Goal: Transaction & Acquisition: Purchase product/service

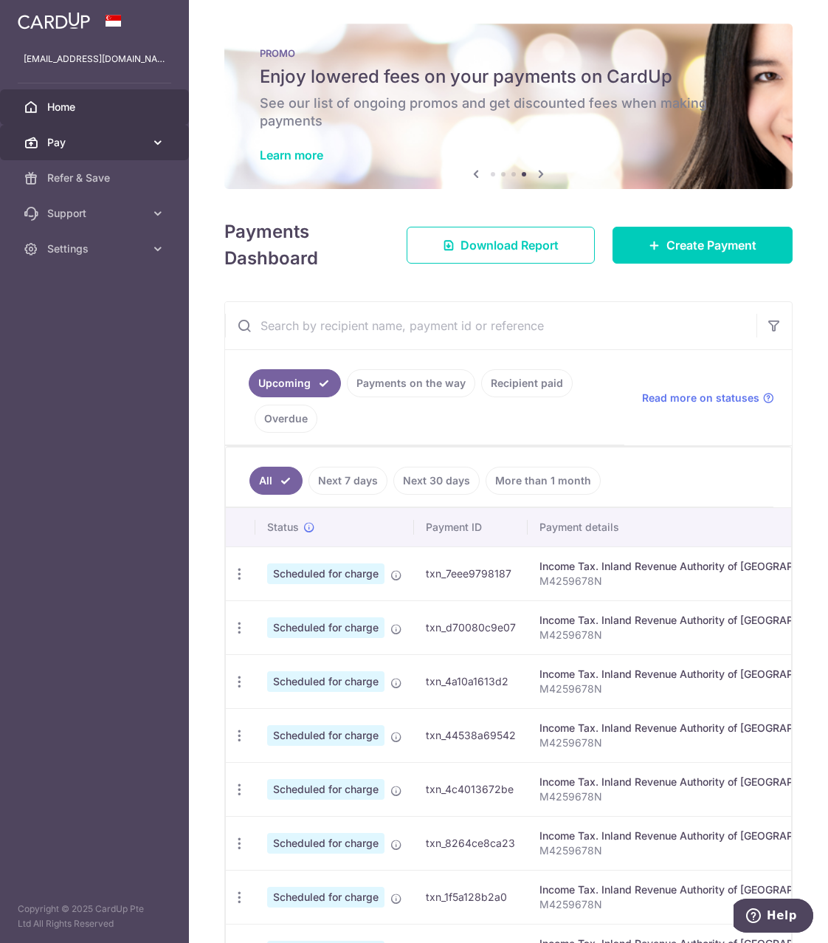
click at [58, 142] on span "Pay" at bounding box center [95, 142] width 97 height 15
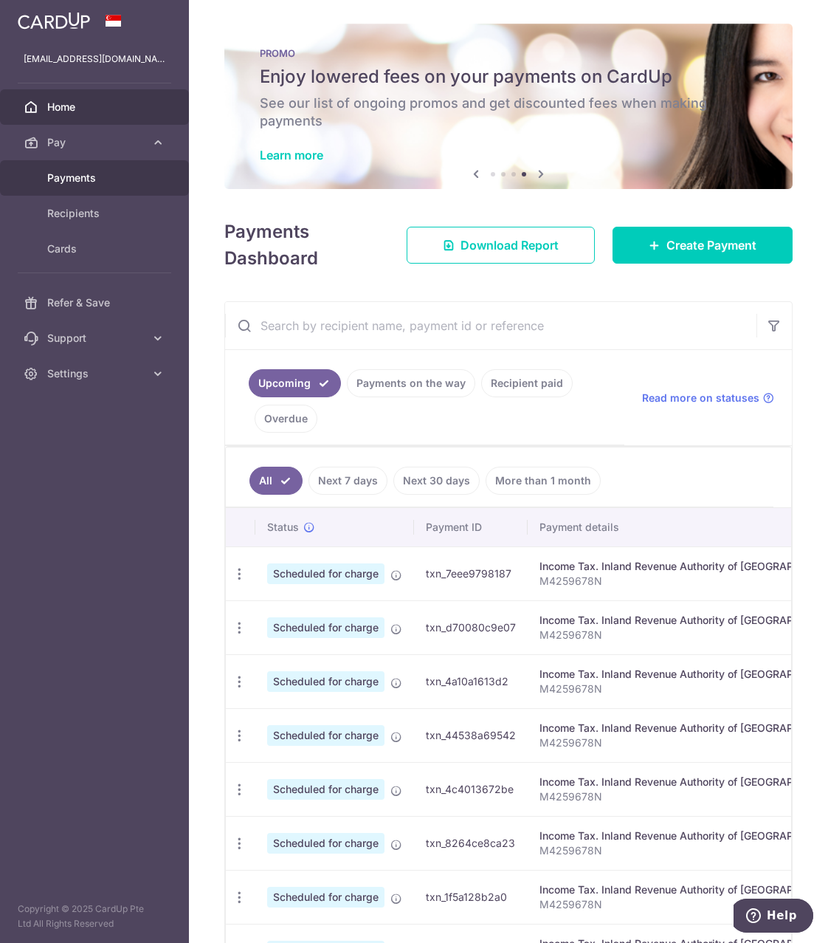
click at [71, 173] on span "Payments" at bounding box center [95, 177] width 97 height 15
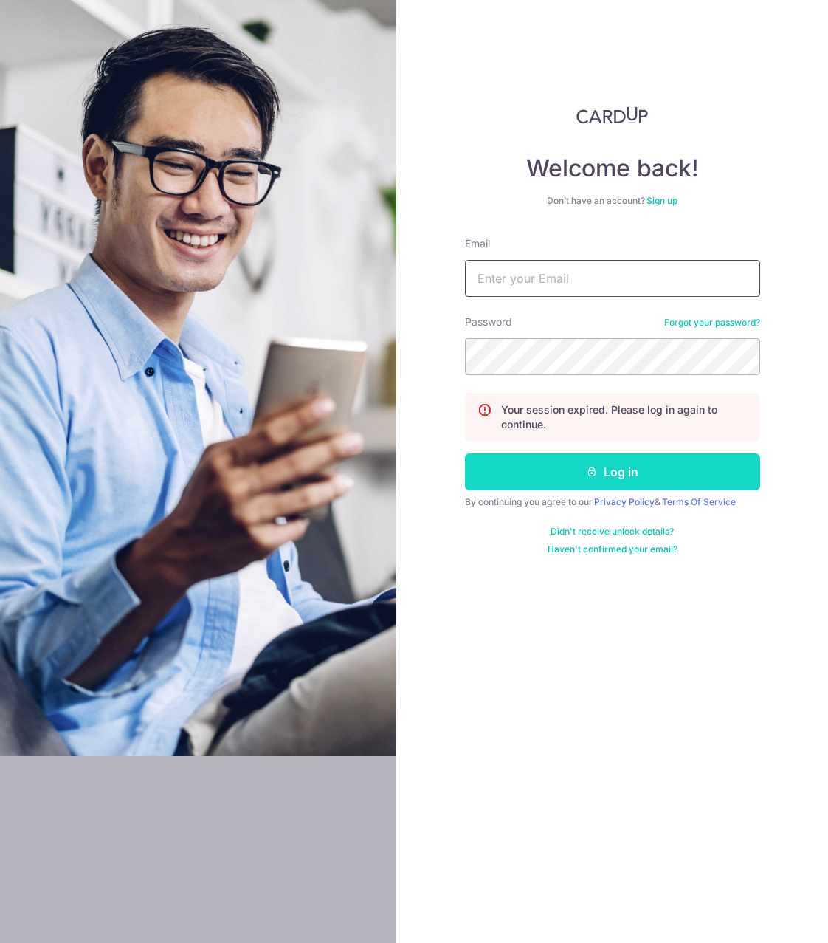
type input "[EMAIL_ADDRESS][DOMAIN_NAME]"
click at [596, 474] on icon "submit" at bounding box center [592, 472] width 12 height 12
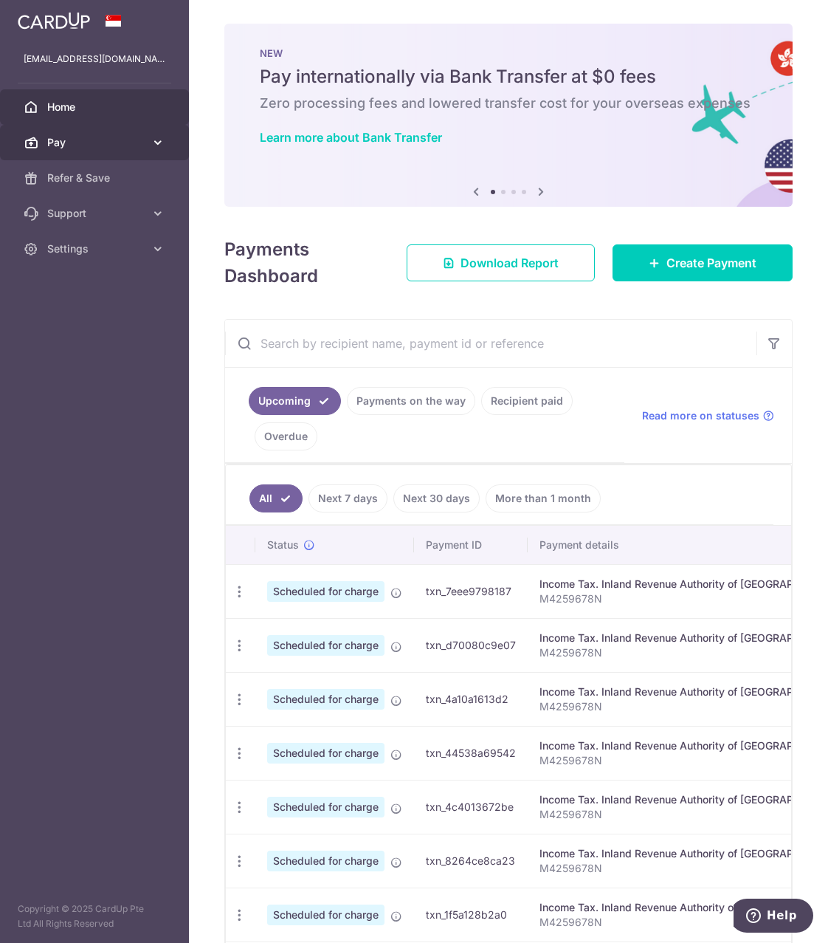
click at [76, 142] on span "Pay" at bounding box center [95, 142] width 97 height 15
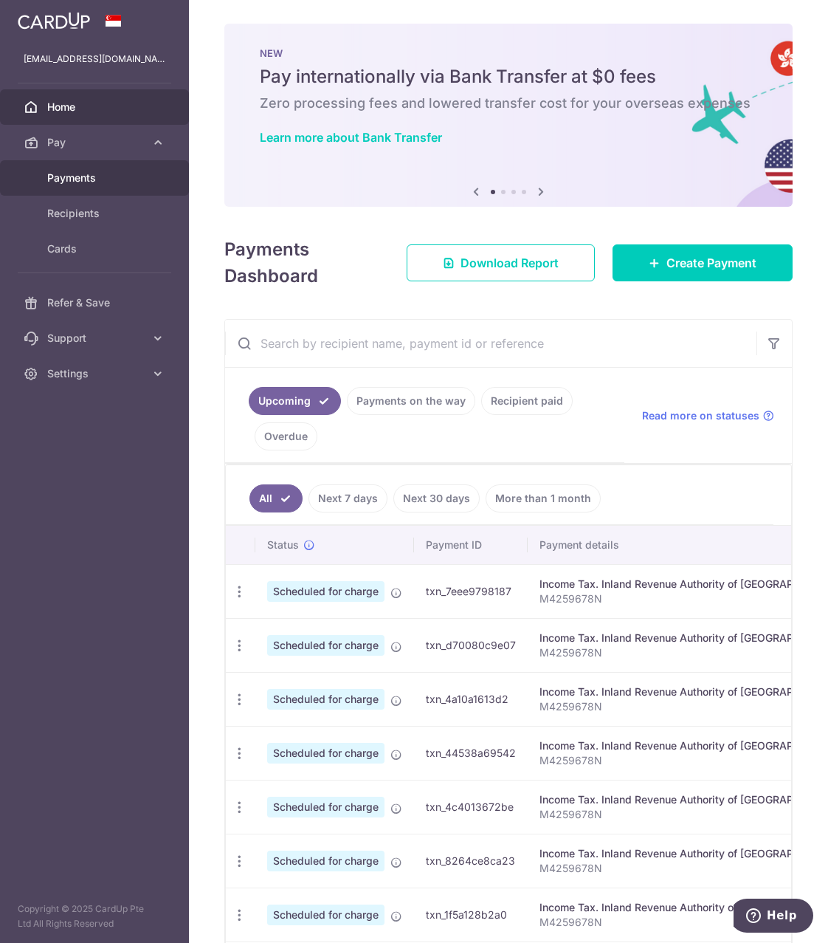
click at [76, 176] on span "Payments" at bounding box center [95, 177] width 97 height 15
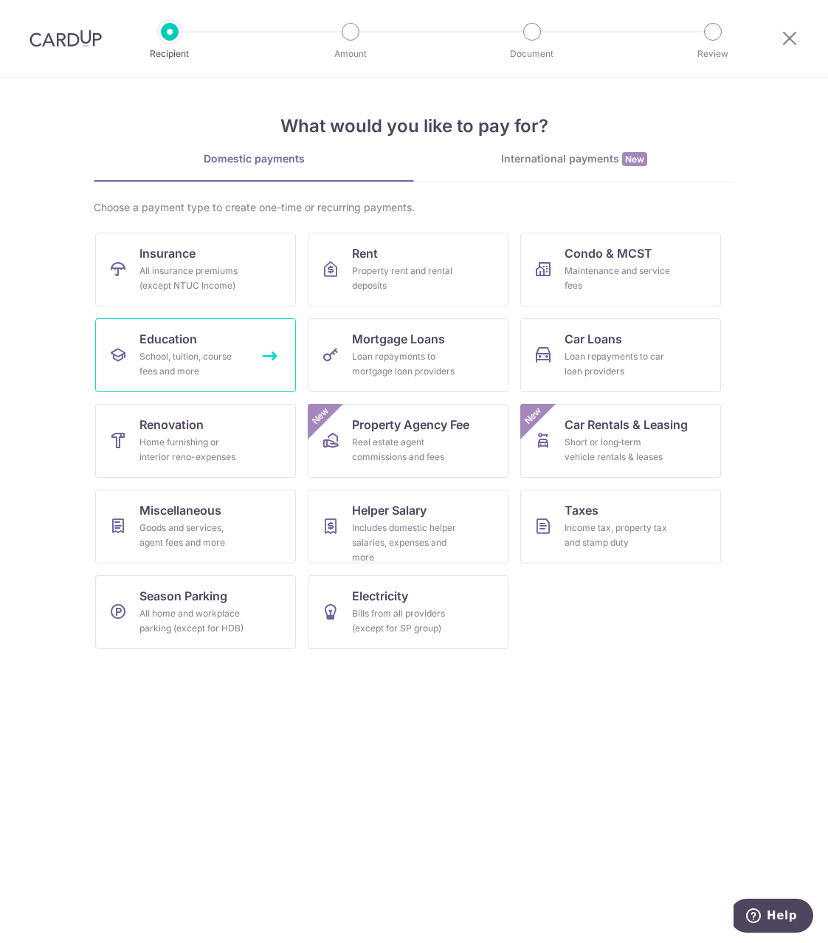
click at [154, 339] on span "Education" at bounding box center [168, 339] width 58 height 18
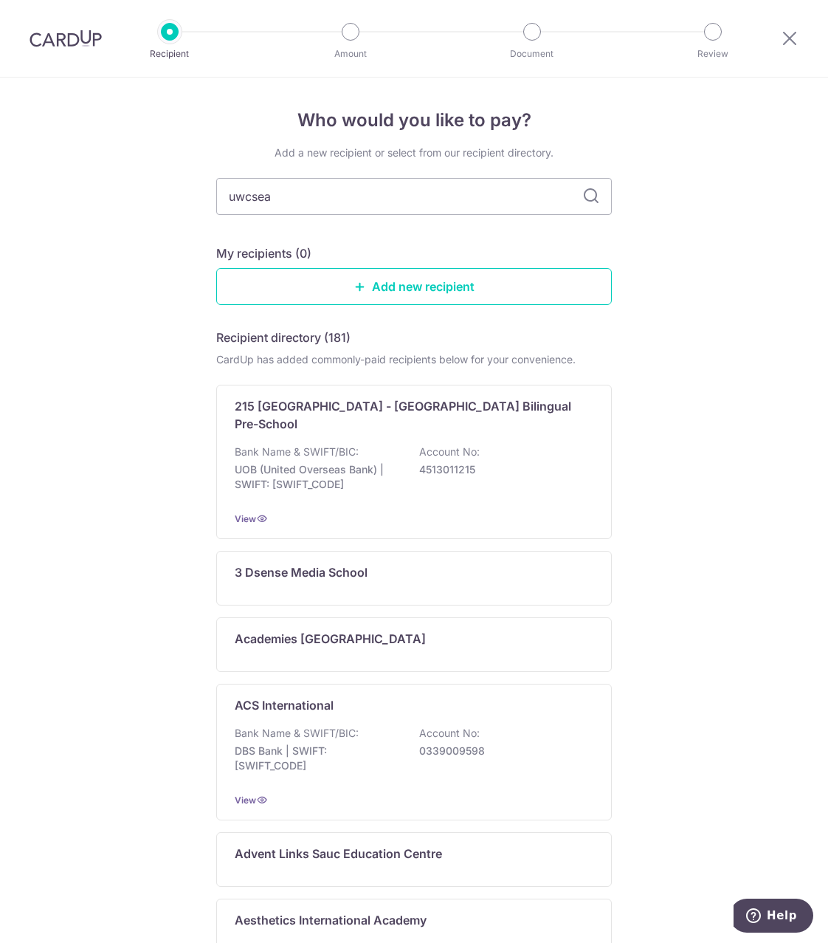
type input "uwcsea"
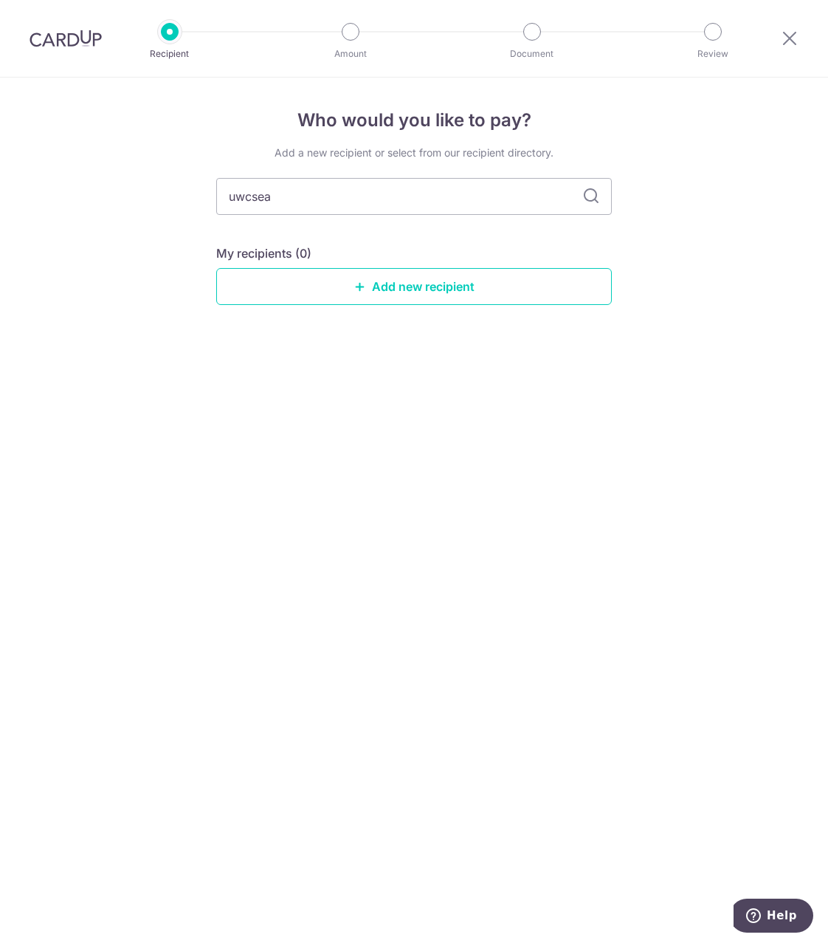
click at [591, 204] on icon at bounding box center [591, 196] width 18 height 18
click at [588, 193] on icon at bounding box center [591, 196] width 18 height 18
click at [437, 285] on link "Add new recipient" at bounding box center [414, 286] width 396 height 37
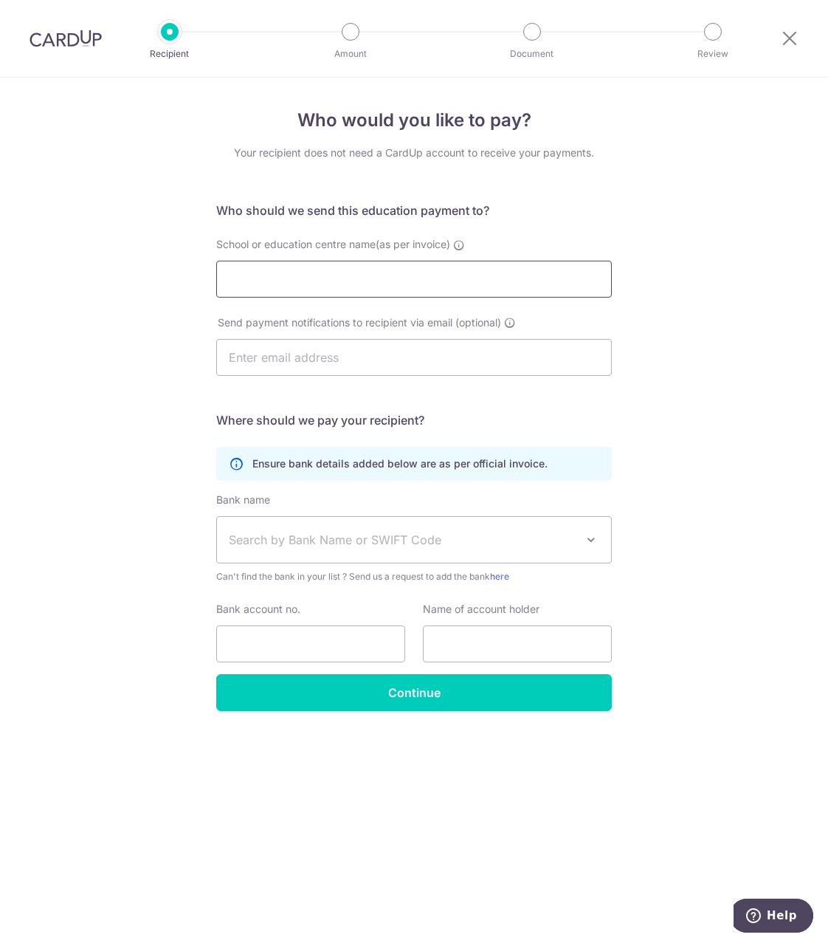
click at [340, 266] on input "School or education centre name(as per invoice)" at bounding box center [414, 279] width 396 height 37
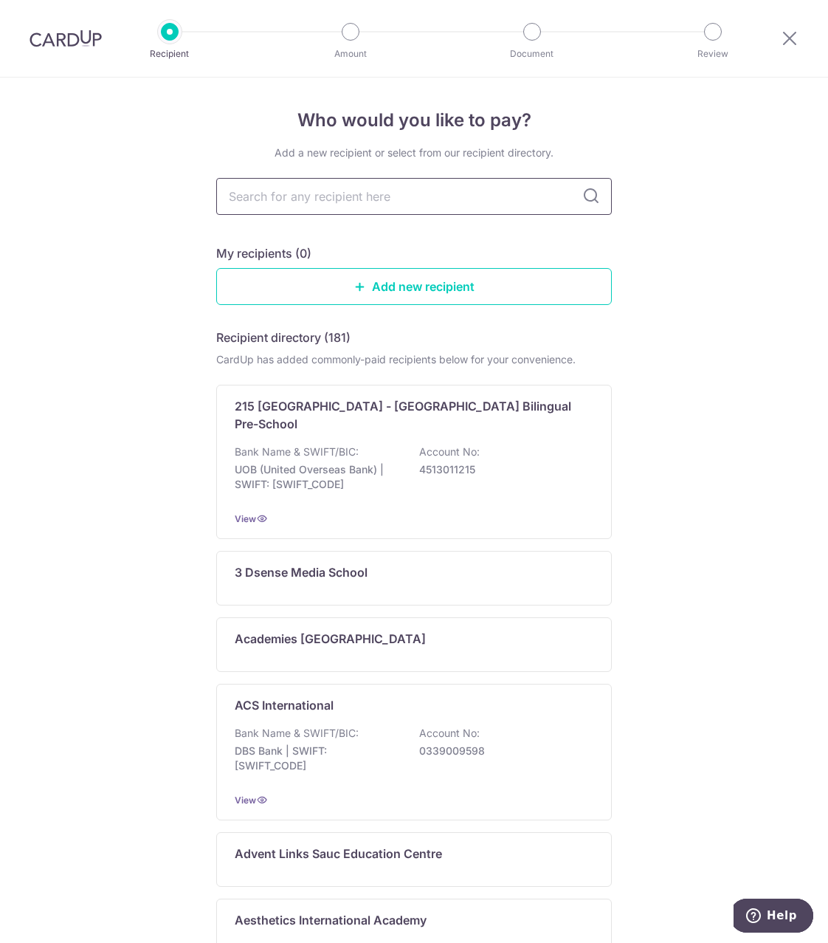
click at [257, 199] on input "text" at bounding box center [414, 196] width 396 height 37
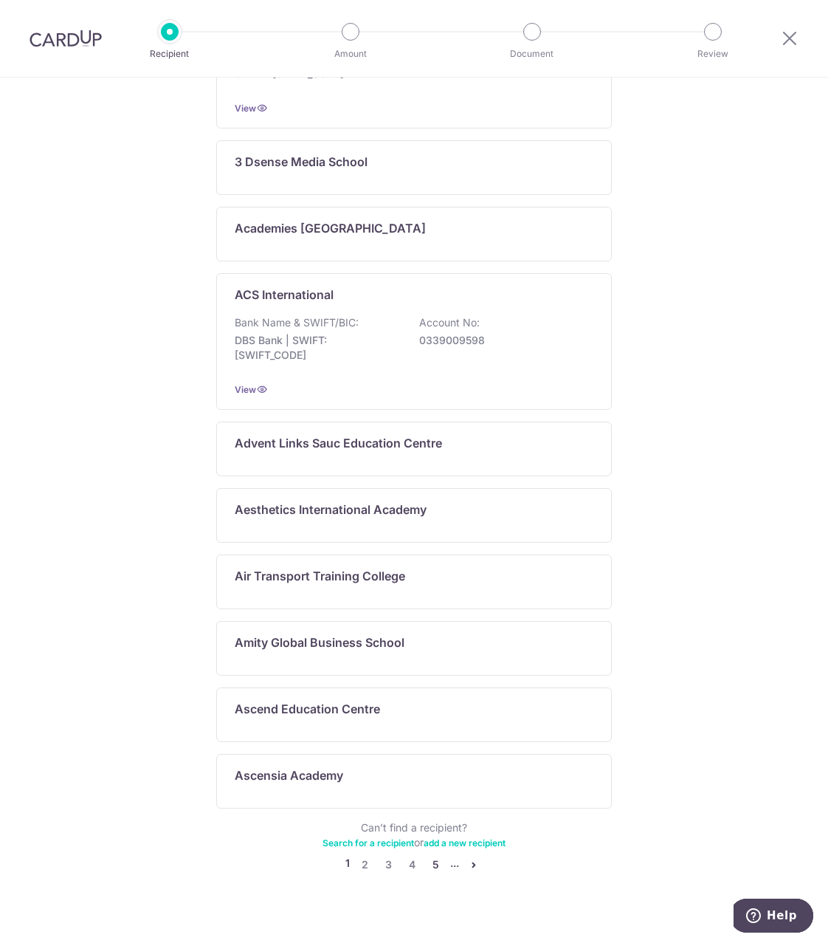
click at [432, 855] on link "5" at bounding box center [436, 864] width 18 height 18
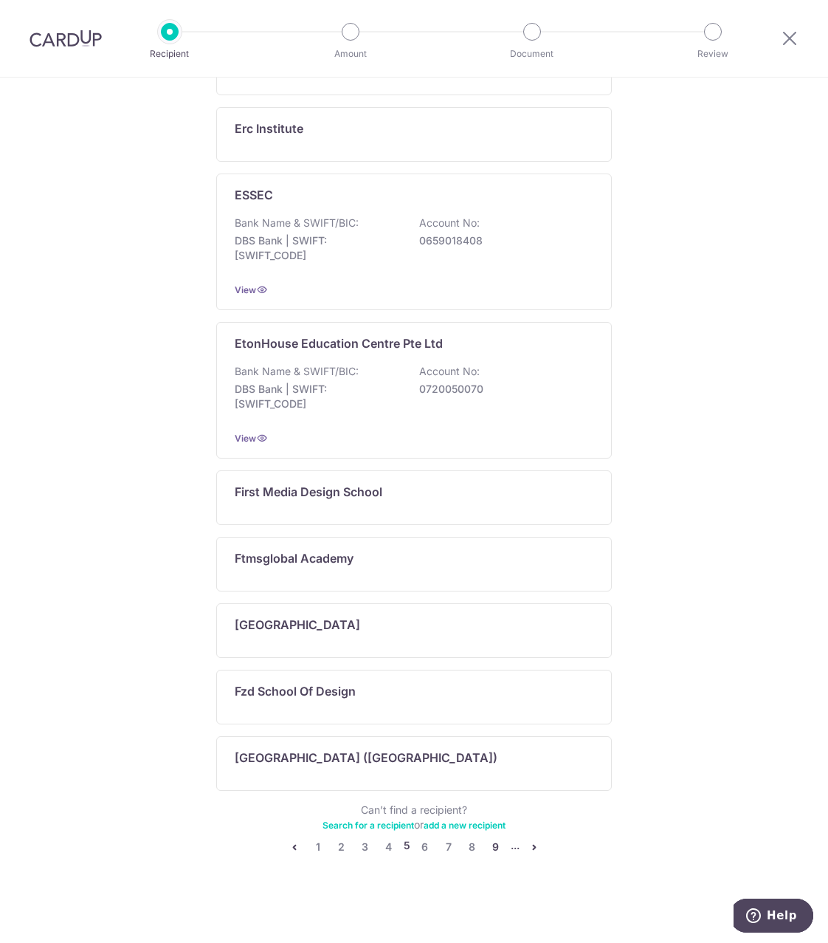
click at [487, 845] on link "9" at bounding box center [496, 847] width 18 height 18
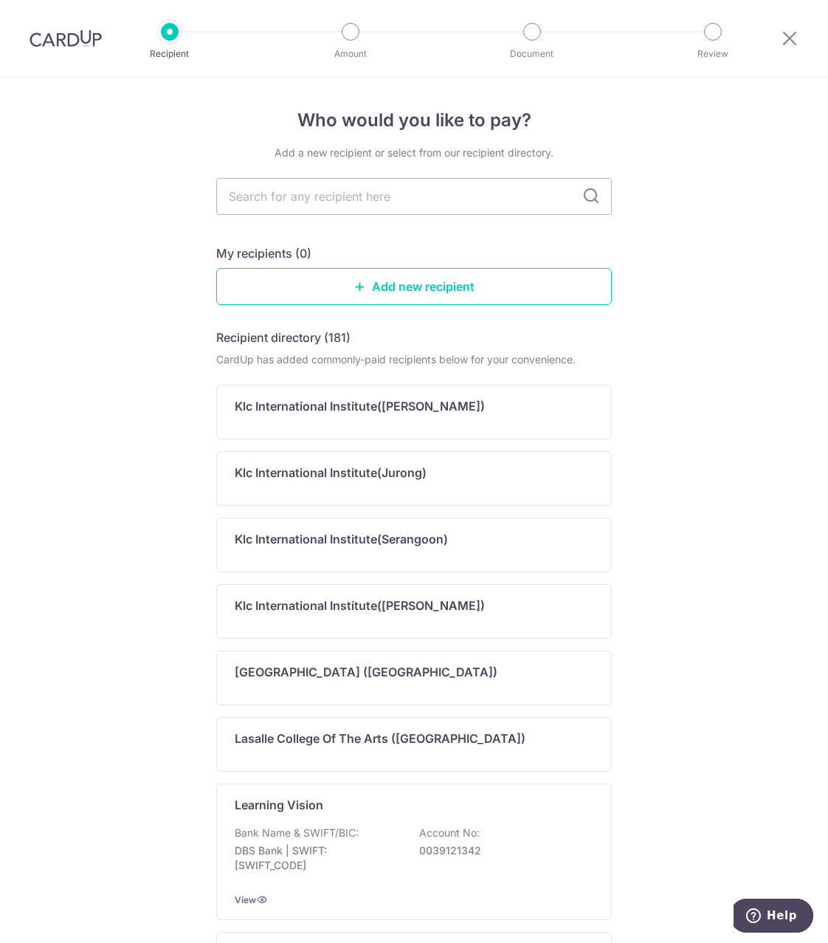
scroll to position [492, 0]
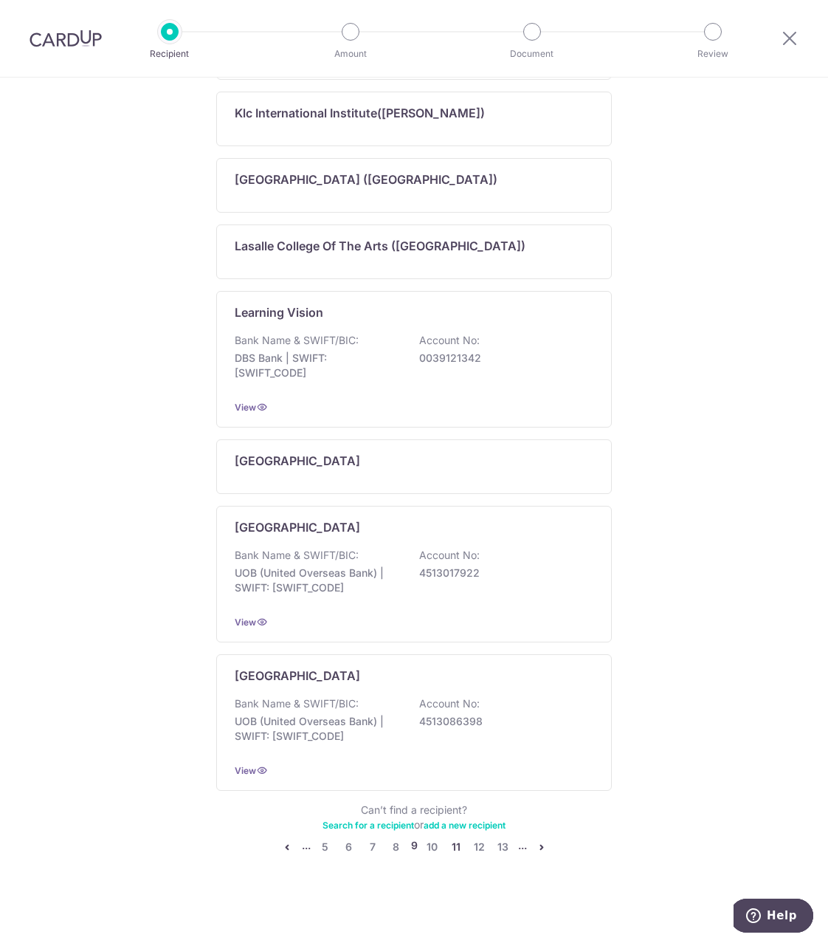
click at [451, 847] on link "11" at bounding box center [456, 847] width 18 height 18
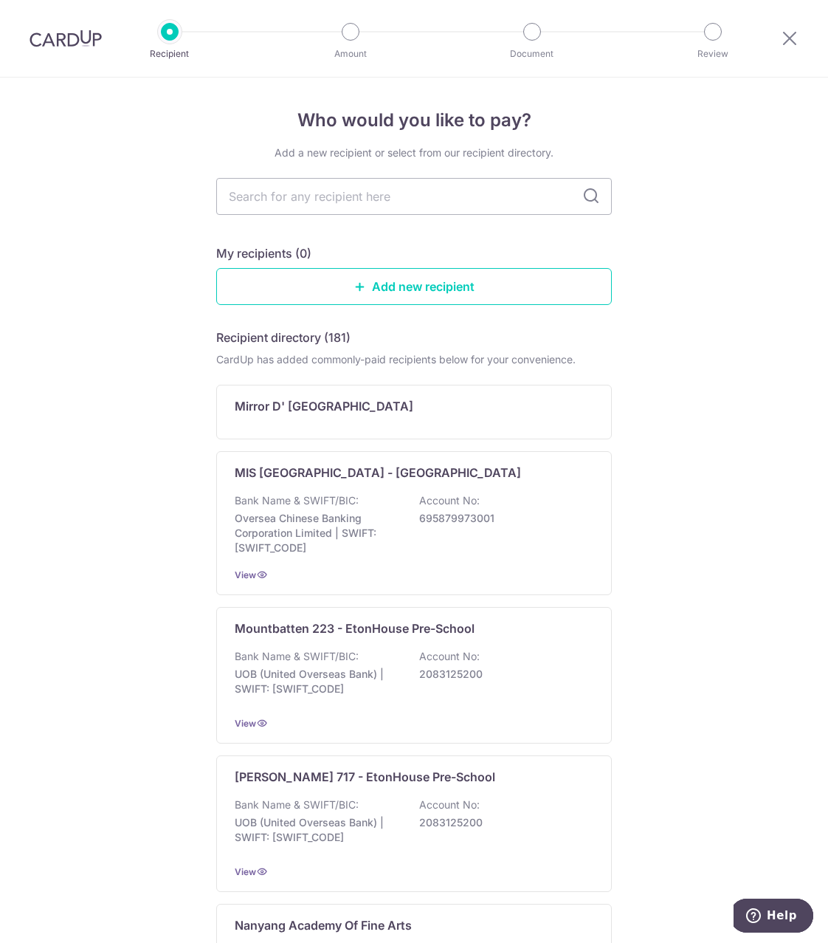
scroll to position [753, 0]
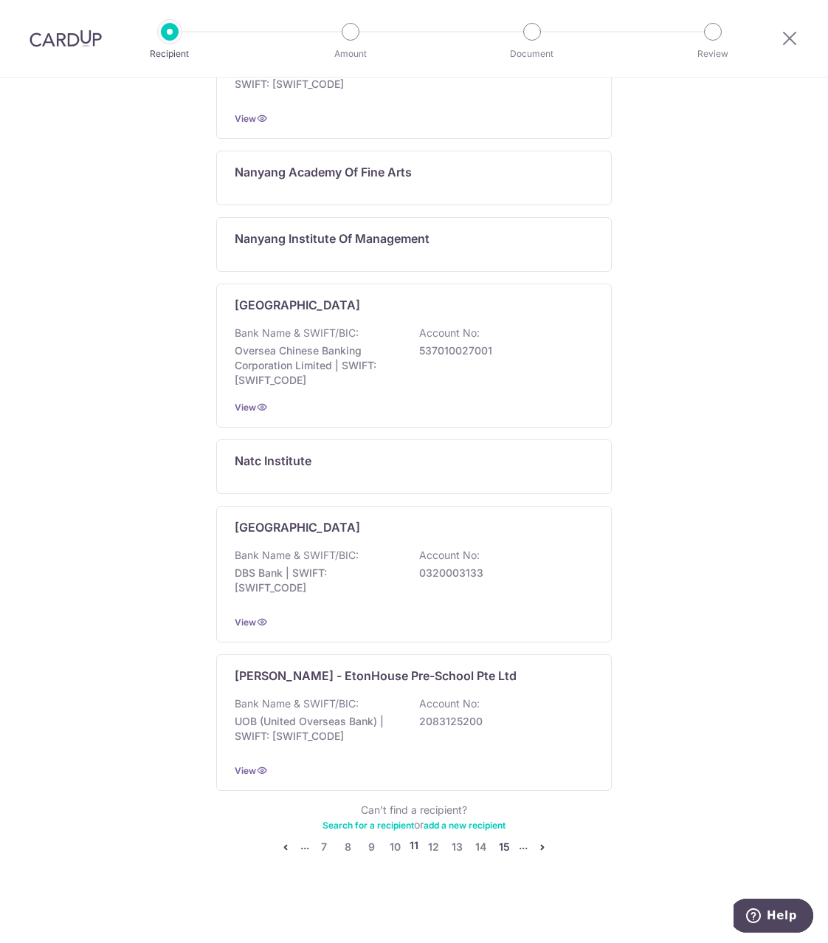
click at [495, 850] on link "15" at bounding box center [504, 847] width 18 height 18
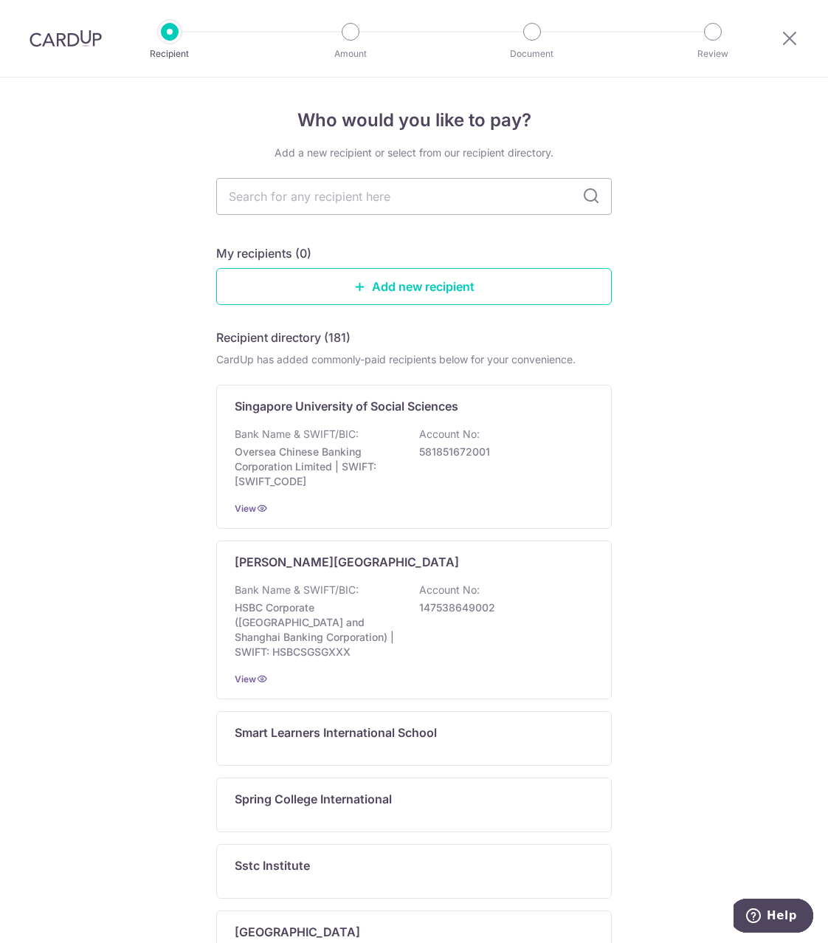
scroll to position [507, 0]
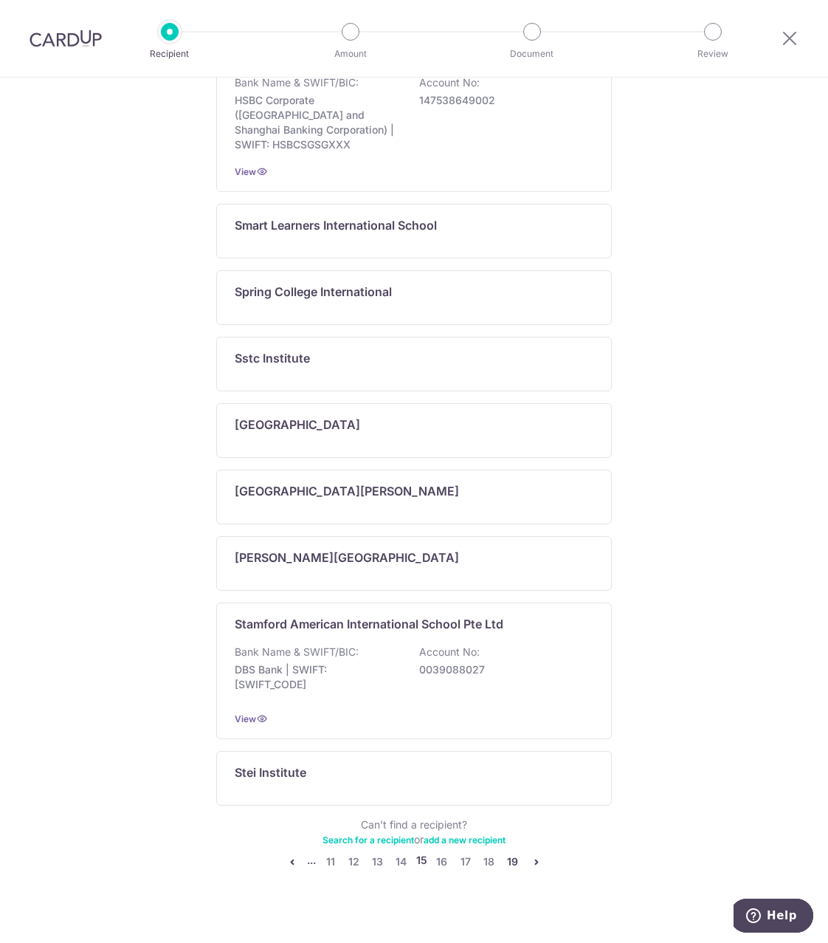
click at [506, 852] on link "19" at bounding box center [513, 861] width 18 height 18
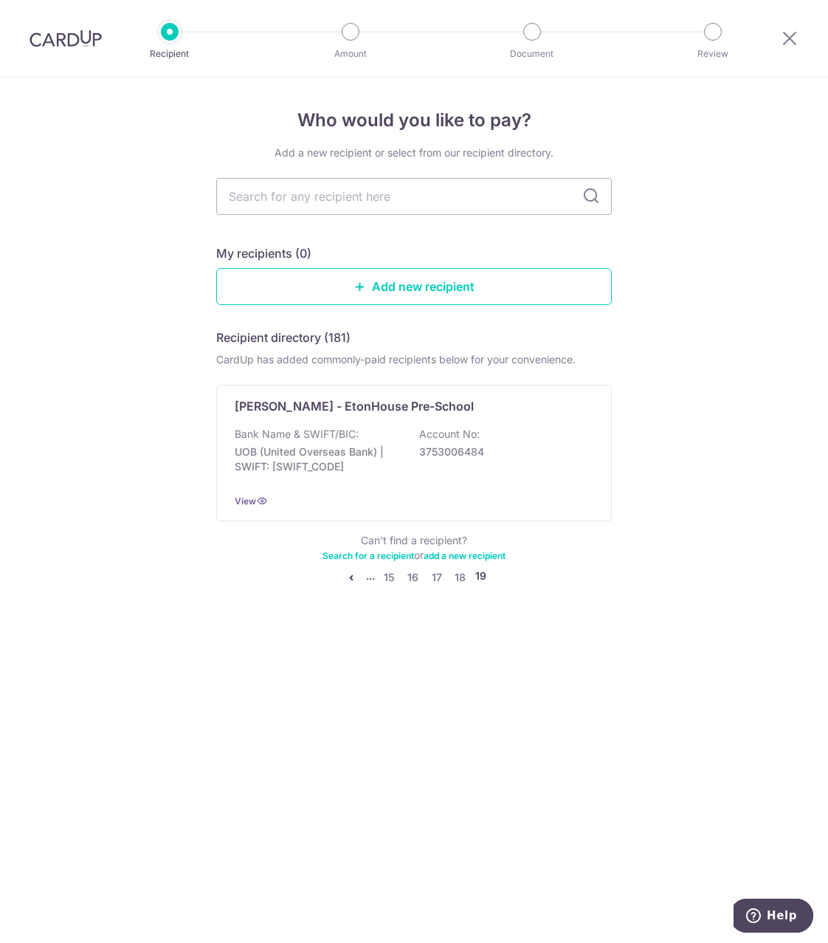
scroll to position [0, 0]
click at [435, 572] on link "17" at bounding box center [437, 577] width 18 height 18
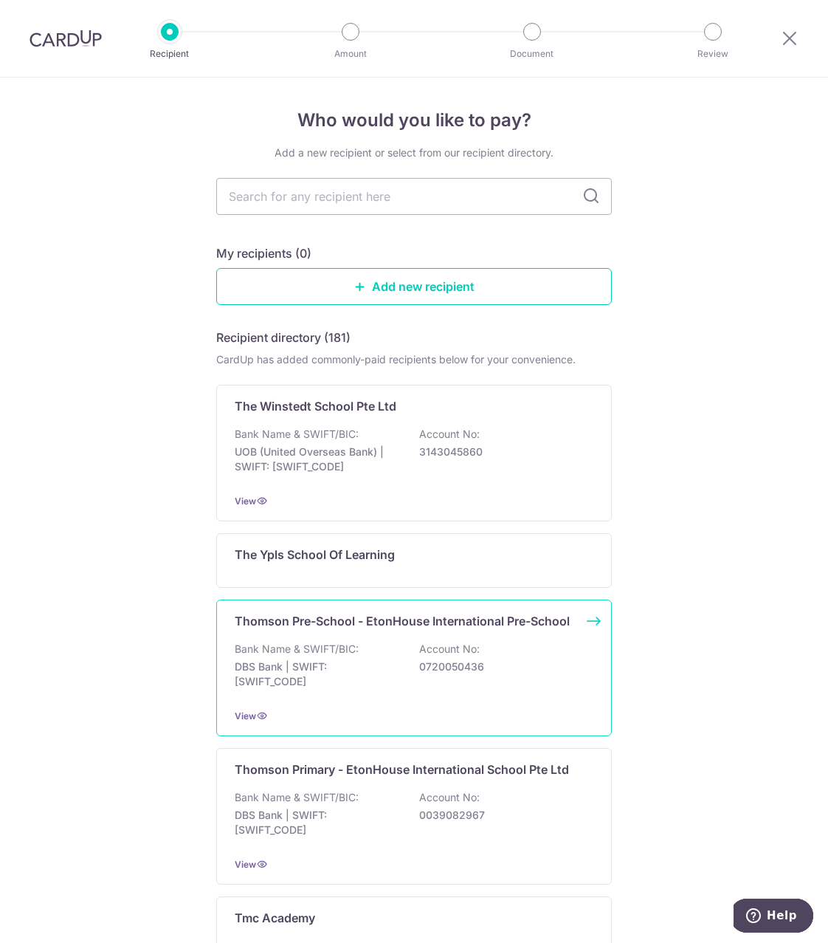
scroll to position [671, 0]
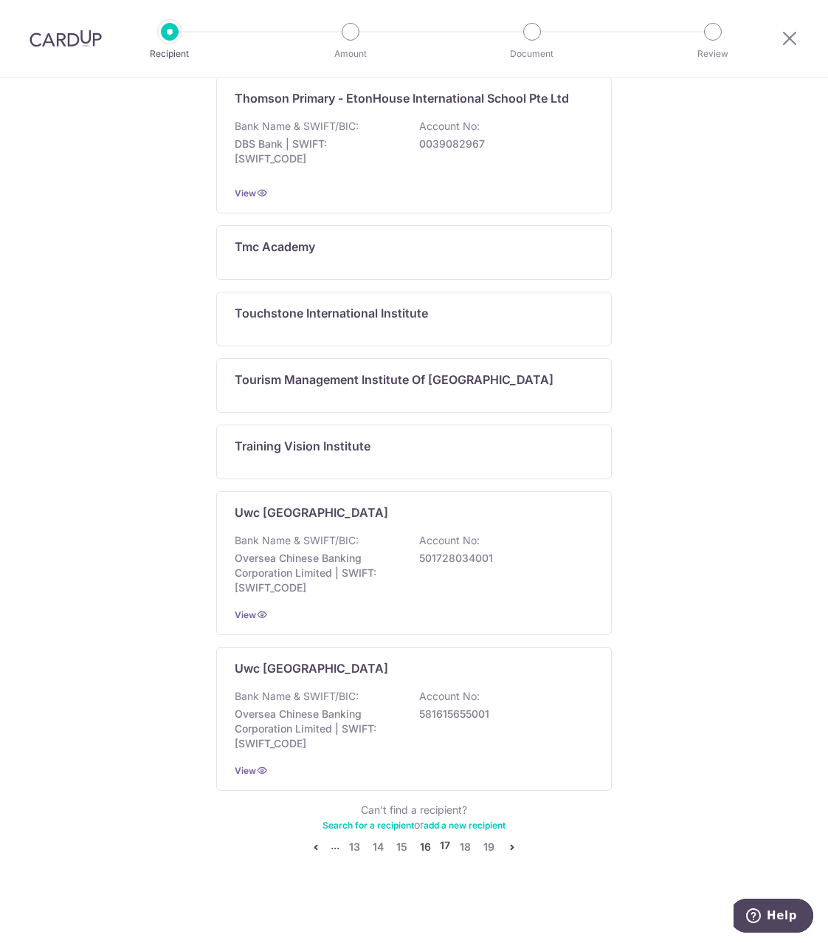
click at [419, 844] on link "16" at bounding box center [425, 847] width 18 height 18
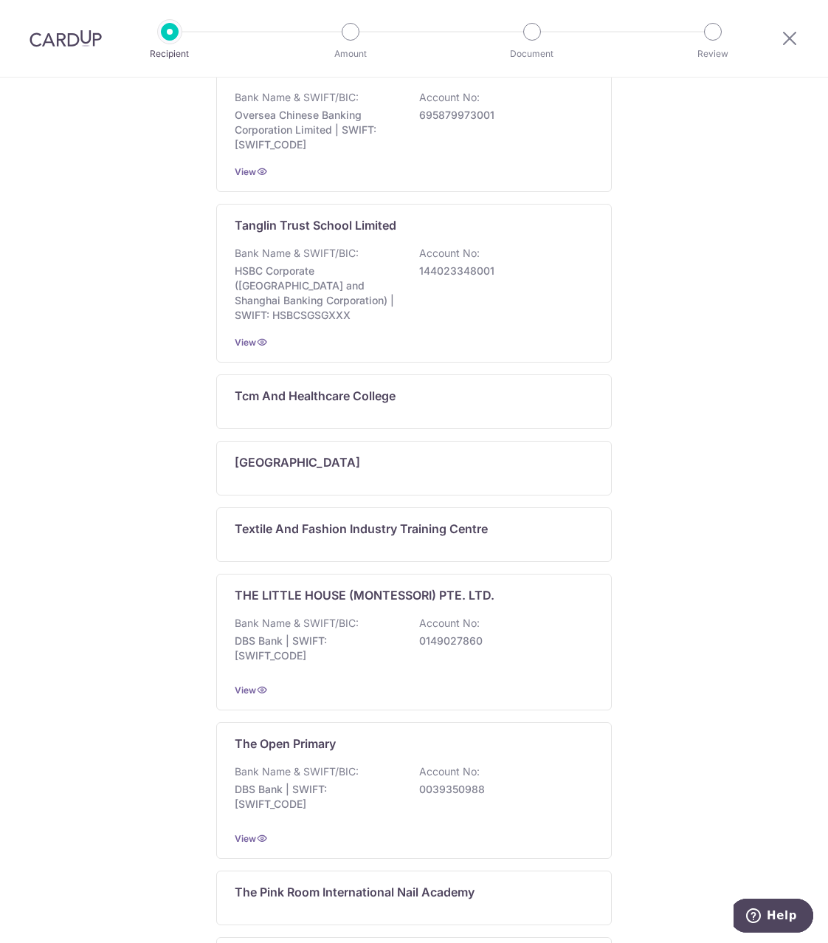
scroll to position [760, 0]
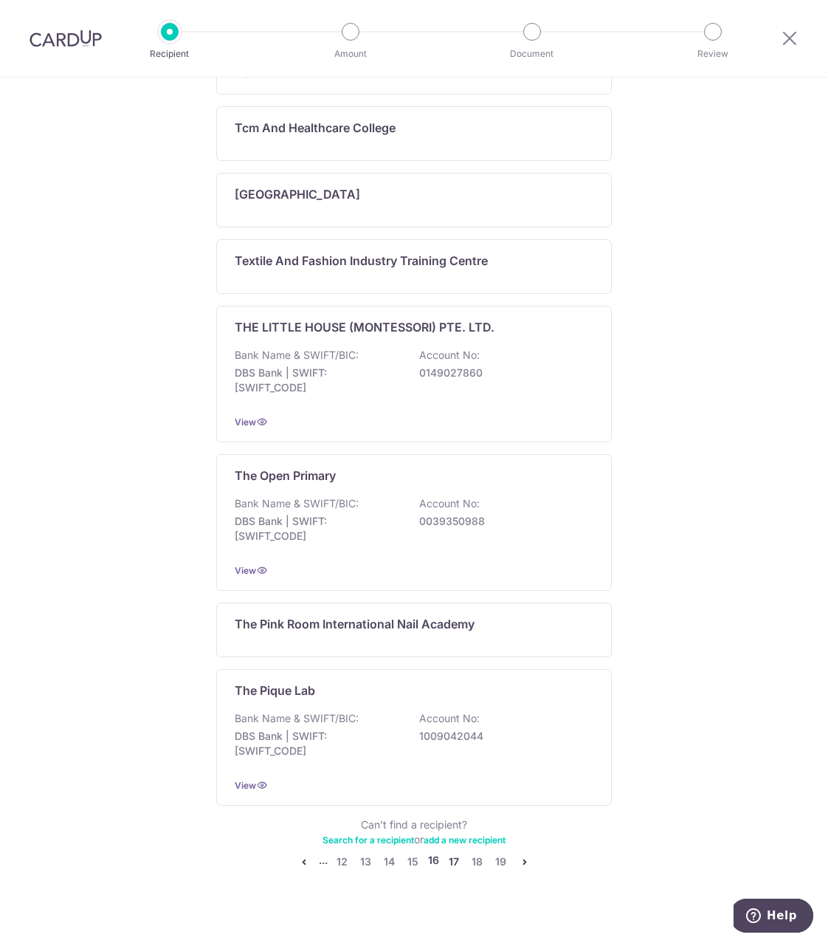
click at [448, 852] on link "17" at bounding box center [454, 861] width 18 height 18
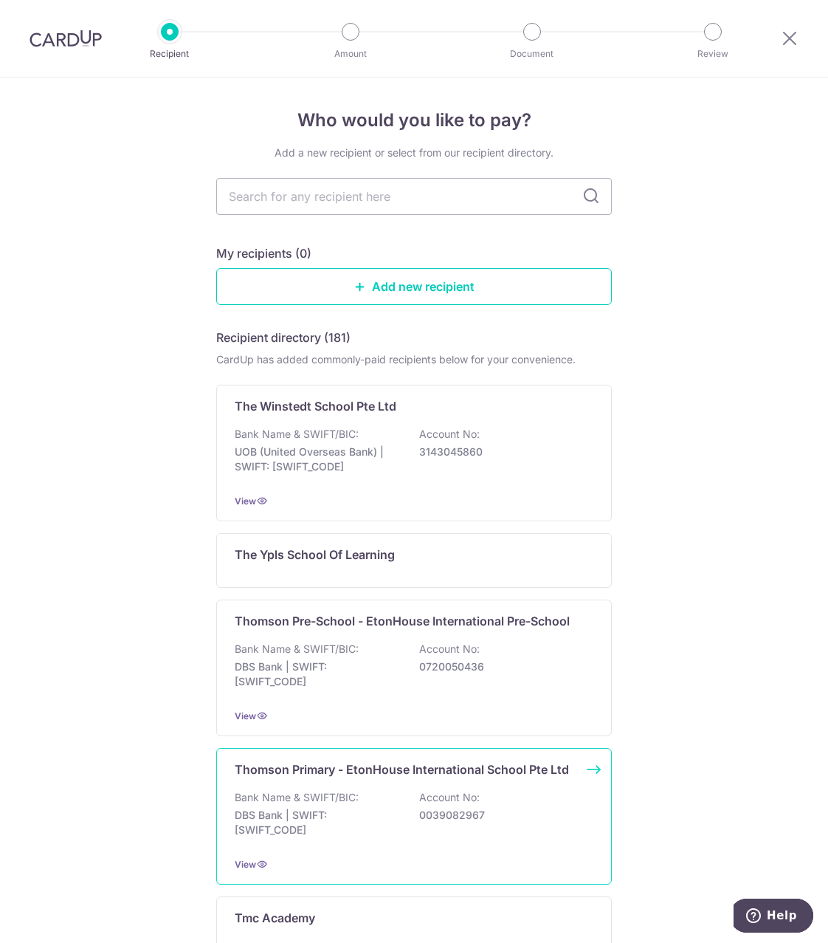
scroll to position [671, 0]
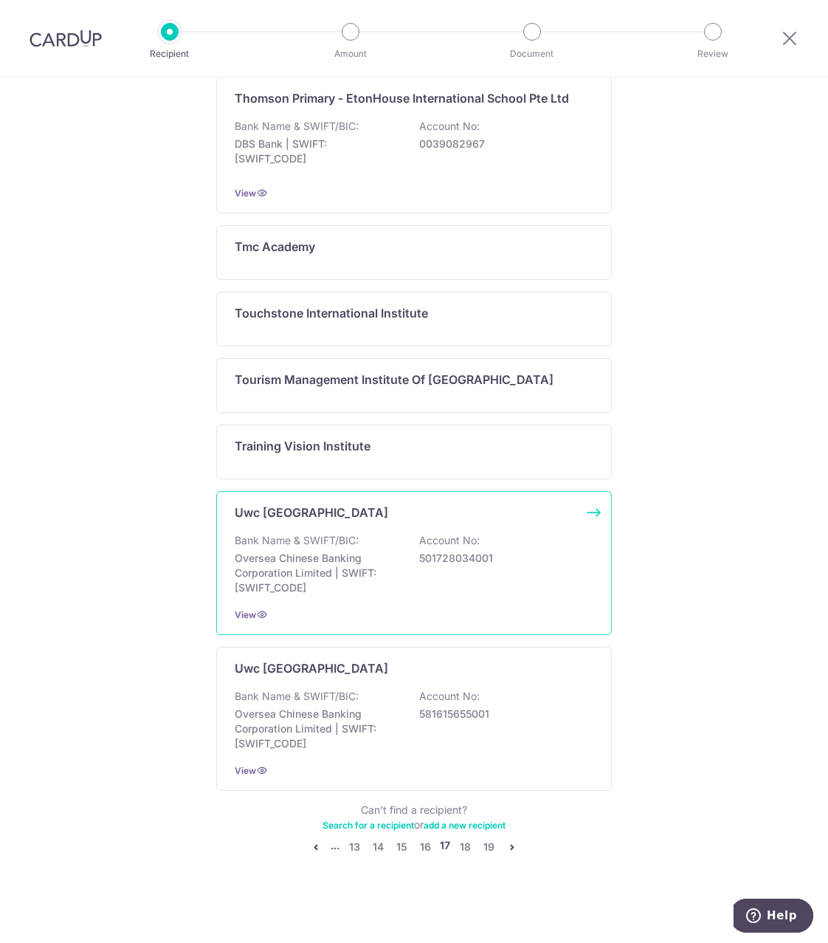
click at [367, 537] on div "Bank Name & SWIFT/BIC: Oversea Chinese Banking Corporation Limited | SWIFT: OCB…" at bounding box center [414, 564] width 359 height 62
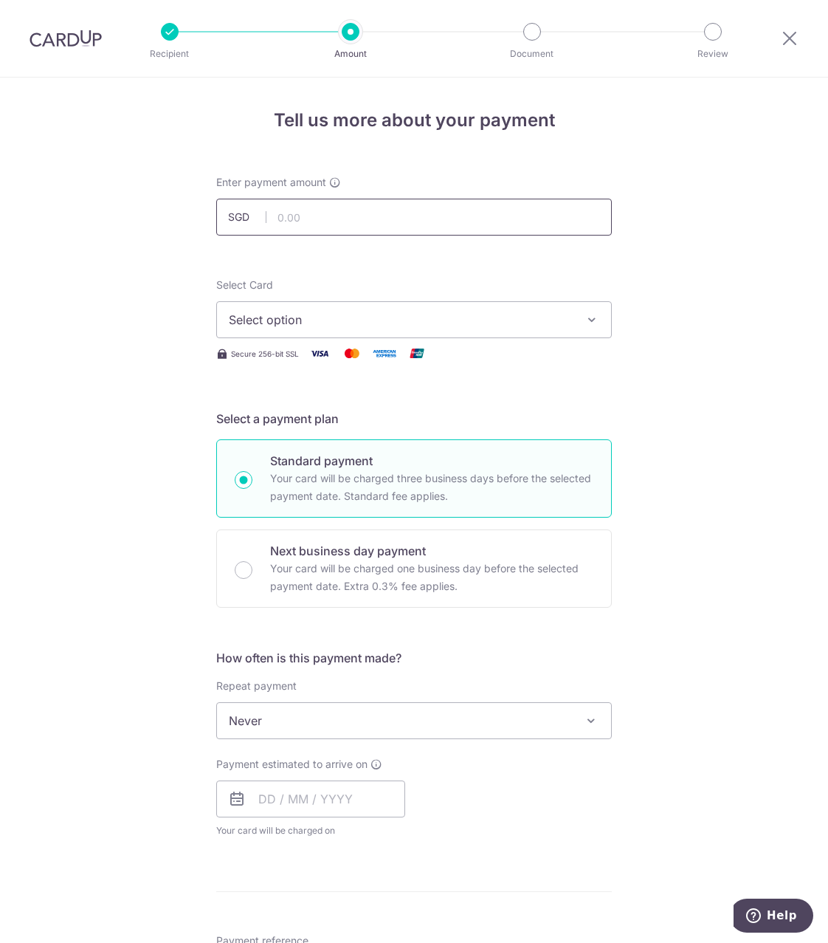
click at [313, 222] on input "text" at bounding box center [414, 217] width 396 height 37
type input "50,557.00"
click at [361, 325] on span "Select option" at bounding box center [401, 320] width 344 height 18
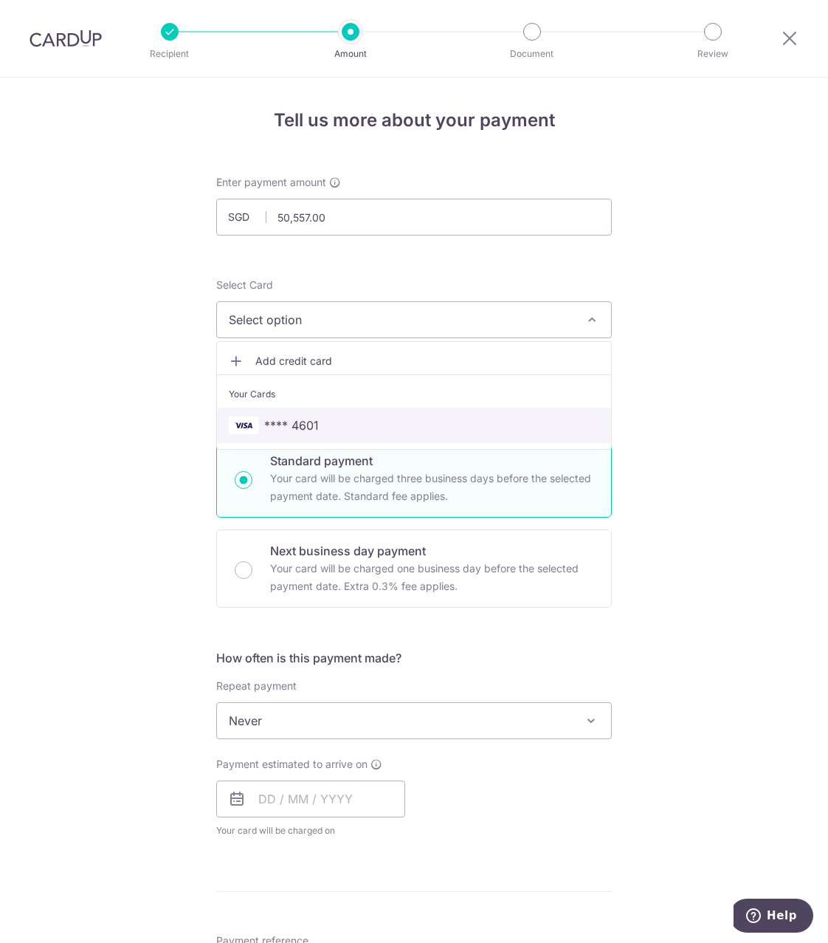
click at [279, 422] on span "**** 4601" at bounding box center [291, 425] width 55 height 18
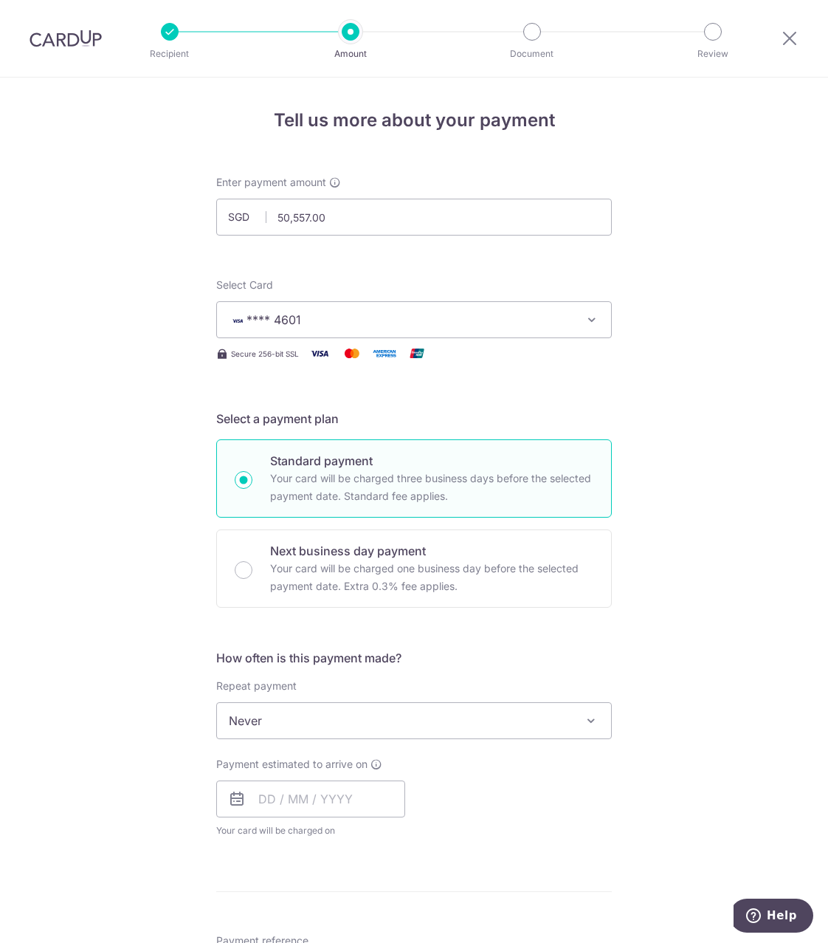
scroll to position [246, 0]
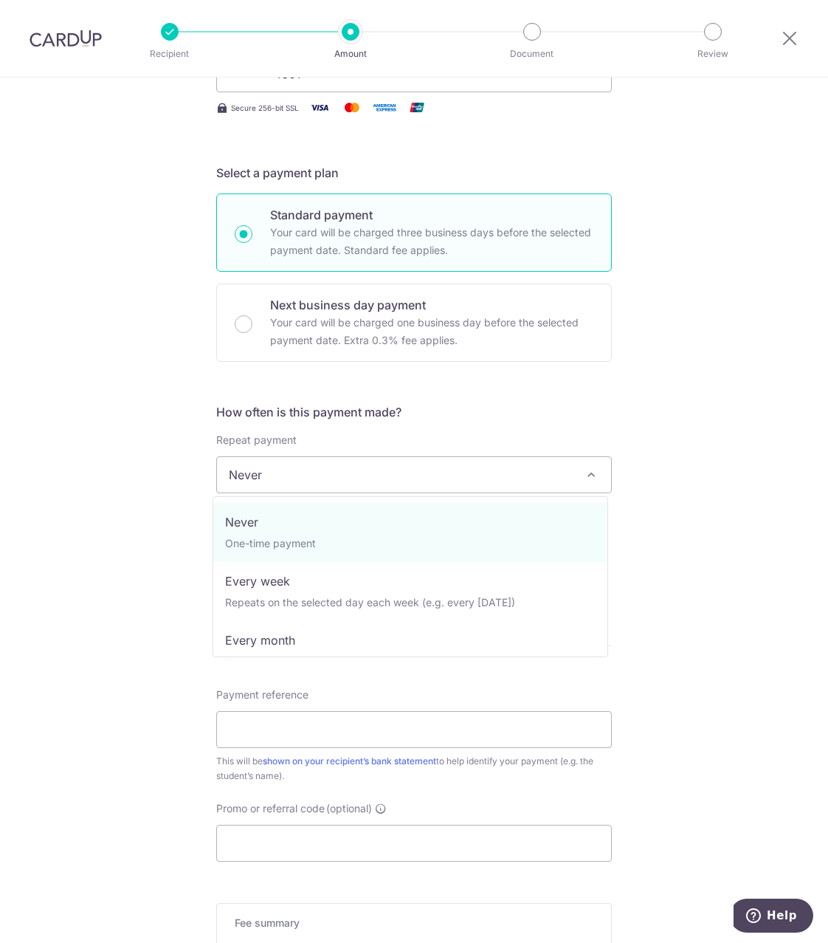
click at [322, 468] on span "Never" at bounding box center [414, 474] width 394 height 35
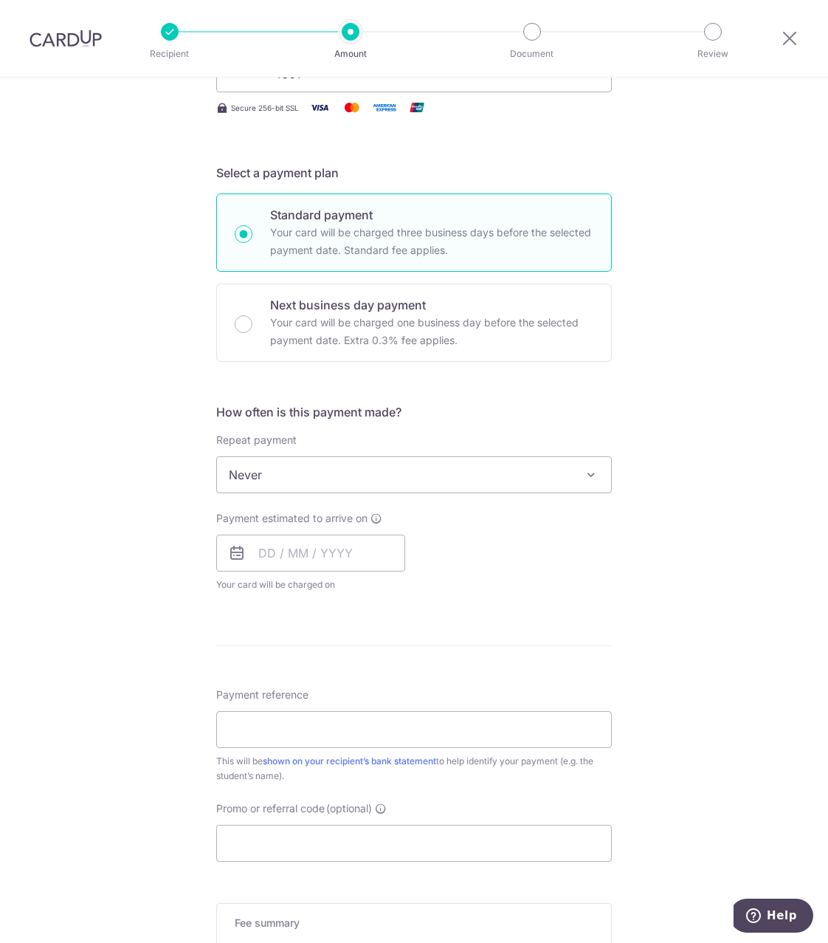
click at [693, 528] on div "Tell us more about your payment Enter payment amount SGD 50,557.00 50557.00 Sel…" at bounding box center [414, 499] width 828 height 1335
click at [287, 555] on input "text" at bounding box center [310, 552] width 189 height 37
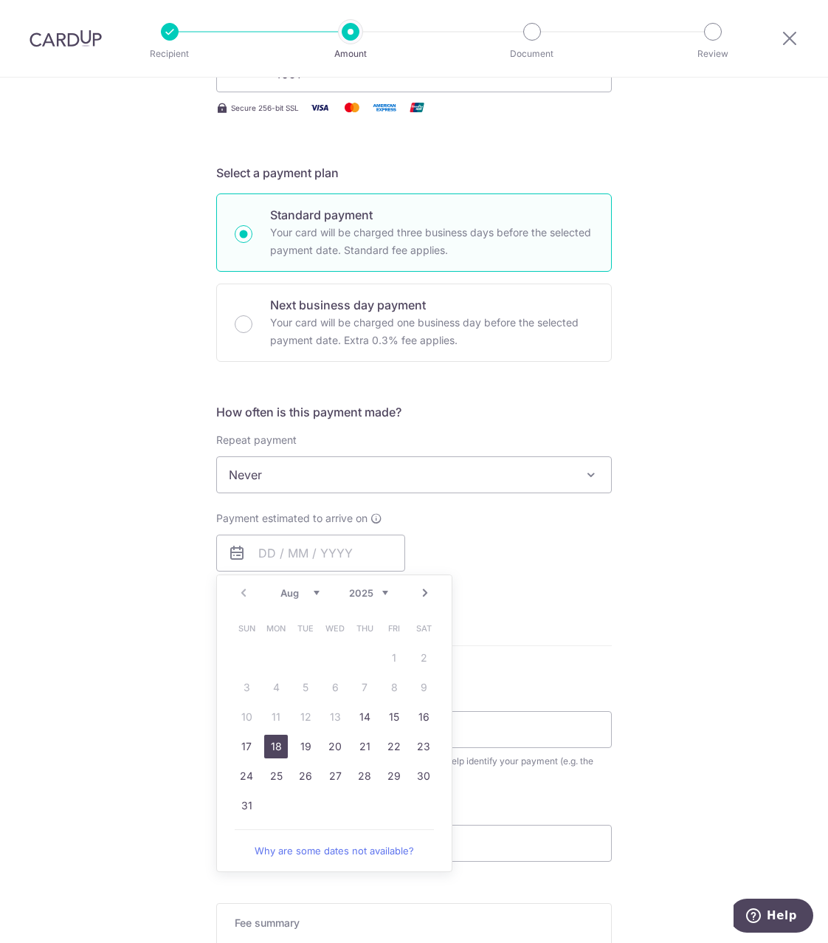
click at [274, 745] on link "18" at bounding box center [276, 746] width 24 height 24
type input "18/08/2025"
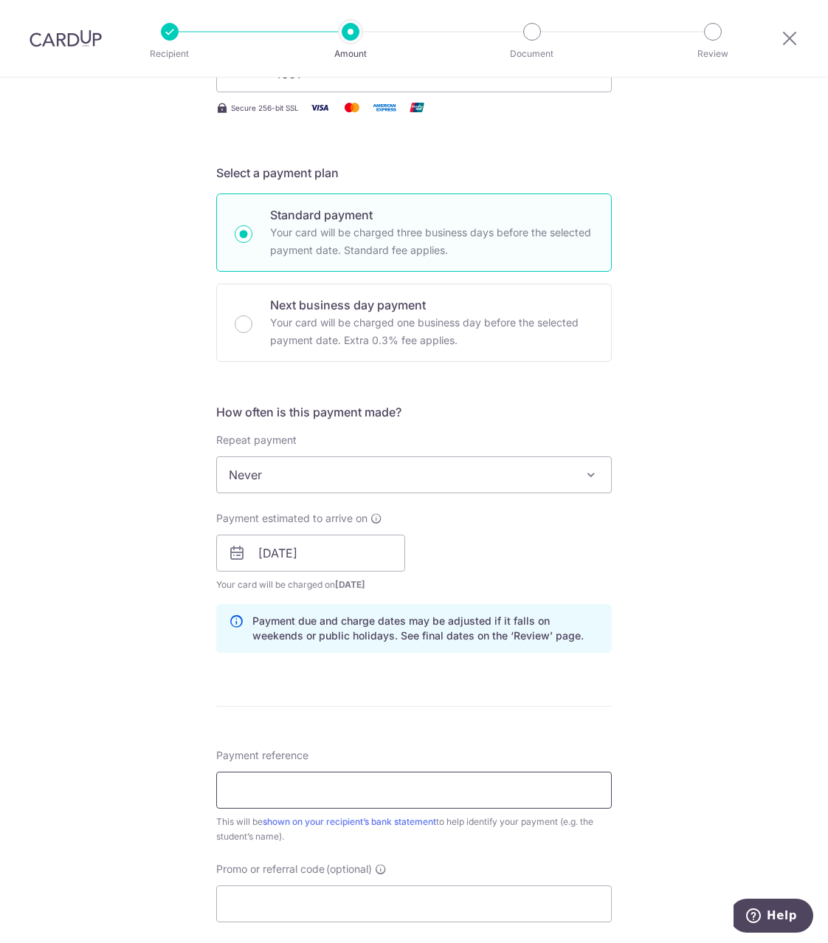
click at [317, 783] on input "Payment reference" at bounding box center [414, 789] width 396 height 37
paste input "126960"
click at [322, 788] on input "126960," at bounding box center [414, 789] width 396 height 37
paste input "126963"
paste input "126964"
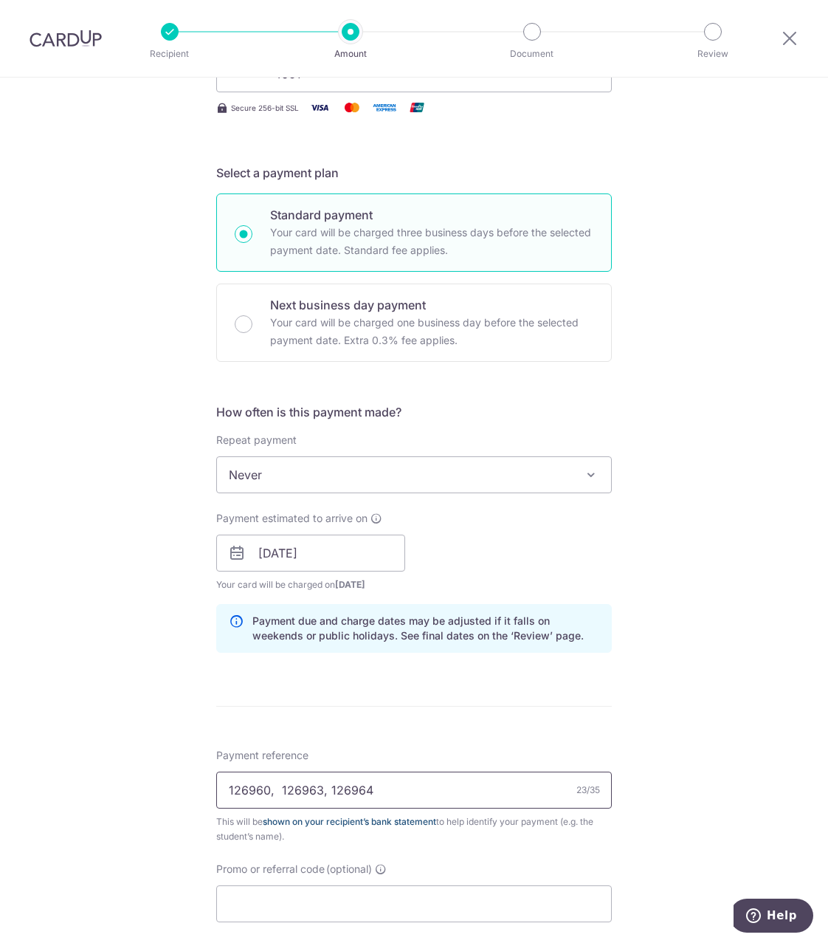
drag, startPoint x: 272, startPoint y: 789, endPoint x: 291, endPoint y: 816, distance: 32.8
click at [286, 807] on input "126960, 126963, 126964" at bounding box center [414, 789] width 396 height 37
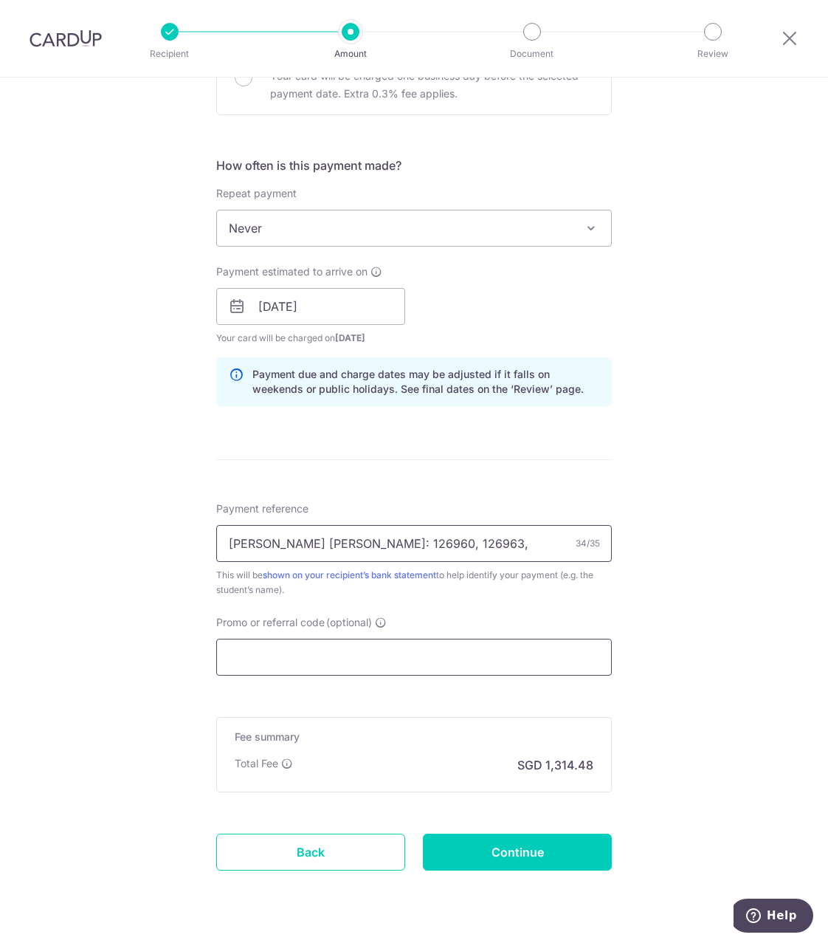
type input "Lim Ah Ken: 126960, 126963, 126964"
click at [272, 655] on input "Promo or referral code (optional)" at bounding box center [414, 656] width 396 height 37
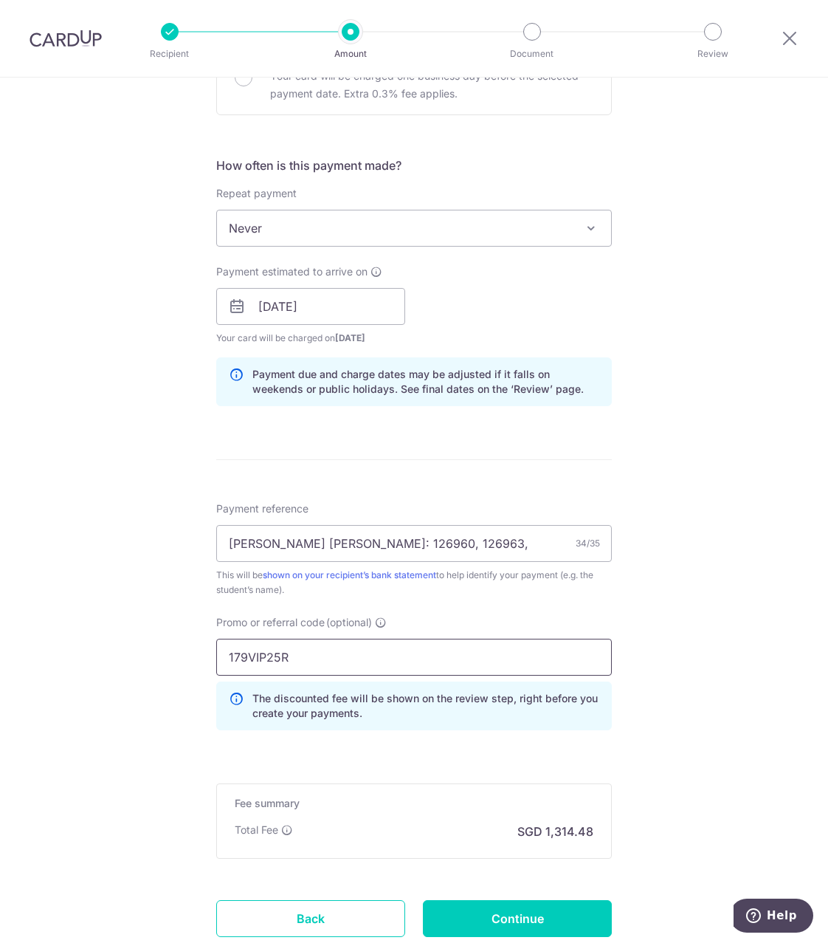
type input "179VIP25R"
click at [351, 757] on form "Enter payment amount SGD 50,557.00 50557.00 Select Card **** 4601 Add credit ca…" at bounding box center [414, 330] width 396 height 1295
click at [522, 917] on input "Continue" at bounding box center [517, 918] width 189 height 37
type input "Create Schedule"
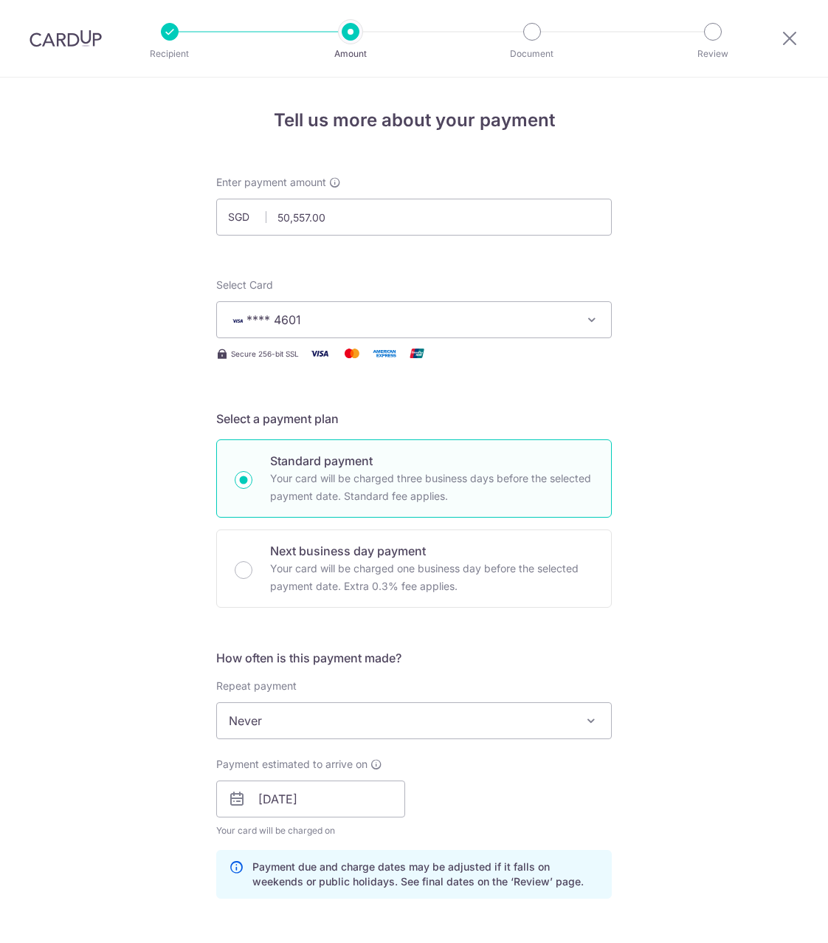
scroll to position [618, 0]
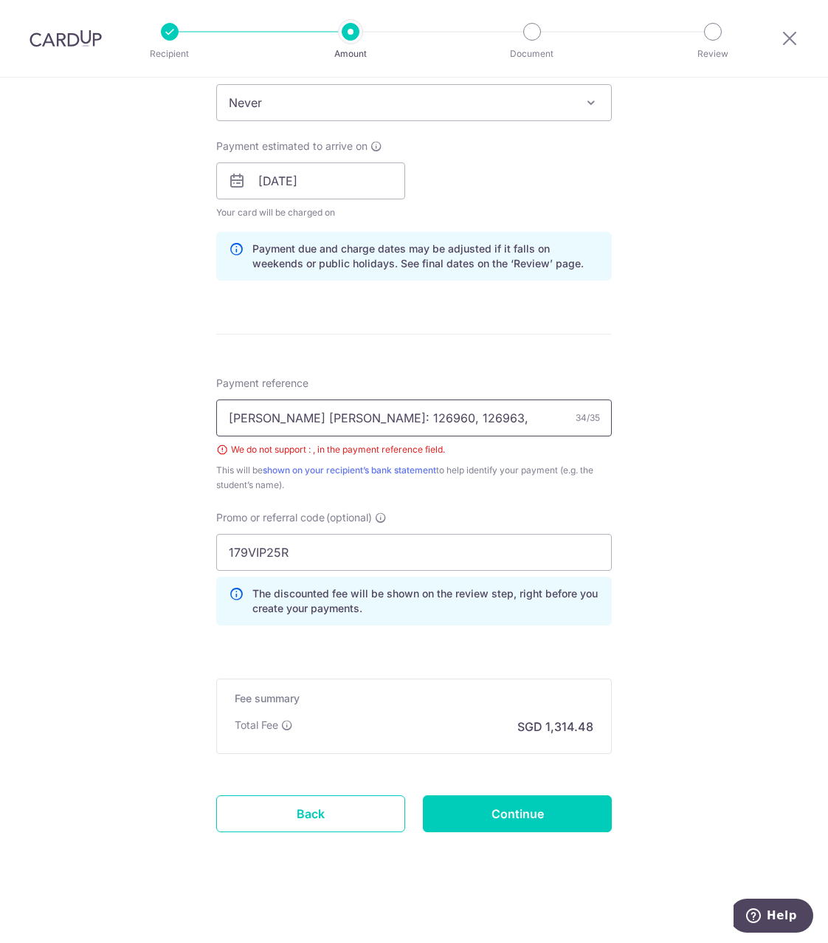
click at [340, 421] on input "Lim Ah Ken: 126960, 126963, 126964" at bounding box center [414, 417] width 396 height 37
drag, startPoint x: 379, startPoint y: 413, endPoint x: 396, endPoint y: 453, distance: 43.3
click at [382, 416] on input "Lim Ah Ken 126960 126963, 126964" at bounding box center [414, 417] width 396 height 37
click button "Add Card" at bounding box center [0, 0] width 0 height 0
click at [336, 418] on input "Lim Ah Ken 126960 126963 126964" at bounding box center [414, 417] width 396 height 37
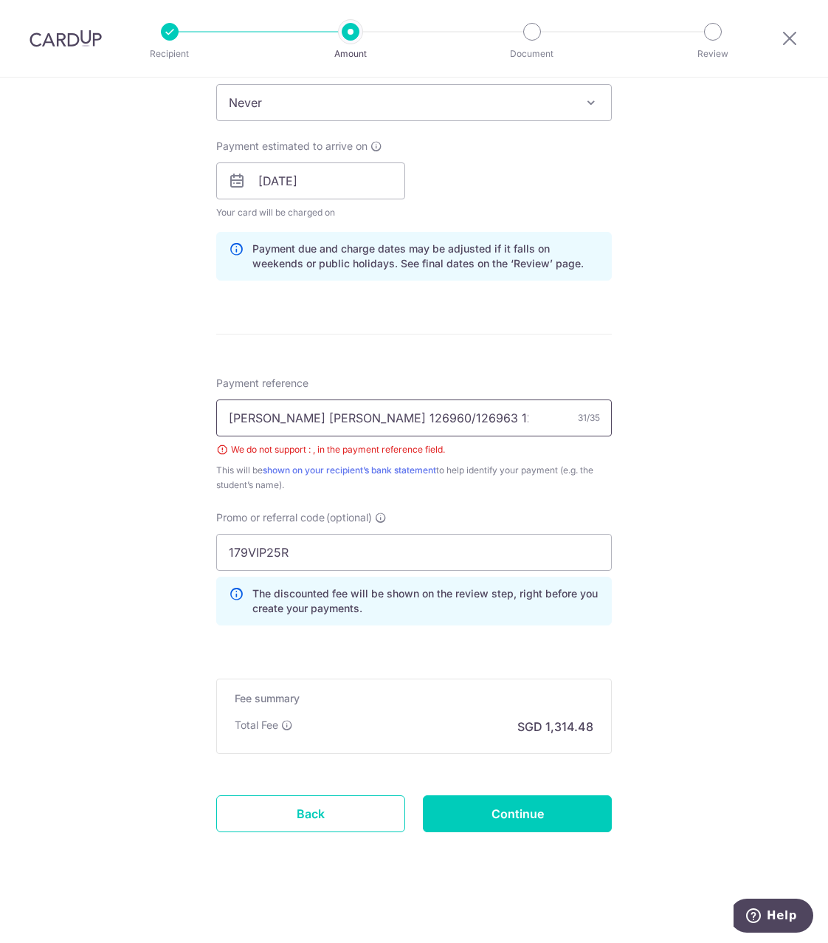
click at [382, 417] on input "Lim Ah Ken 126960/126963 126964" at bounding box center [414, 417] width 396 height 37
drag, startPoint x: 290, startPoint y: 413, endPoint x: 302, endPoint y: 428, distance: 18.9
click at [294, 418] on input "Lim Ah Ken 126960/126963/126964" at bounding box center [414, 417] width 396 height 37
type input "Lim Ah Ken/126960/126963/126964"
click at [506, 810] on input "Continue" at bounding box center [517, 813] width 189 height 37
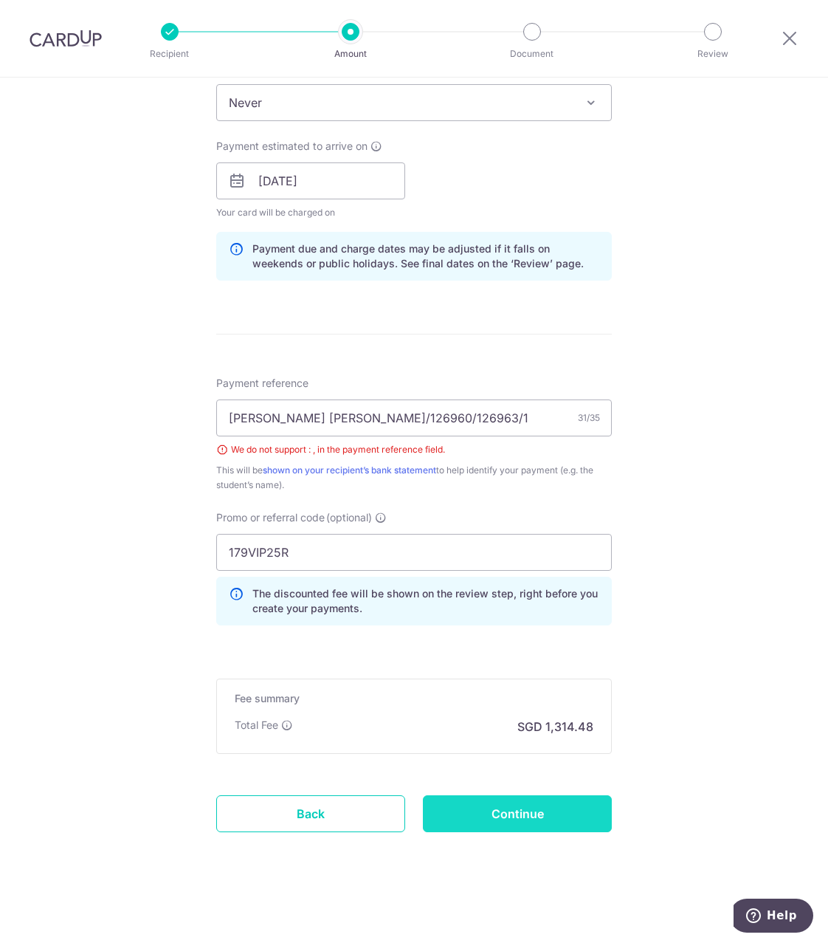
type input "Create Schedule"
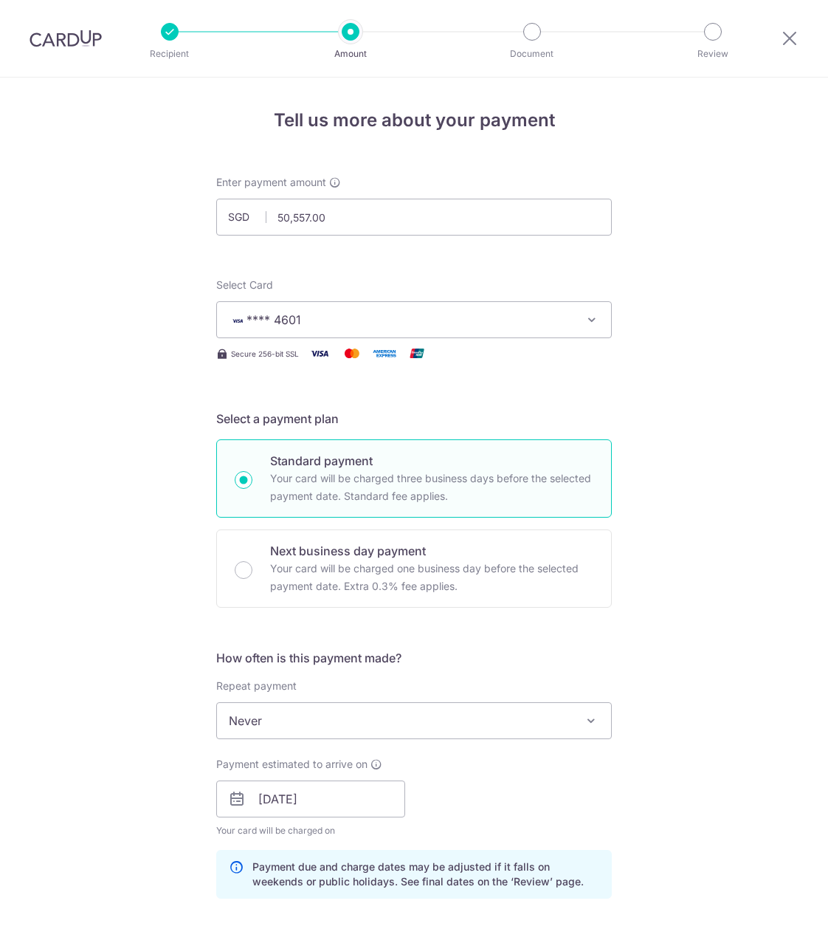
scroll to position [618, 0]
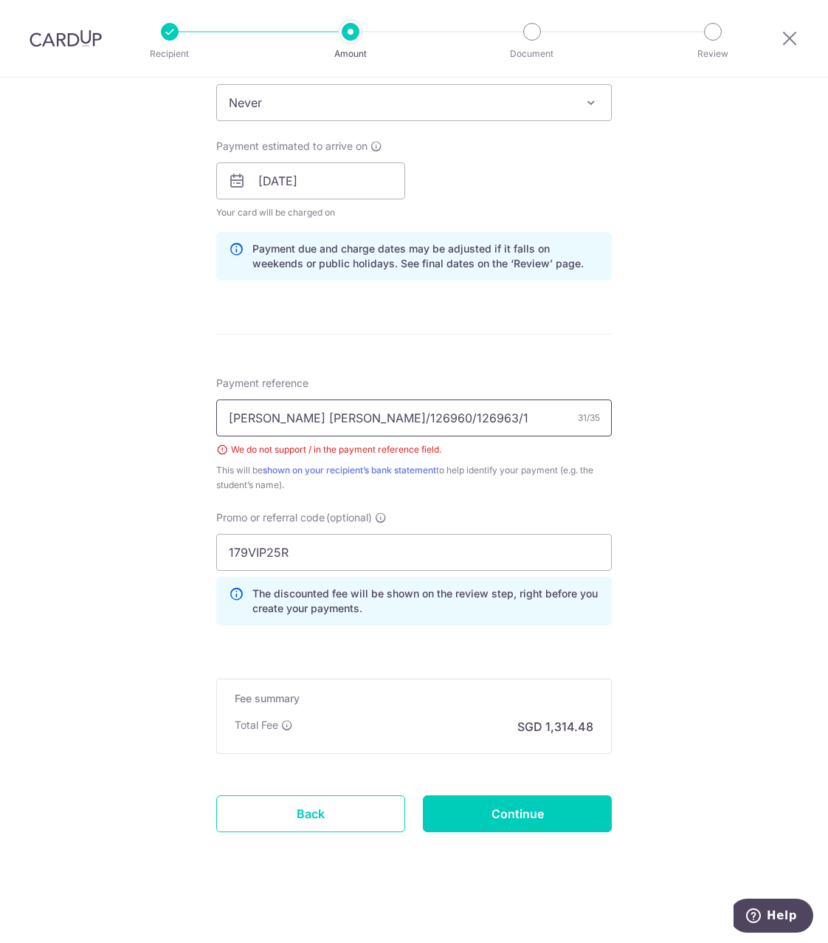
drag, startPoint x: 290, startPoint y: 415, endPoint x: 298, endPoint y: 434, distance: 20.8
click at [291, 418] on input "Lim Ah Ken/126960/126963/126964" at bounding box center [414, 417] width 396 height 37
click at [294, 413] on input "Lim Ah Ken 126960 126963/126964" at bounding box center [414, 417] width 396 height 37
drag, startPoint x: 339, startPoint y: 412, endPoint x: 346, endPoint y: 433, distance: 22.6
click at [340, 416] on input "Lim Ah Ken-126960 126963/126964" at bounding box center [414, 417] width 396 height 37
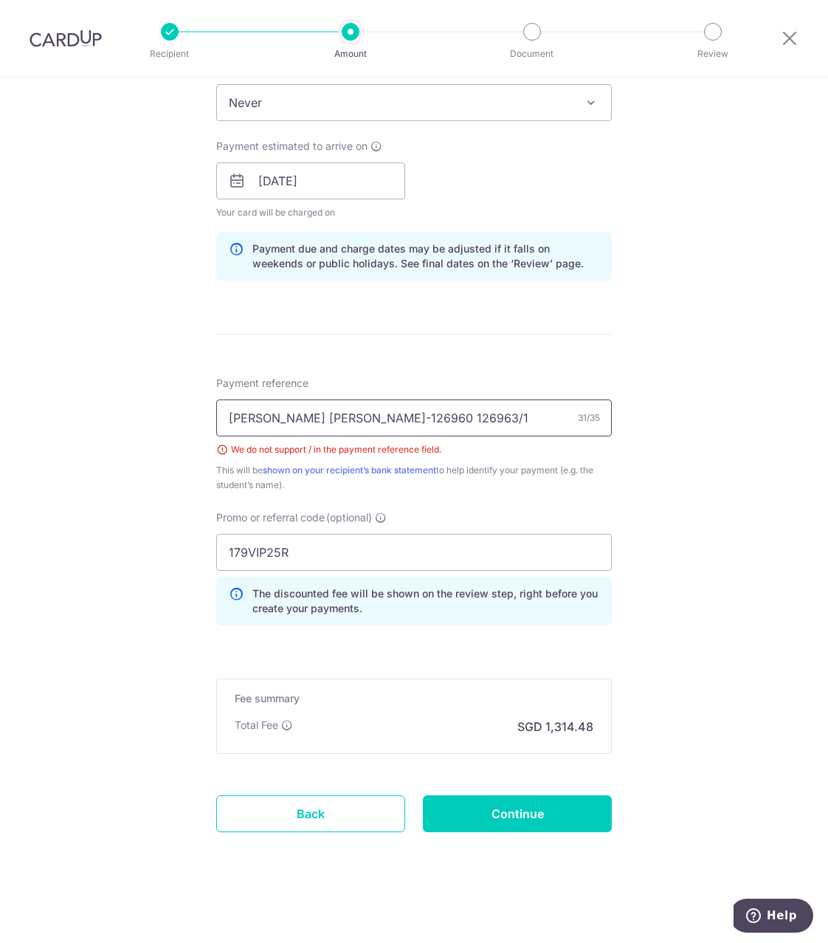
click button "Add Card" at bounding box center [0, 0] width 0 height 0
click at [387, 417] on input "Lim Ah Ken-126960-126963/126964" at bounding box center [414, 417] width 396 height 37
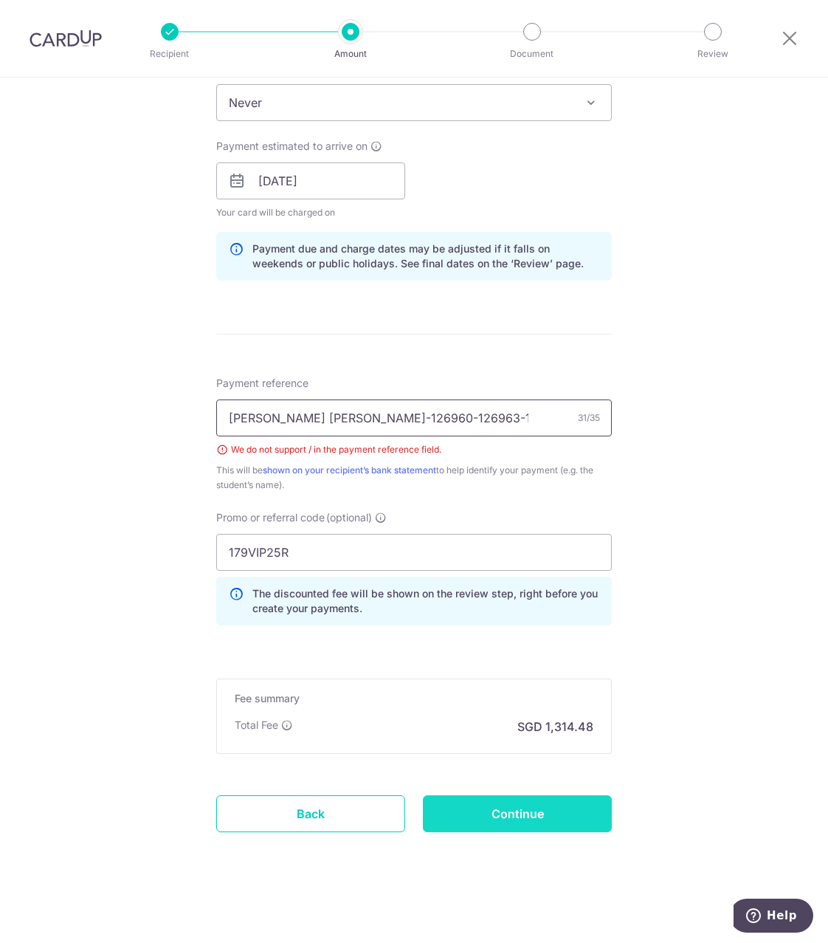
type input "[PERSON_NAME] [PERSON_NAME]-126960-126963-126964"
click at [524, 814] on input "Continue" at bounding box center [517, 813] width 189 height 37
type input "Create Schedule"
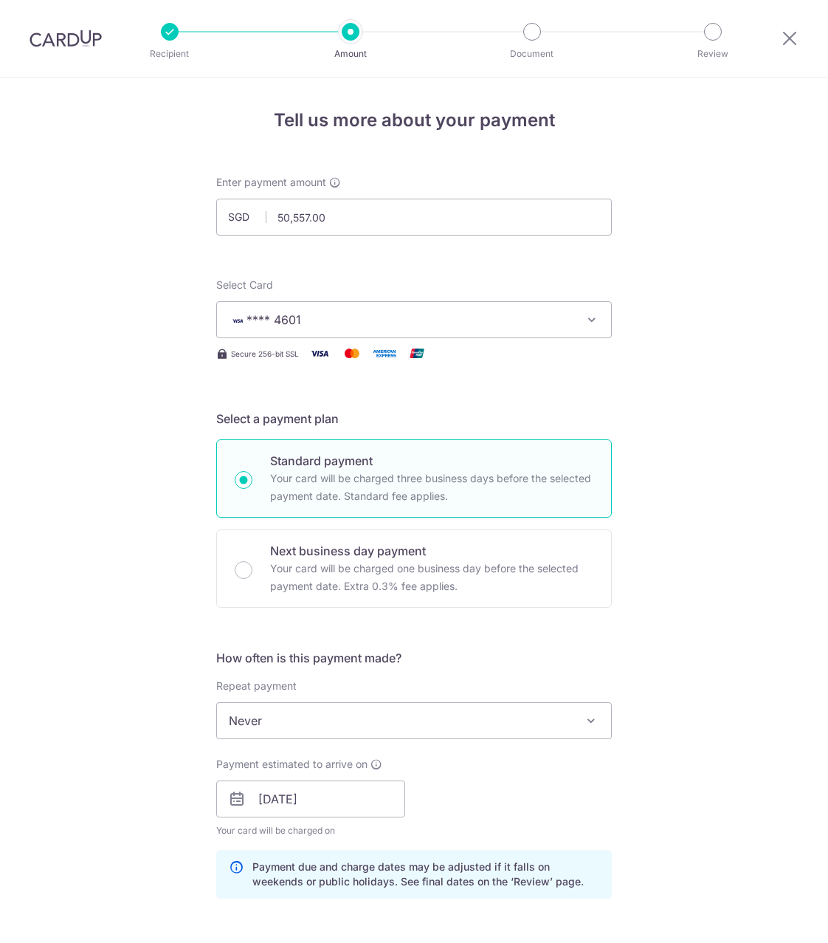
scroll to position [618, 0]
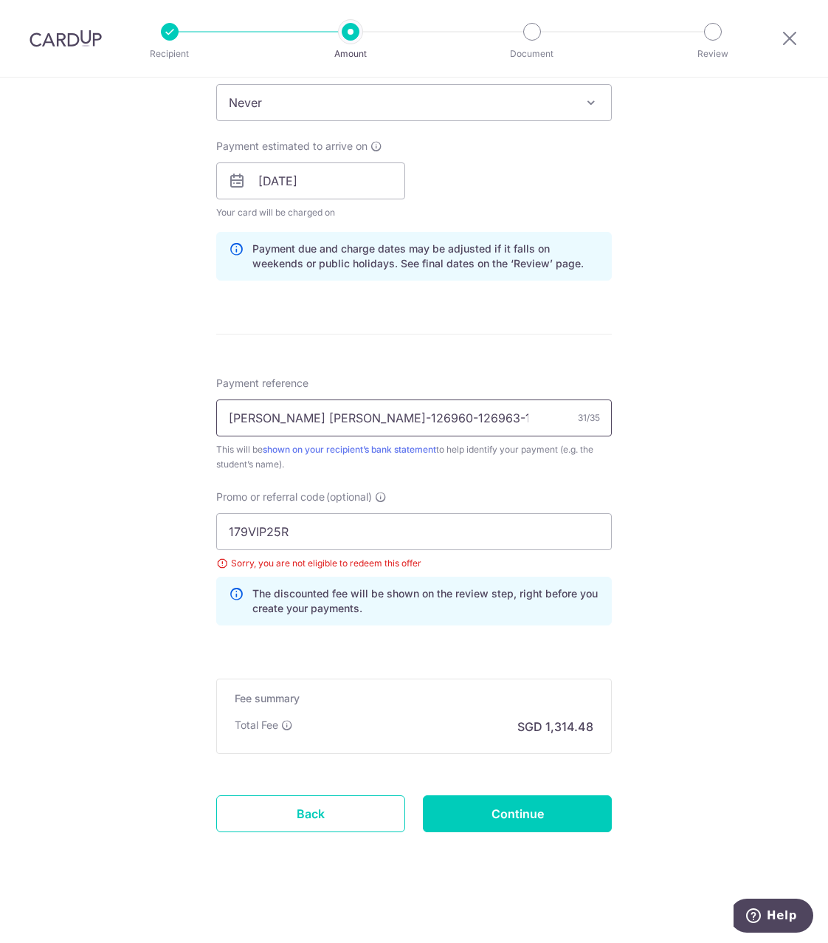
drag, startPoint x: 438, startPoint y: 420, endPoint x: 108, endPoint y: 437, distance: 330.4
click at [108, 437] on div "Tell us more about your payment Enter payment amount SGD 50,557.00 50557.00 Sel…" at bounding box center [414, 201] width 828 height 1483
click at [382, 525] on input "179VIP25R" at bounding box center [414, 531] width 396 height 37
click at [500, 818] on input "Continue" at bounding box center [517, 813] width 189 height 37
type input "Update Schedule"
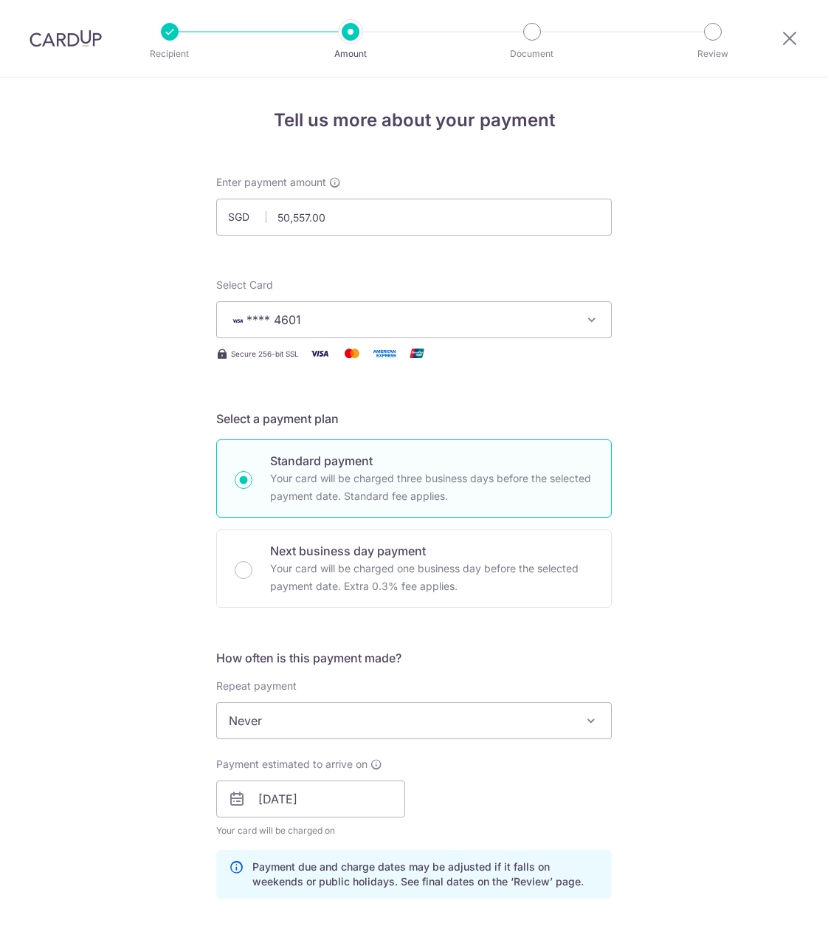
scroll to position [618, 0]
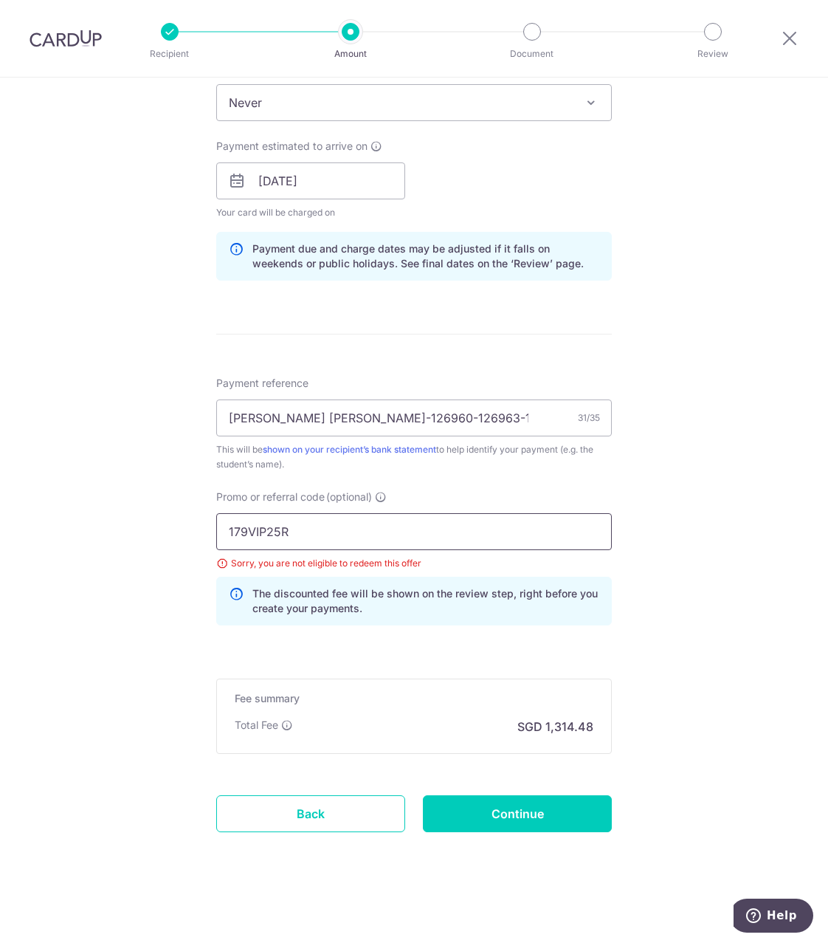
click at [339, 526] on input "179VIP25R" at bounding box center [414, 531] width 396 height 37
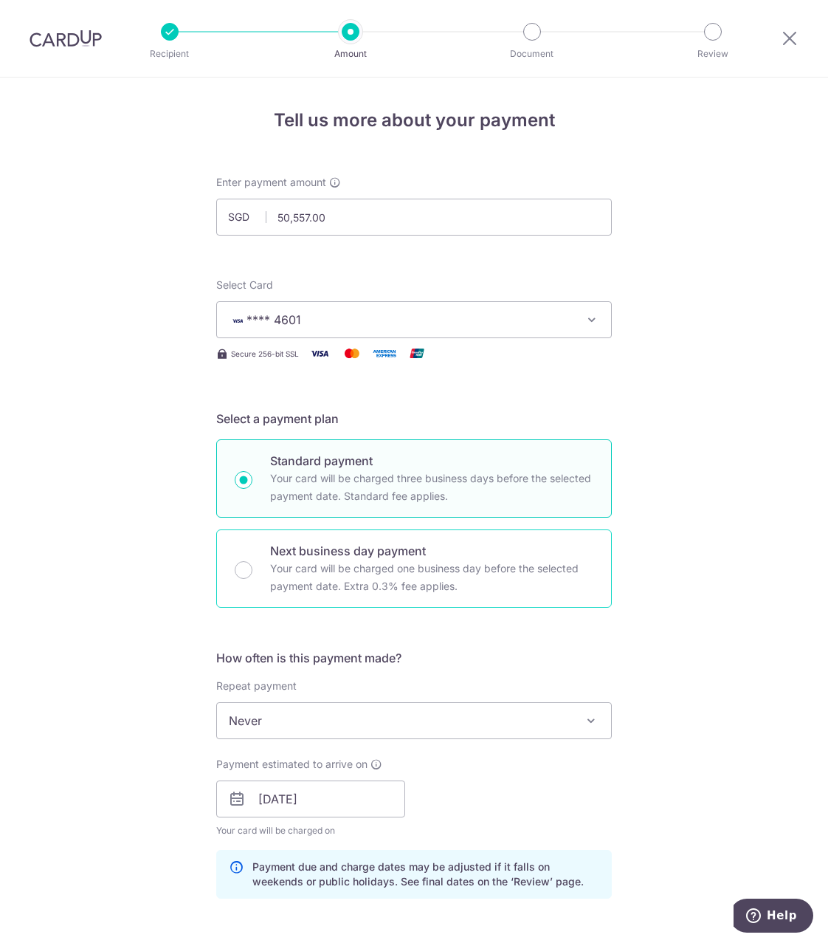
drag, startPoint x: 414, startPoint y: 565, endPoint x: 331, endPoint y: 543, distance: 85.4
click at [414, 565] on p "Your card will be charged one business day before the selected payment date. Ex…" at bounding box center [431, 576] width 323 height 35
click at [252, 565] on input "Next business day payment Your card will be charged one business day before the…" at bounding box center [244, 570] width 18 height 18
radio input "false"
radio input "true"
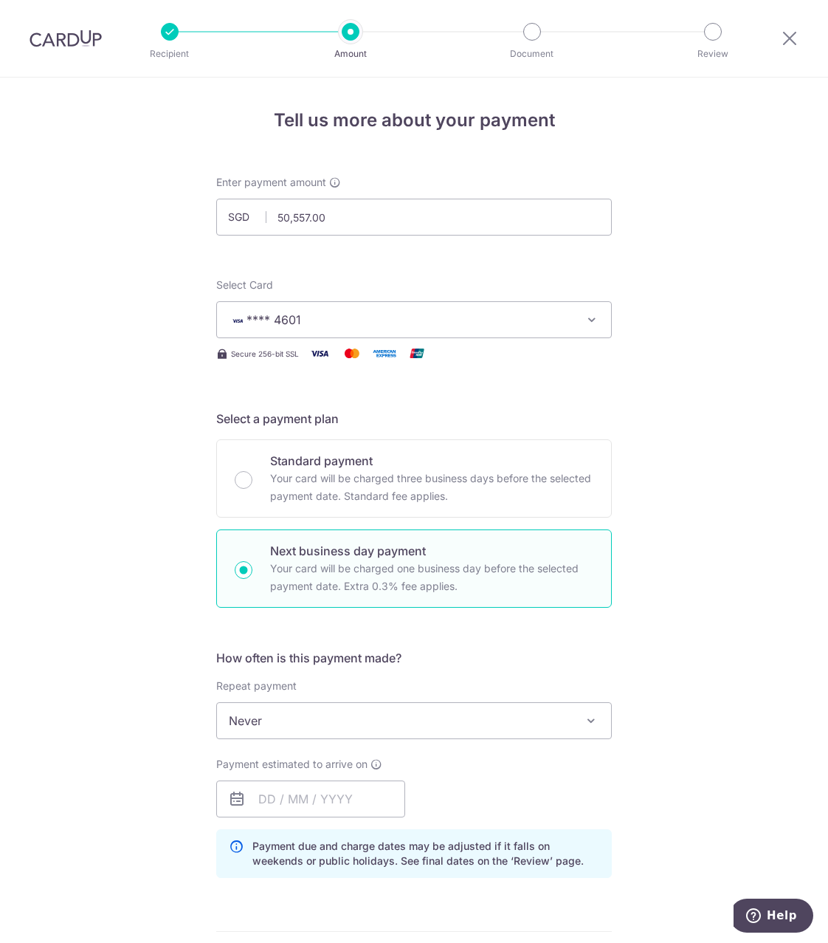
click at [238, 570] on input "Next business day payment Your card will be charged one business day before the…" at bounding box center [244, 570] width 18 height 18
radio input "true"
click at [227, 486] on div "Standard payment Your card will be charged three business days before the selec…" at bounding box center [414, 478] width 396 height 78
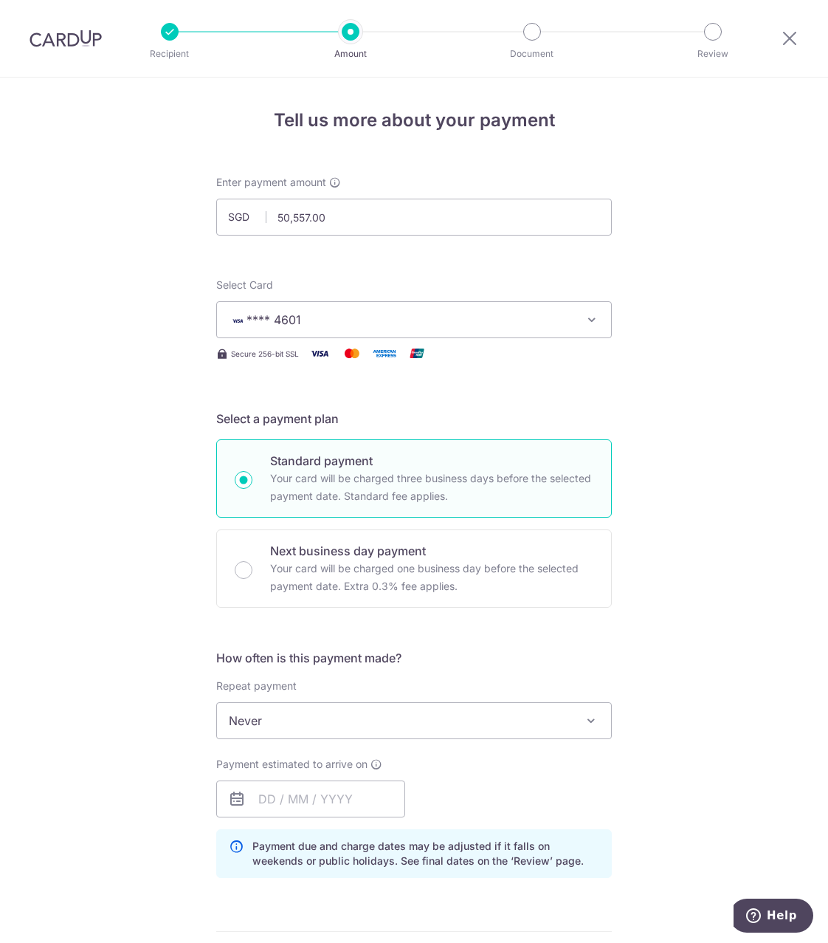
click at [238, 485] on input "Standard payment Your card will be charged three business days before the selec…" at bounding box center [244, 480] width 18 height 18
radio input "true"
click at [297, 729] on span "Never" at bounding box center [414, 720] width 394 height 35
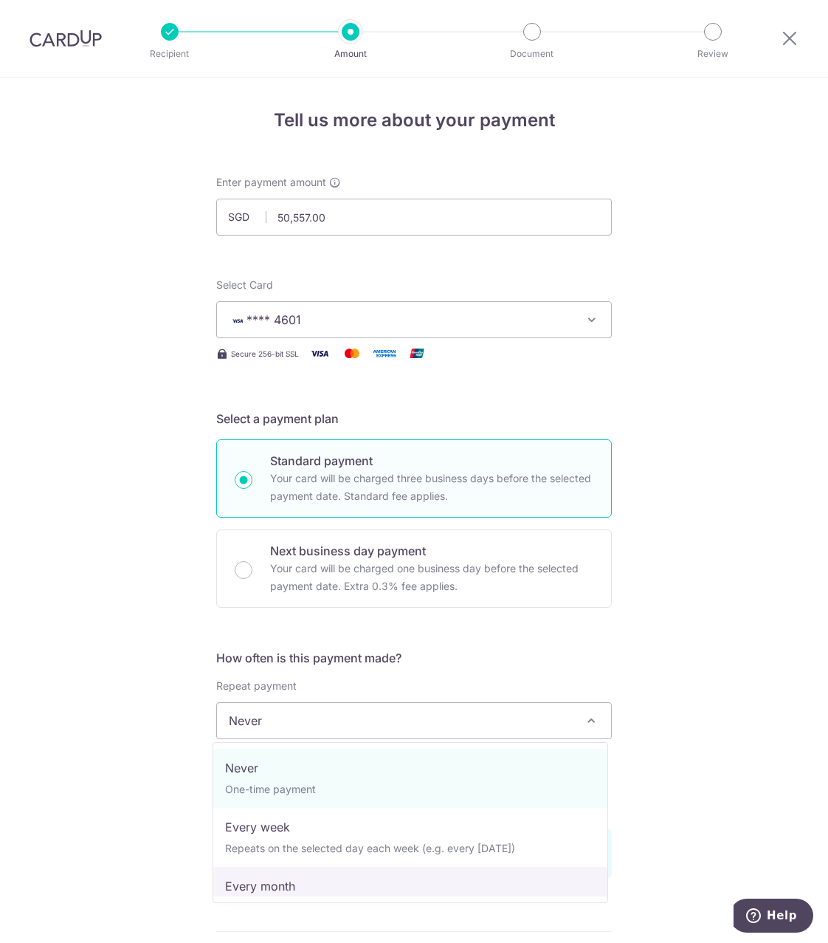
scroll to position [148, 0]
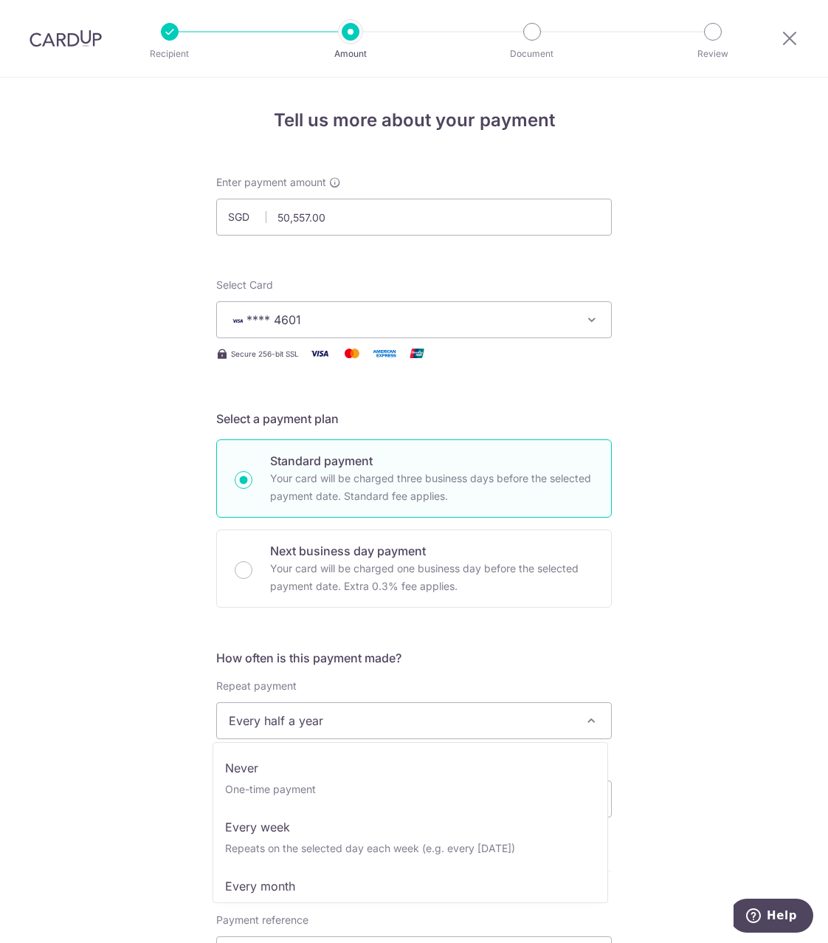
click at [269, 718] on span "Every half a year" at bounding box center [414, 720] width 394 height 35
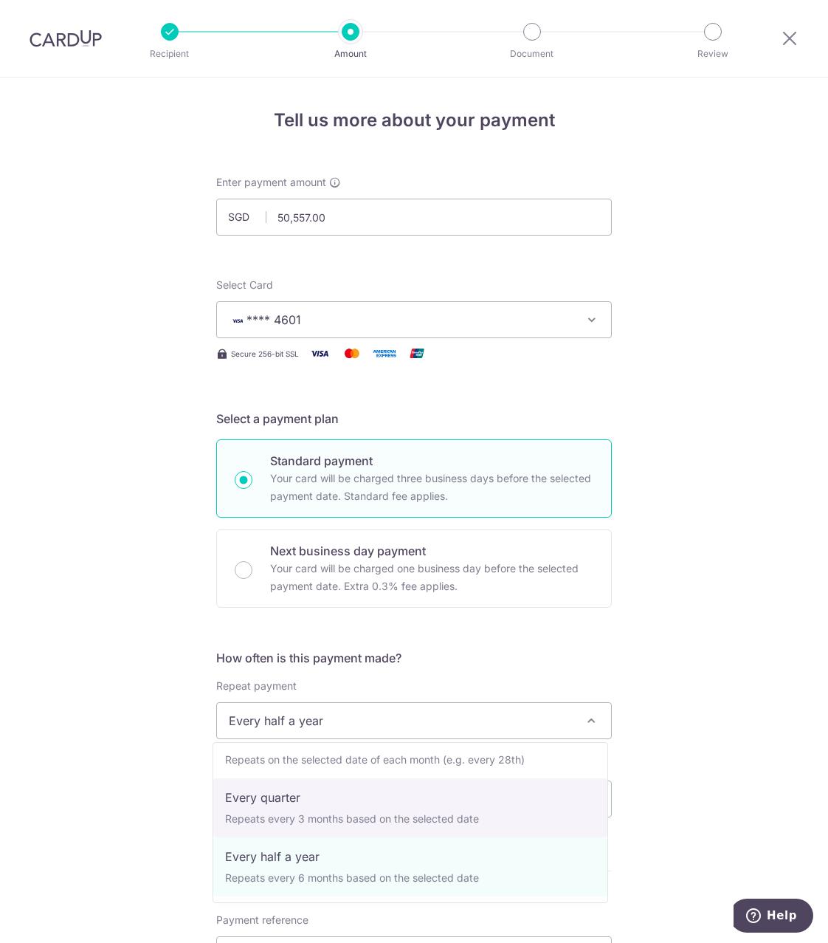
scroll to position [0, 0]
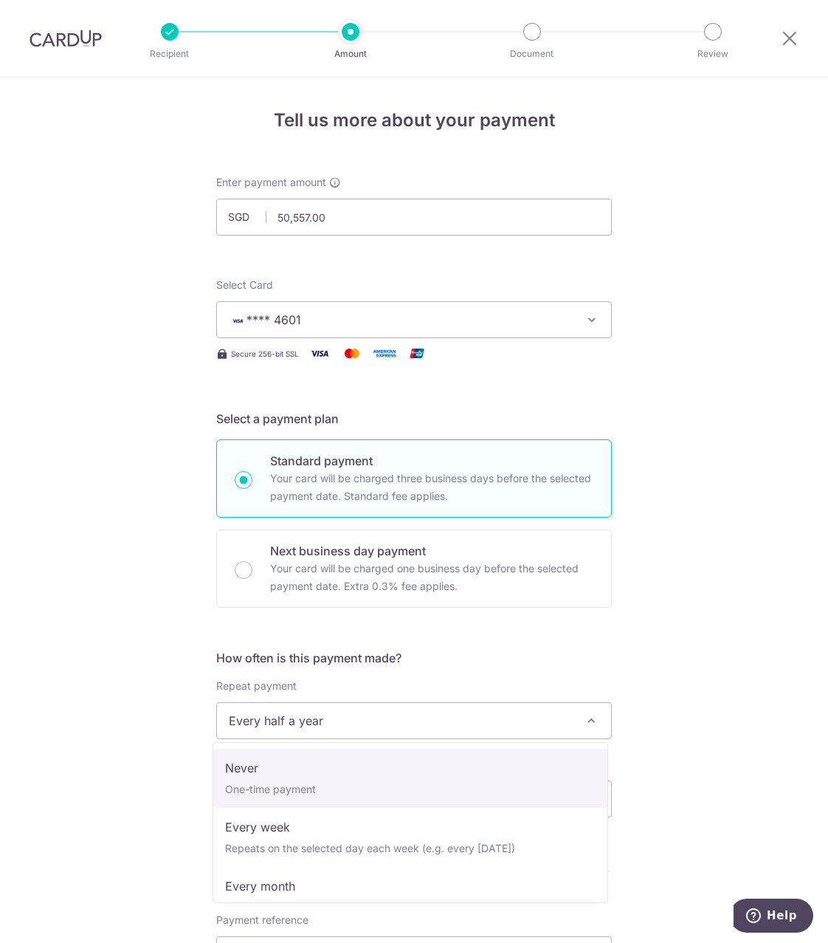
select select "1"
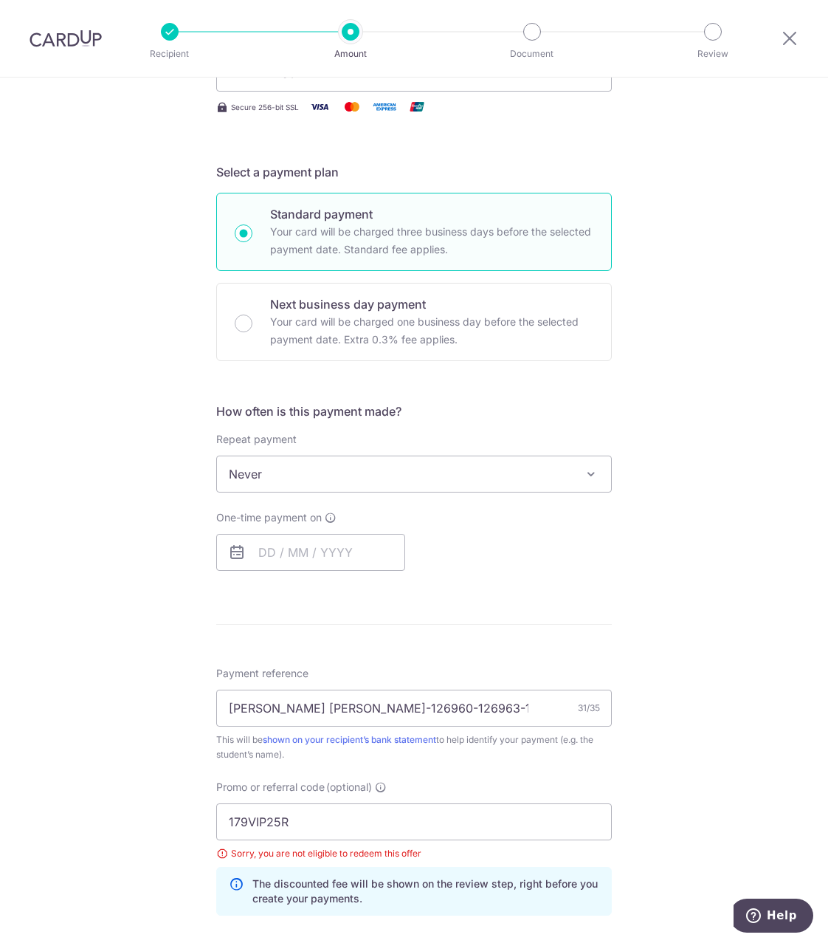
scroll to position [492, 0]
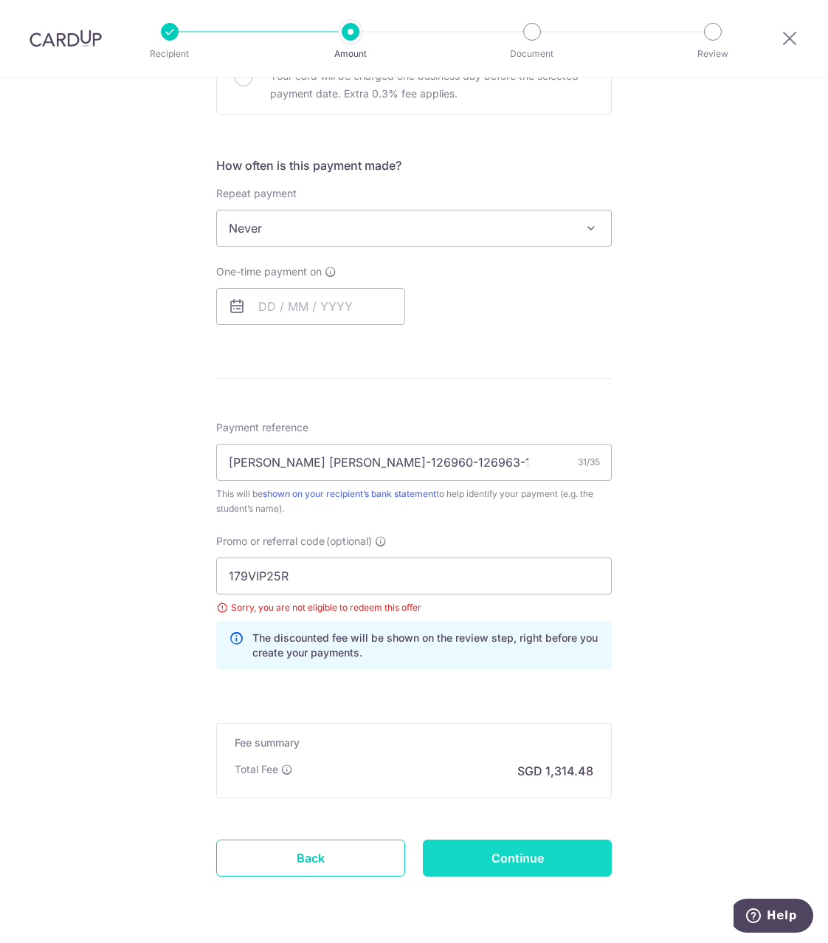
click at [534, 859] on input "Continue" at bounding box center [517, 857] width 189 height 37
type input "Update Schedule"
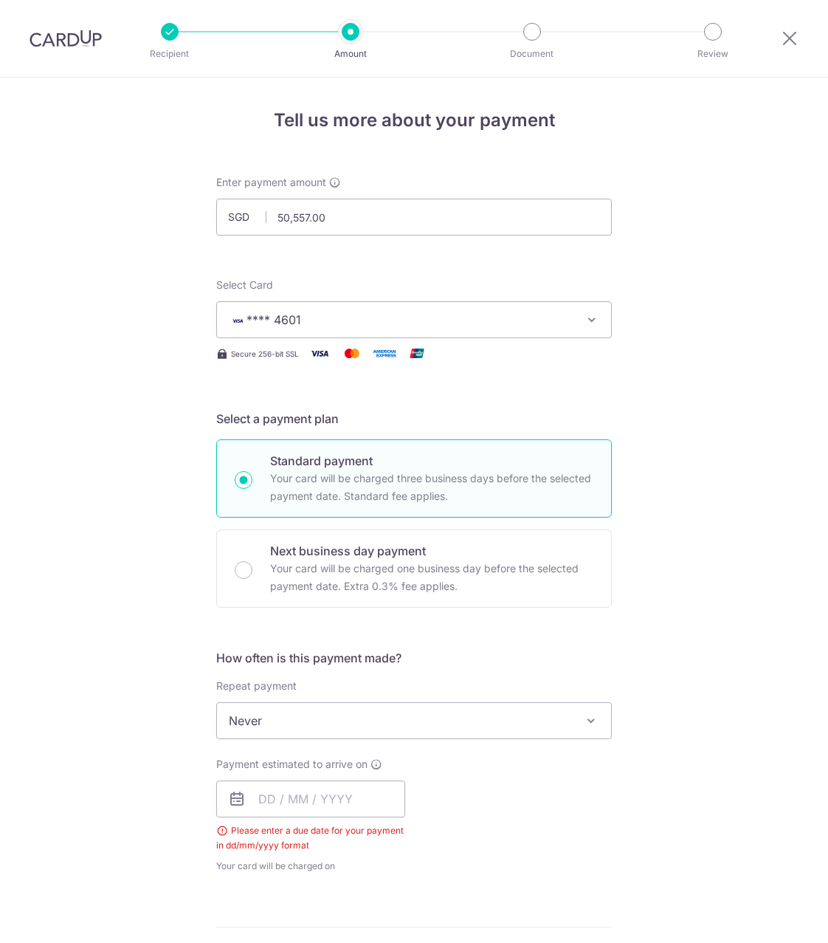
scroll to position [572, 0]
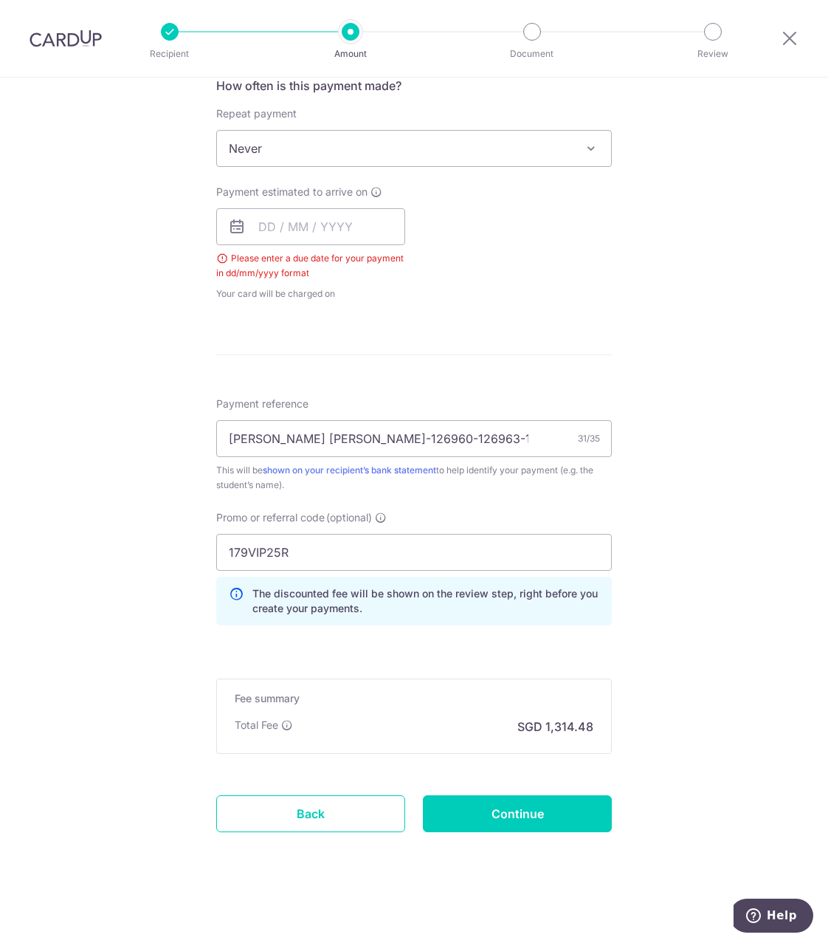
click at [505, 872] on form "Enter payment amount SGD 50,557.00 50557.00 Select Card **** 4601 Add credit ca…" at bounding box center [414, 238] width 396 height 1270
click at [349, 221] on input "text" at bounding box center [310, 226] width 189 height 37
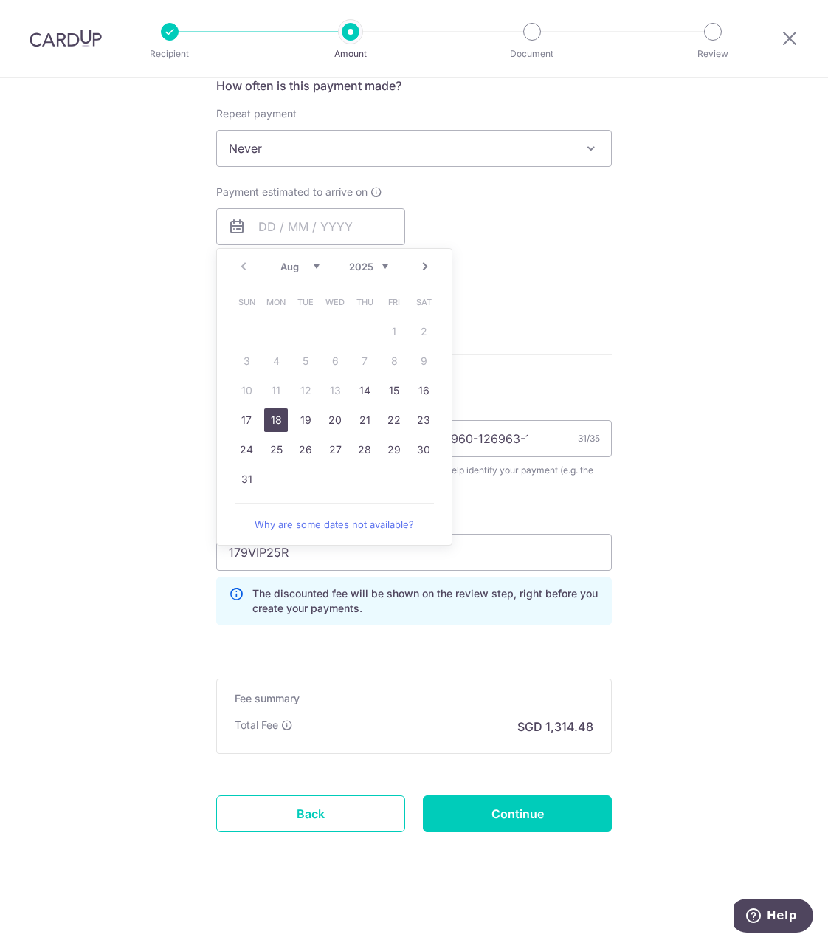
click at [272, 418] on link "18" at bounding box center [276, 420] width 24 height 24
type input "[DATE]"
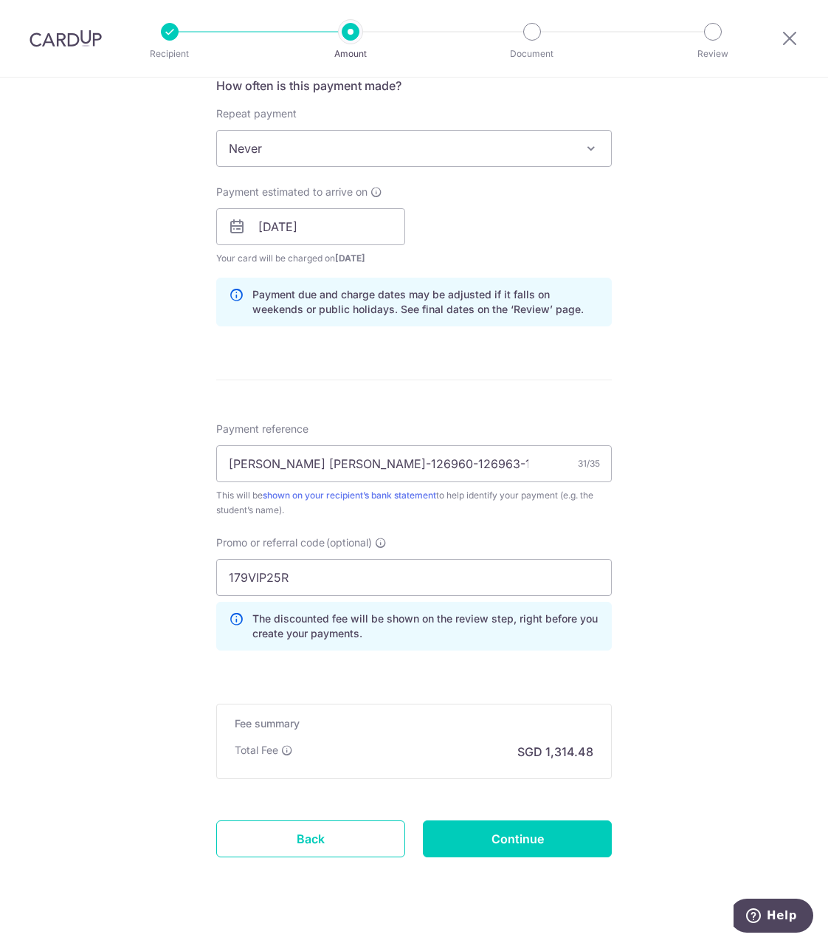
drag, startPoint x: 562, startPoint y: 376, endPoint x: 565, endPoint y: 426, distance: 50.3
click at [562, 373] on form "Enter payment amount SGD 50,557.00 50557.00 Select Card **** 4601 Add credit ca…" at bounding box center [414, 250] width 396 height 1295
click at [510, 833] on input "Continue" at bounding box center [517, 838] width 189 height 37
type input "Update Schedule"
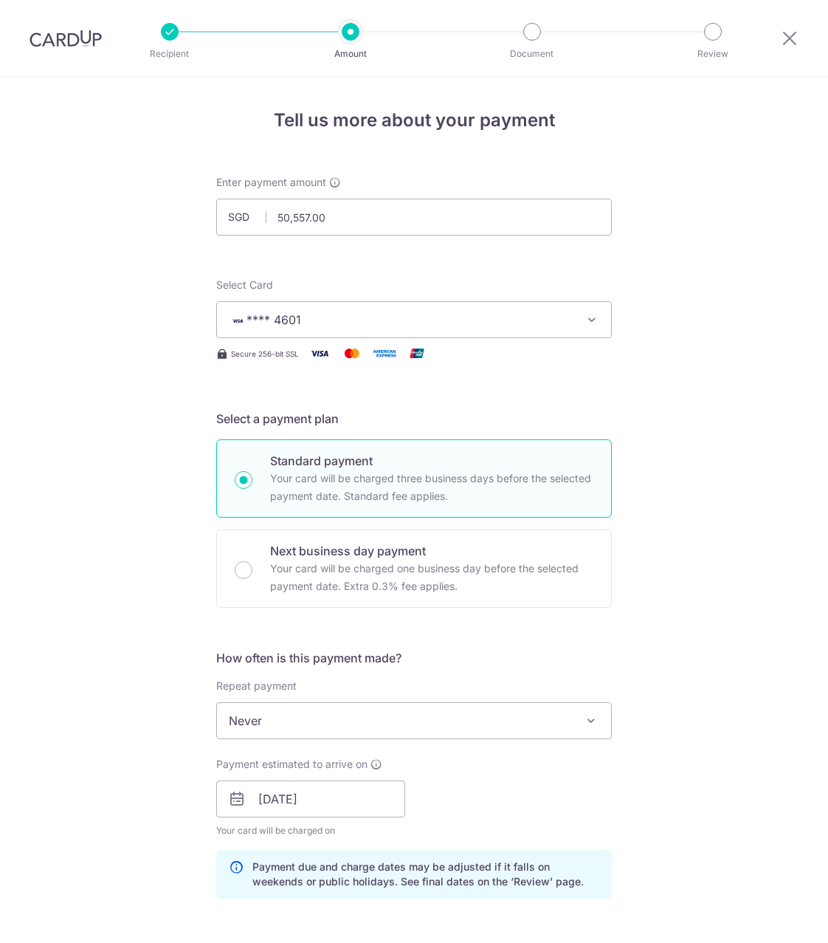
scroll to position [618, 0]
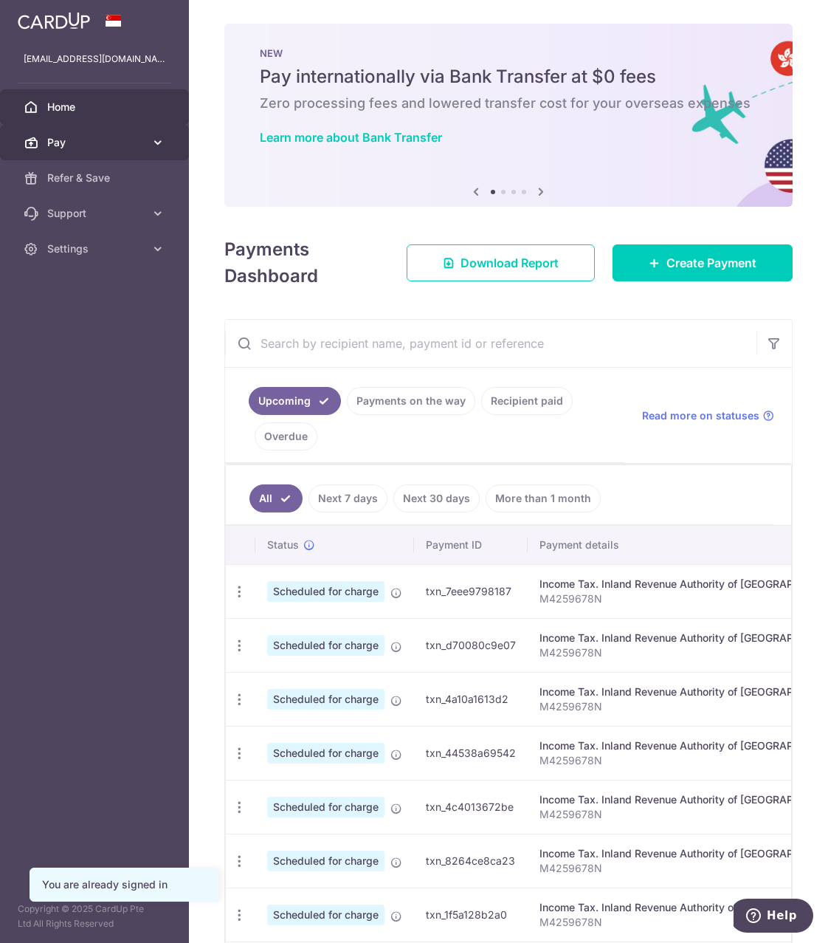
click at [89, 139] on span "Pay" at bounding box center [95, 142] width 97 height 15
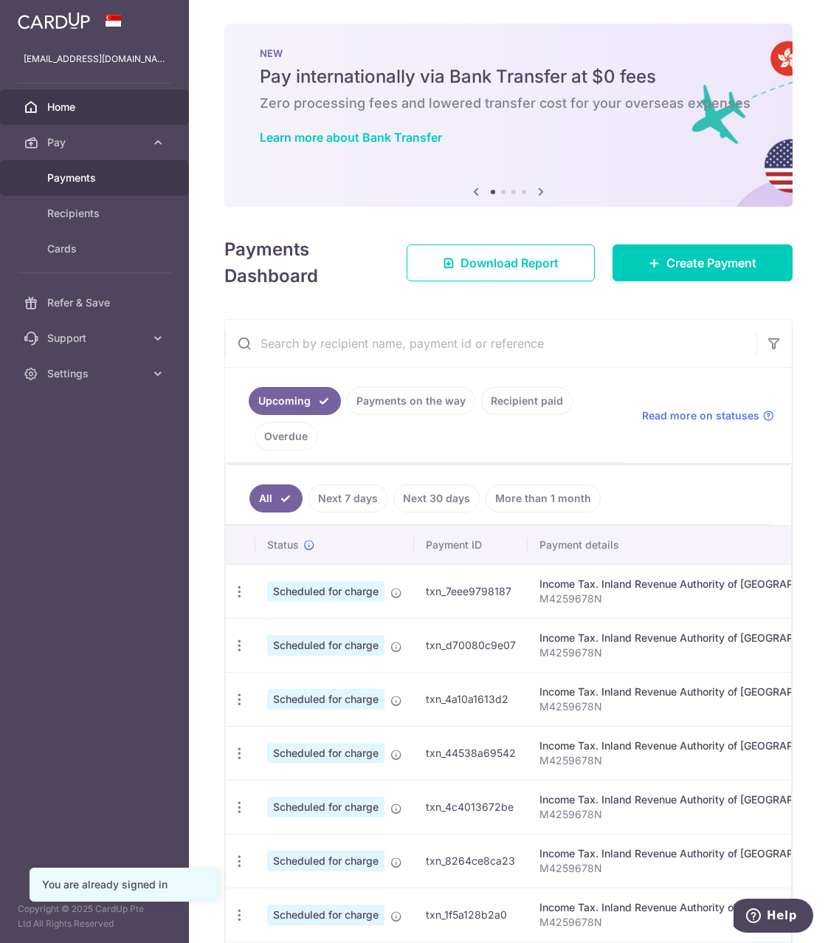
click at [79, 179] on span "Payments" at bounding box center [95, 177] width 97 height 15
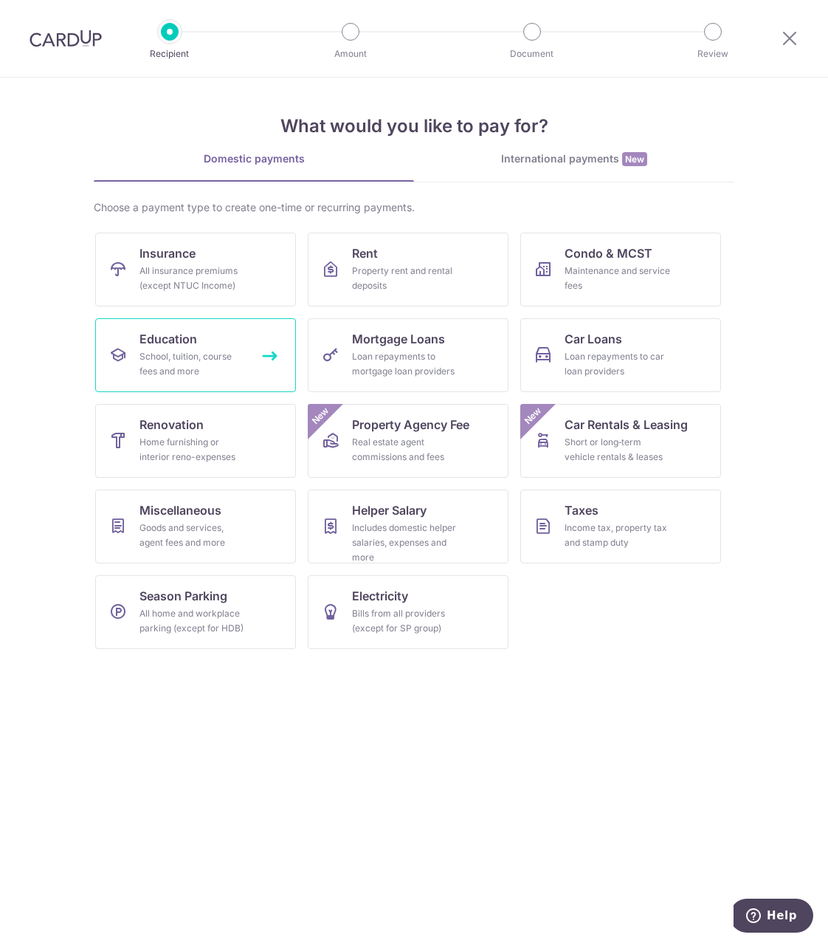
click at [168, 369] on div "School, tuition, course fees and more" at bounding box center [192, 364] width 106 height 30
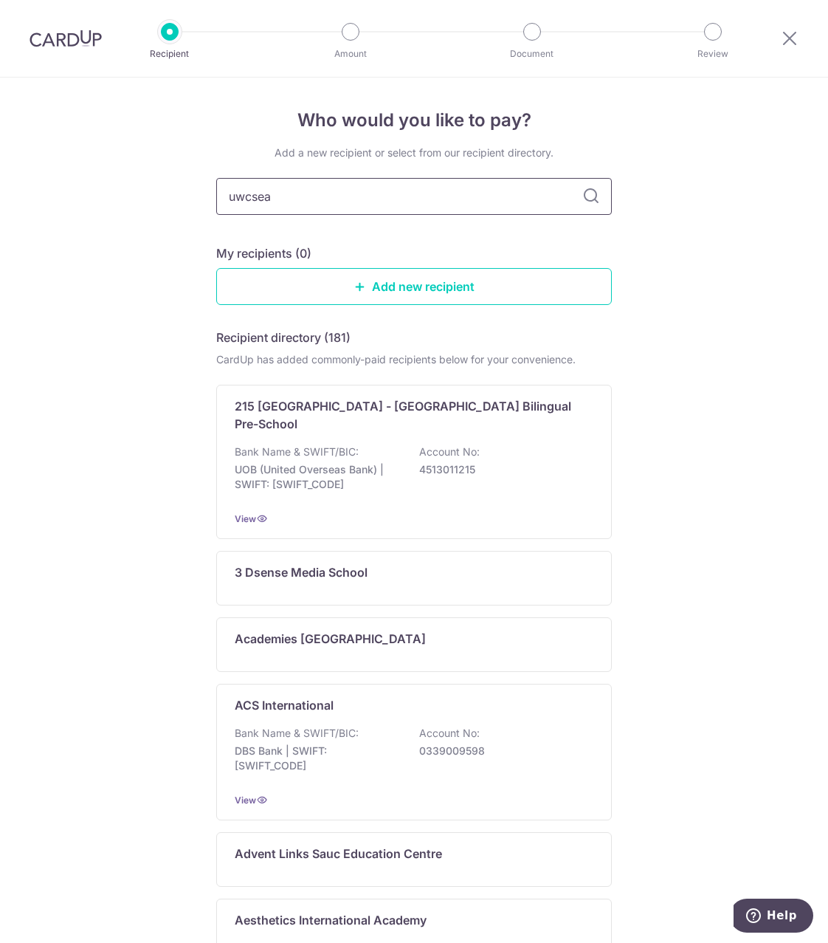
type input "uwcsea"
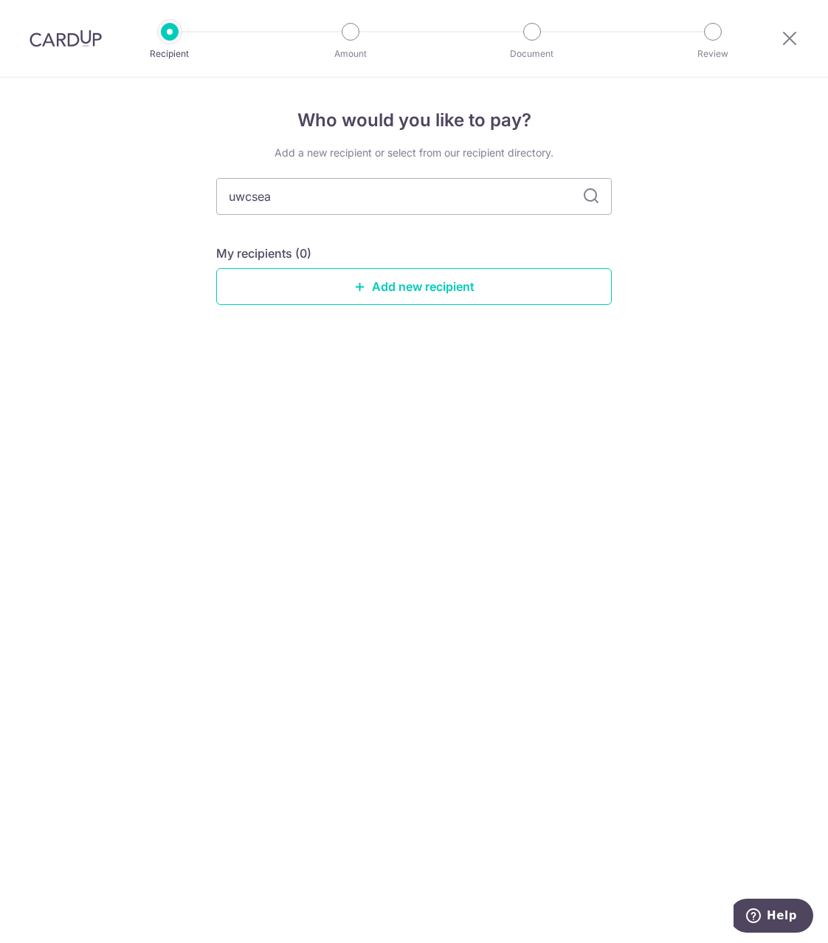
click at [597, 191] on icon at bounding box center [591, 196] width 18 height 18
click at [592, 193] on icon at bounding box center [591, 196] width 18 height 18
drag, startPoint x: 457, startPoint y: 199, endPoint x: 168, endPoint y: 204, distance: 288.6
click at [168, 204] on div "Who would you like to pay? Add a new recipient or select from our recipient dir…" at bounding box center [414, 509] width 828 height 865
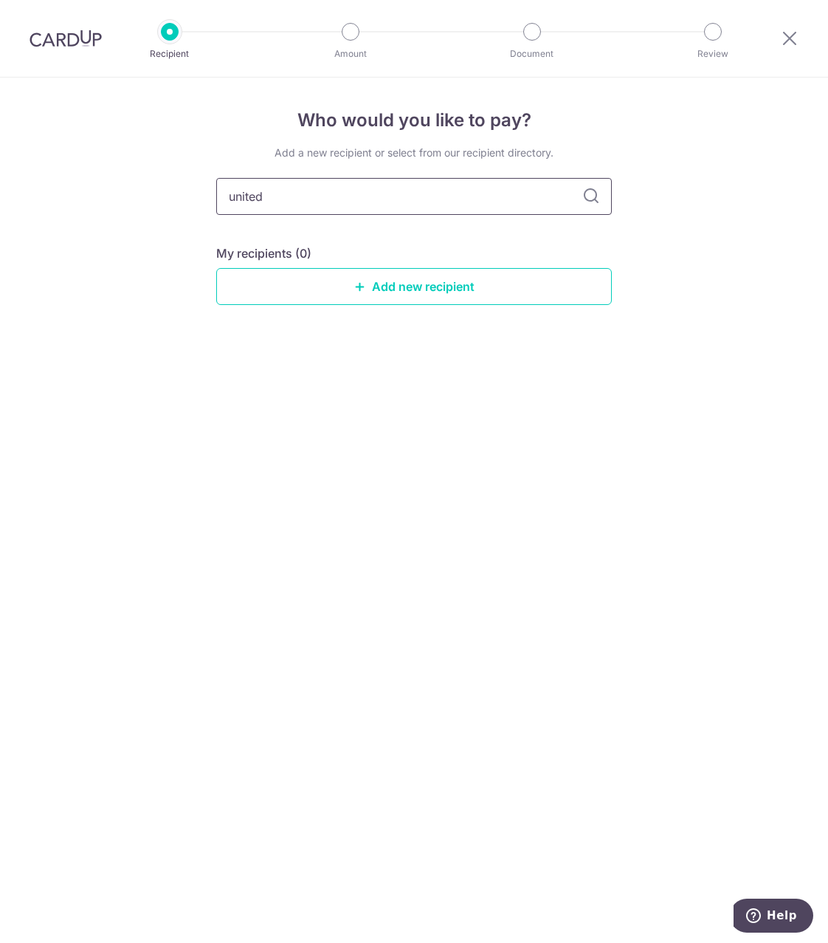
type input "united"
click at [590, 199] on icon at bounding box center [591, 196] width 18 height 18
click at [307, 200] on input "united" at bounding box center [414, 196] width 396 height 37
drag, startPoint x: 307, startPoint y: 200, endPoint x: 85, endPoint y: 200, distance: 222.2
click at [85, 200] on div "Who would you like to pay? Add a new recipient or select from our recipient dir…" at bounding box center [414, 509] width 828 height 865
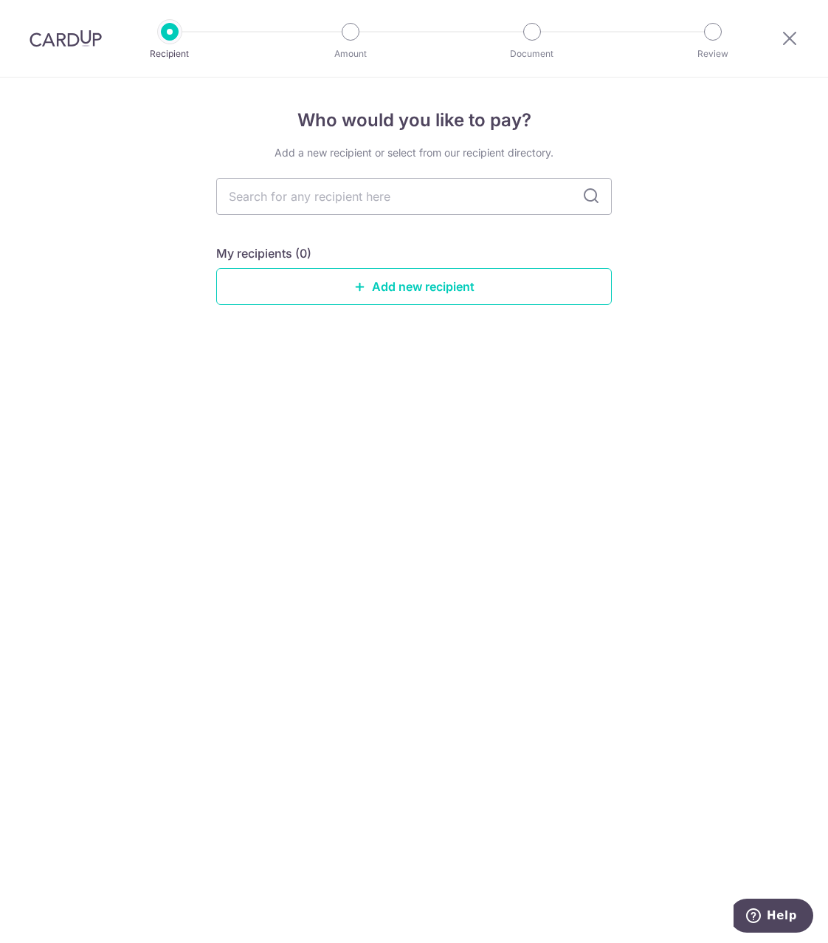
drag, startPoint x: 763, startPoint y: 281, endPoint x: 674, endPoint y: 231, distance: 102.4
click at [763, 280] on div "Who would you like to pay? Add a new recipient or select from our recipient dir…" at bounding box center [414, 509] width 828 height 865
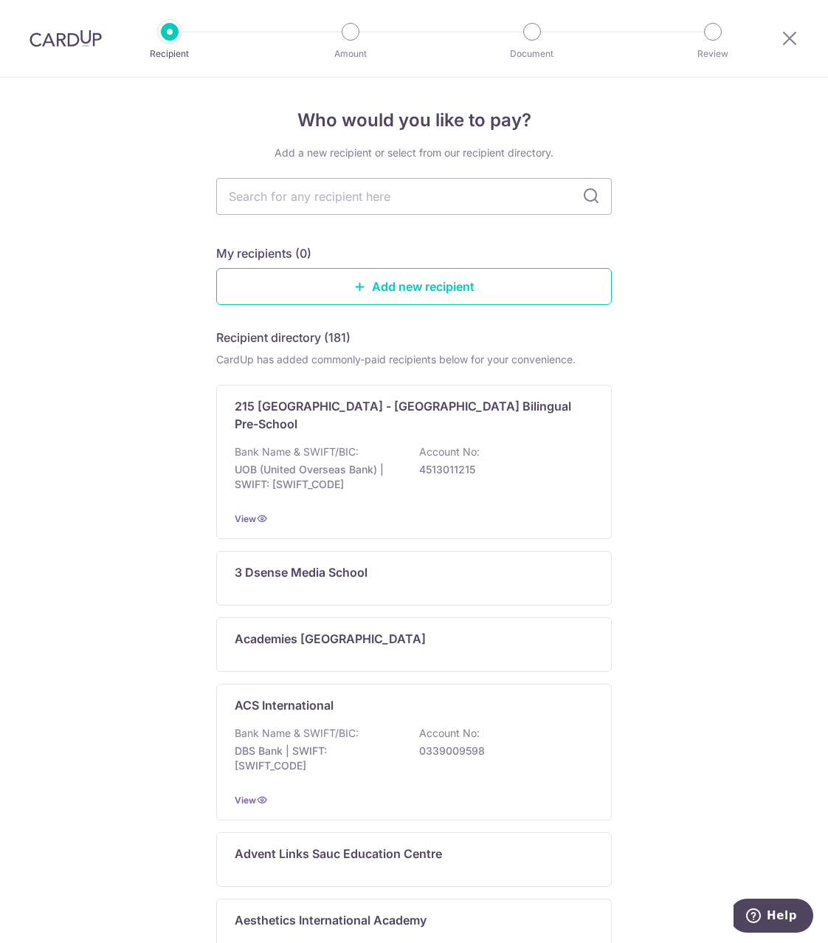
scroll to position [410, 0]
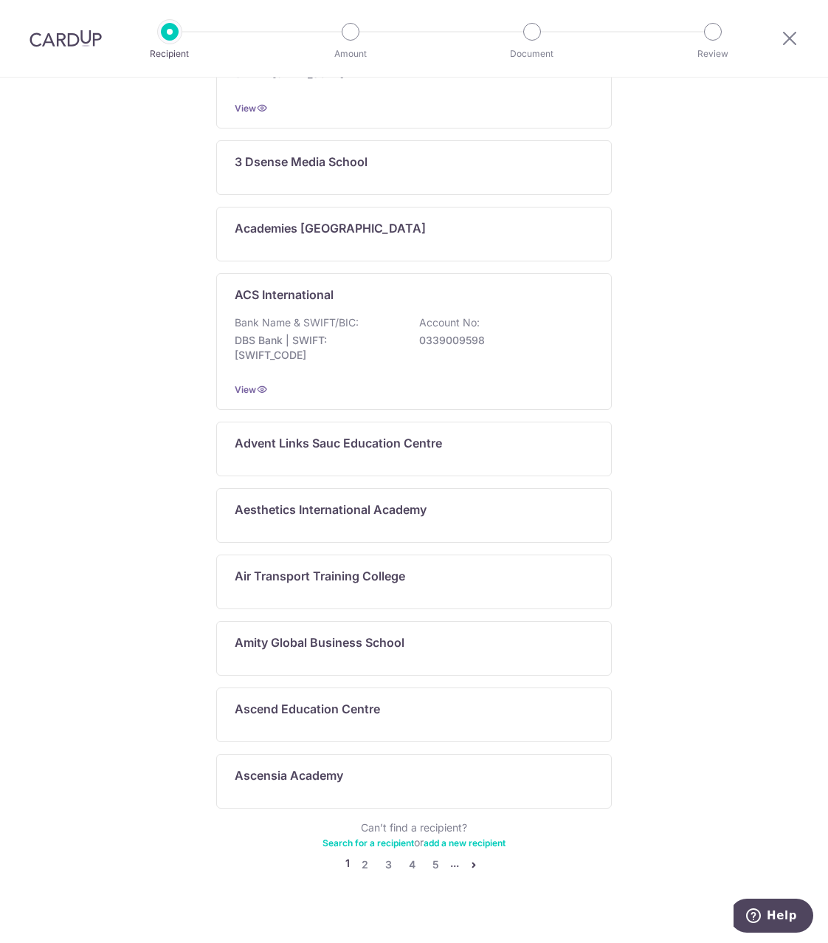
click at [451, 855] on li "..." at bounding box center [454, 864] width 9 height 18
click at [429, 855] on link "5" at bounding box center [436, 864] width 18 height 18
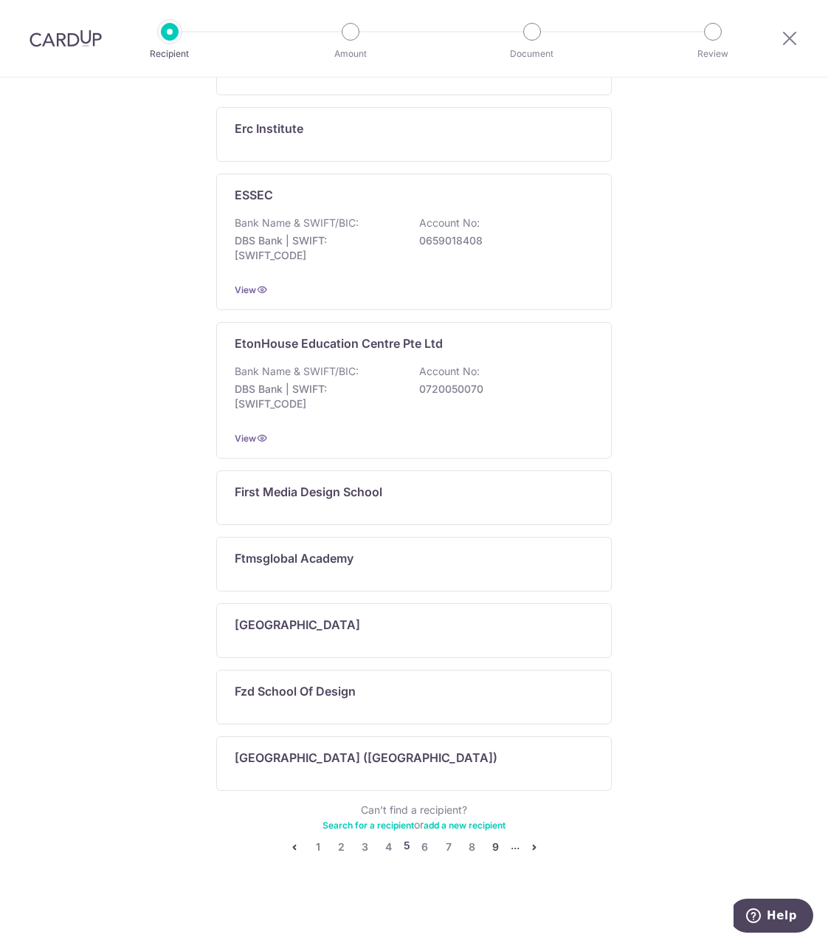
click at [489, 846] on link "9" at bounding box center [496, 847] width 18 height 18
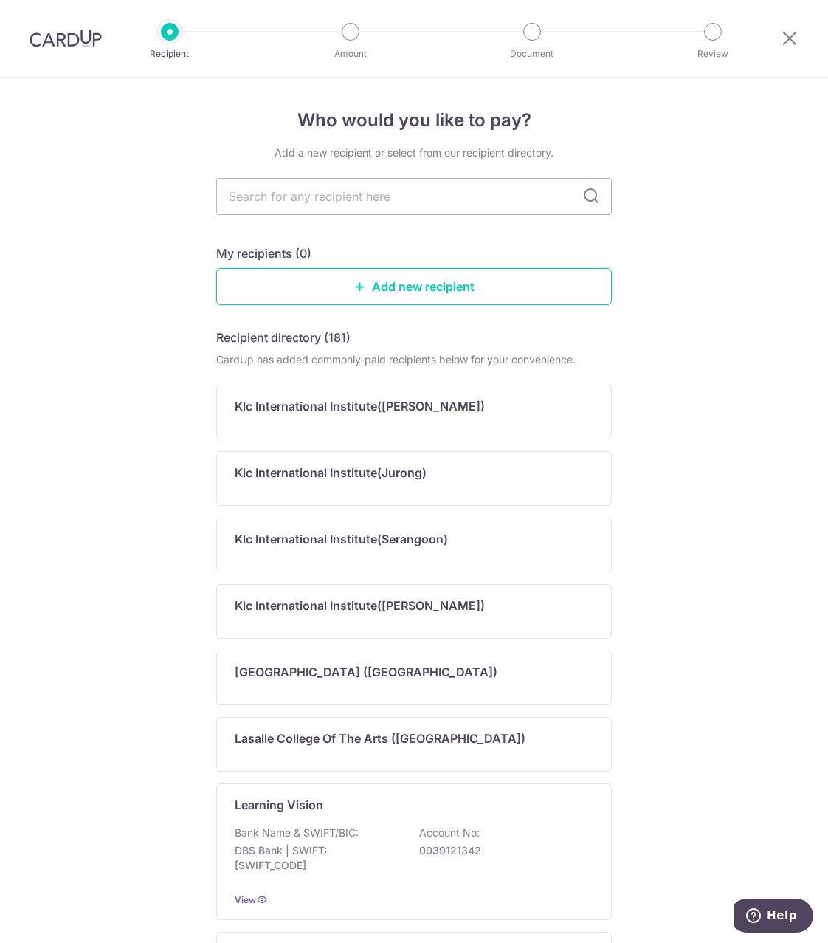
scroll to position [492, 0]
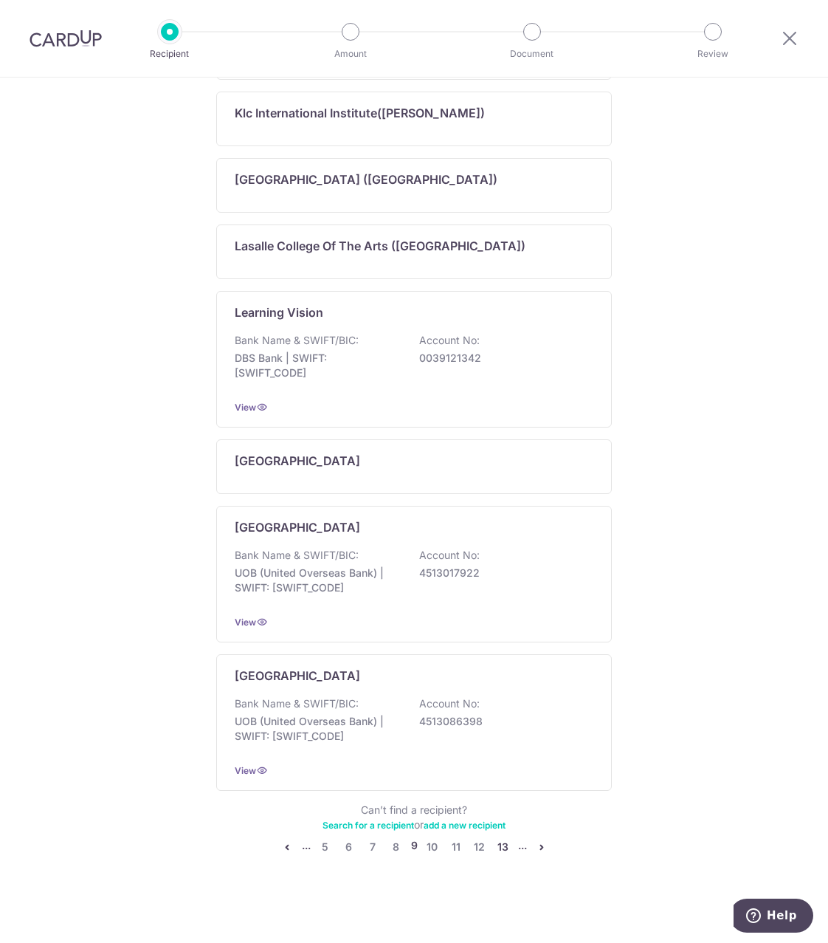
click at [498, 849] on link "13" at bounding box center [504, 847] width 18 height 18
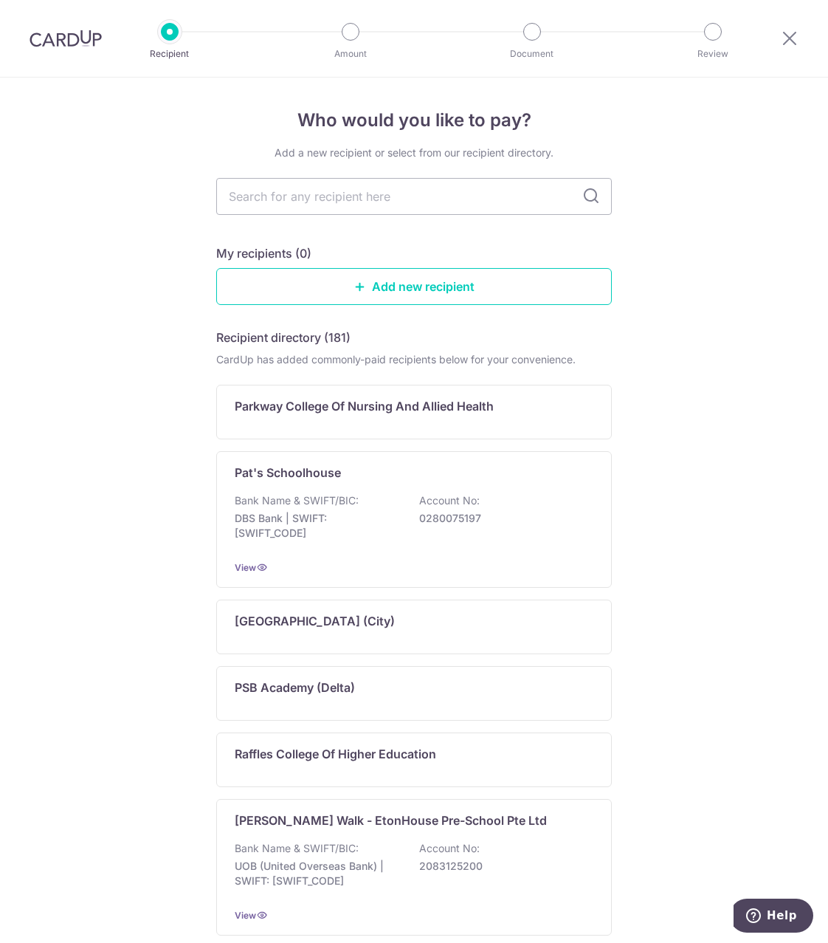
scroll to position [410, 0]
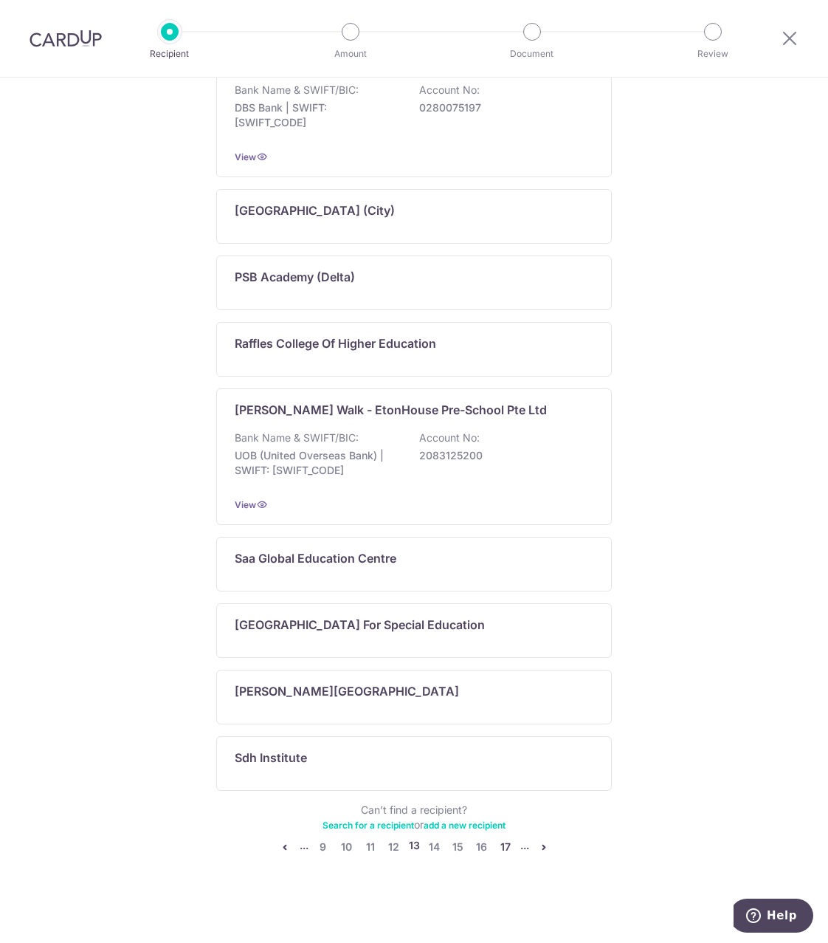
click at [498, 849] on link "17" at bounding box center [506, 847] width 18 height 18
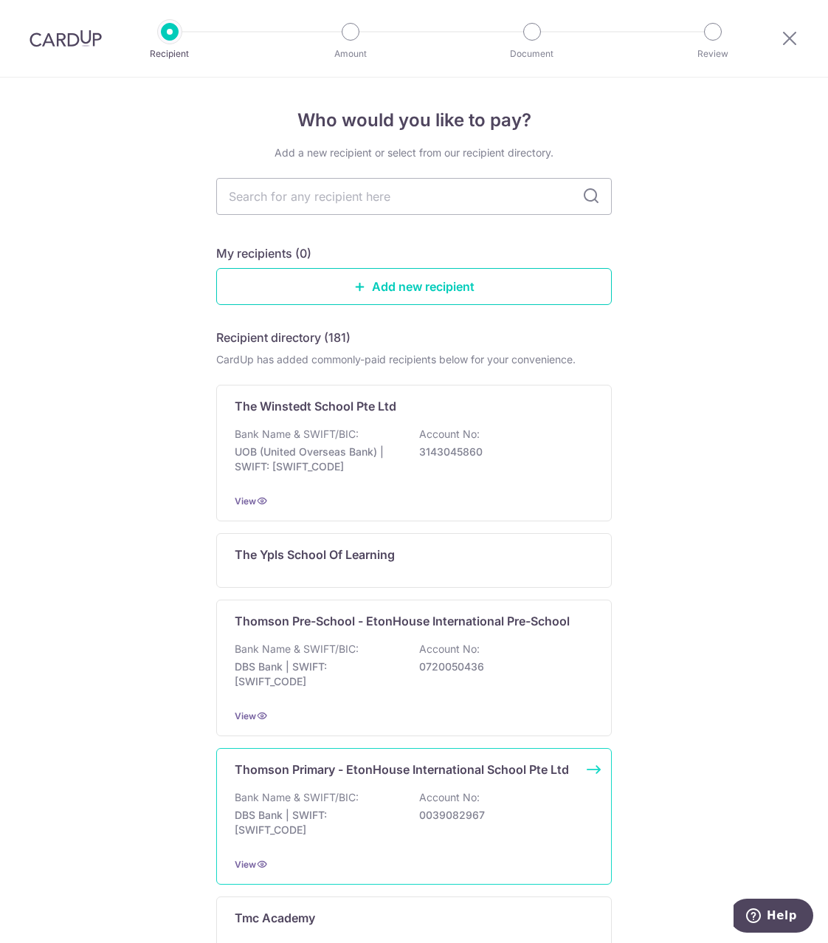
scroll to position [671, 0]
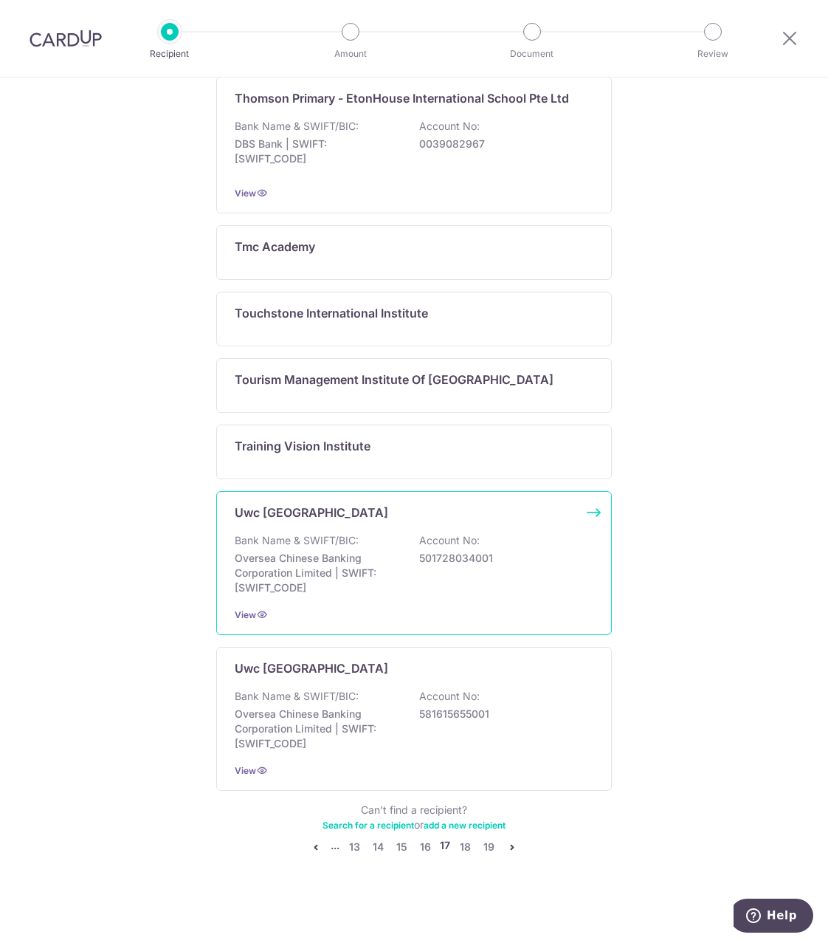
click at [270, 540] on p "Bank Name & SWIFT/BIC:" at bounding box center [297, 540] width 124 height 15
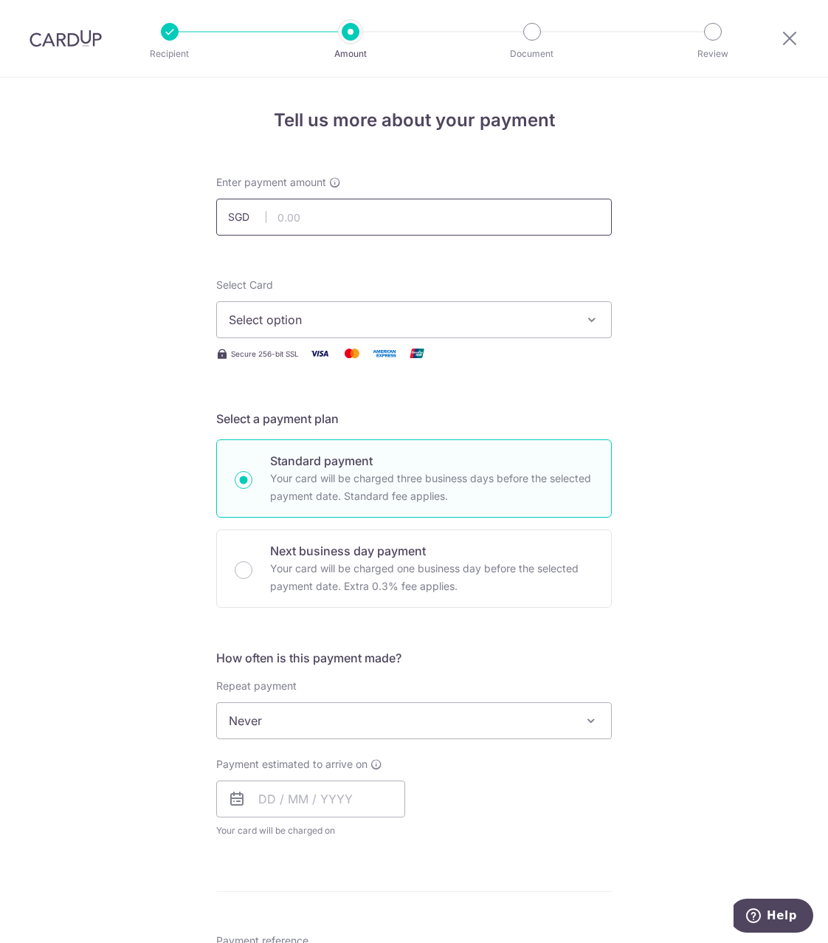
click at [303, 218] on input "text" at bounding box center [414, 217] width 396 height 37
type input "50,557.00"
click at [292, 310] on button "Select option" at bounding box center [414, 319] width 396 height 37
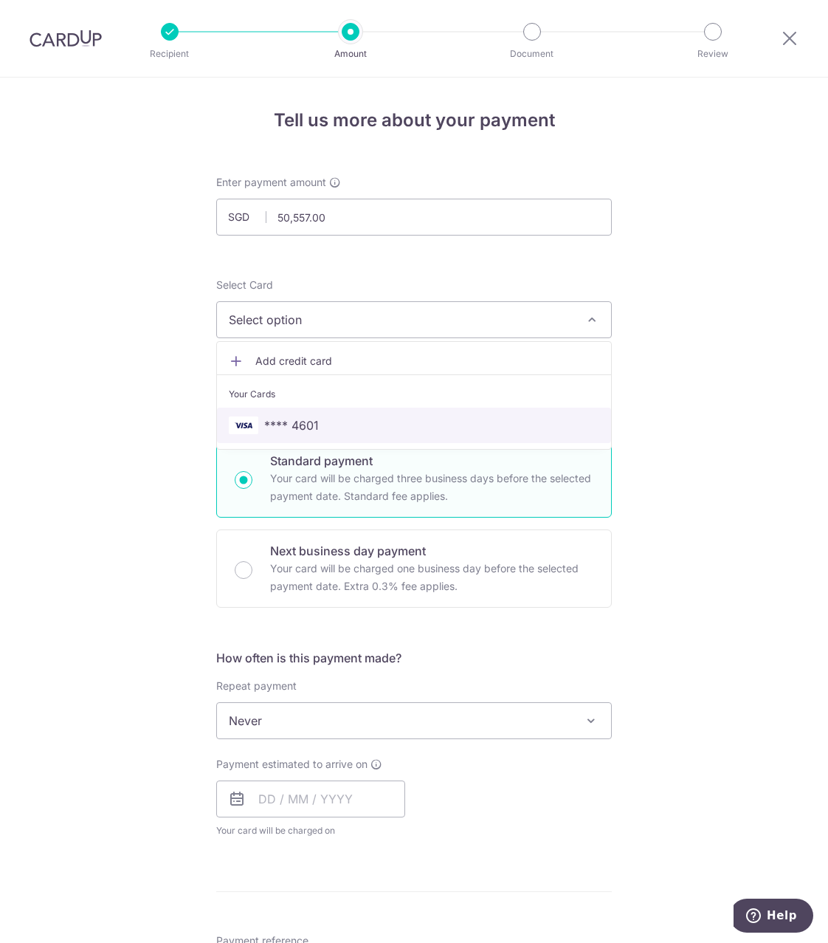
click at [274, 416] on span "**** 4601" at bounding box center [291, 425] width 55 height 18
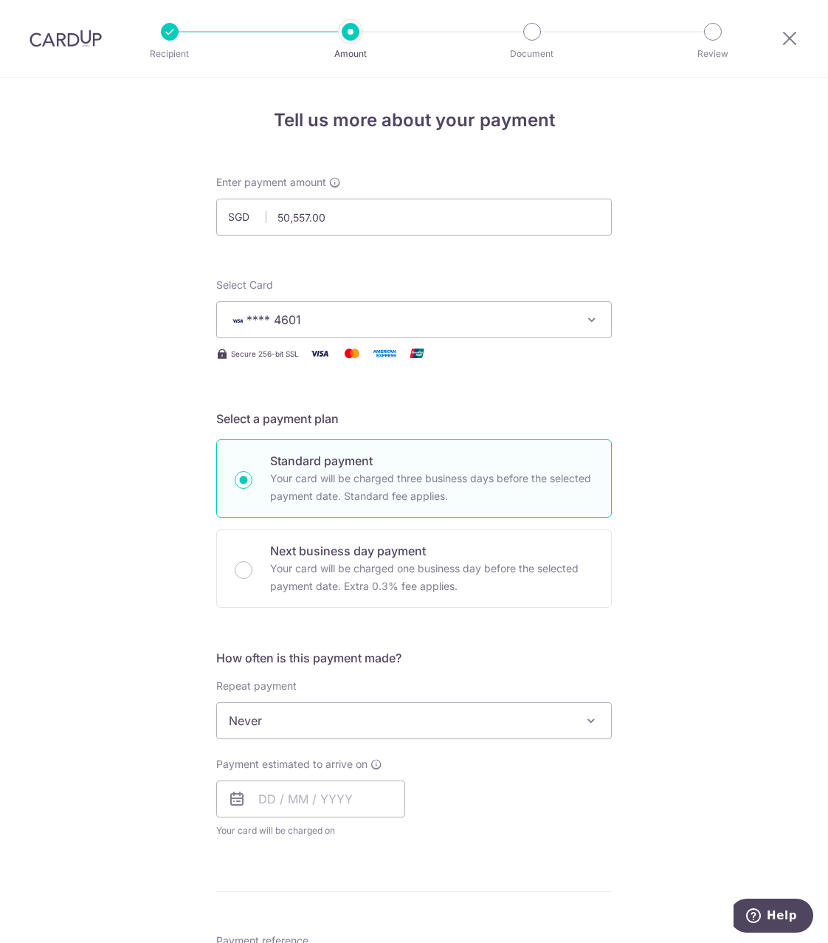
click at [303, 717] on span "Never" at bounding box center [414, 720] width 394 height 35
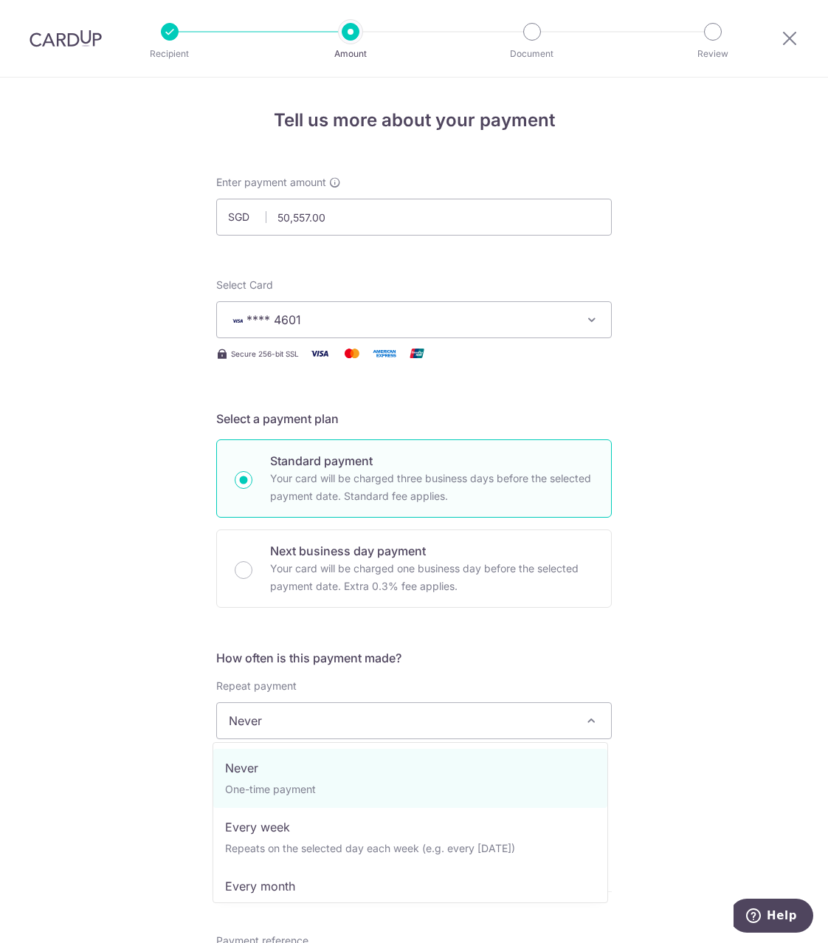
click at [303, 717] on span "Never" at bounding box center [414, 720] width 394 height 35
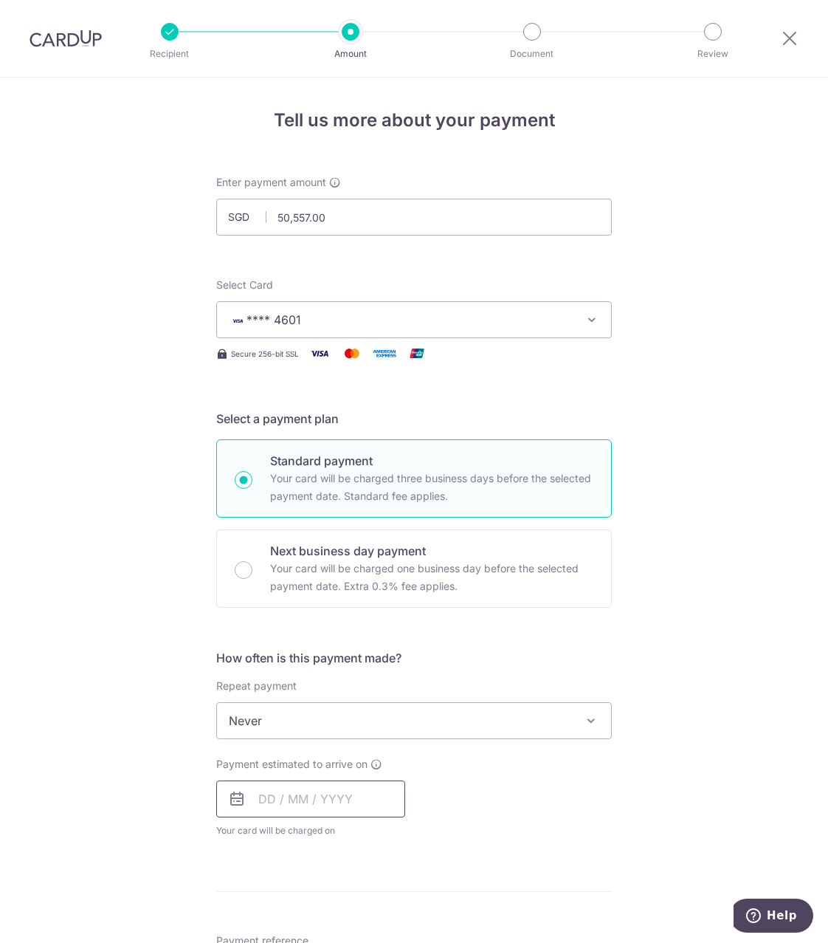
click at [280, 799] on input "text" at bounding box center [310, 798] width 189 height 37
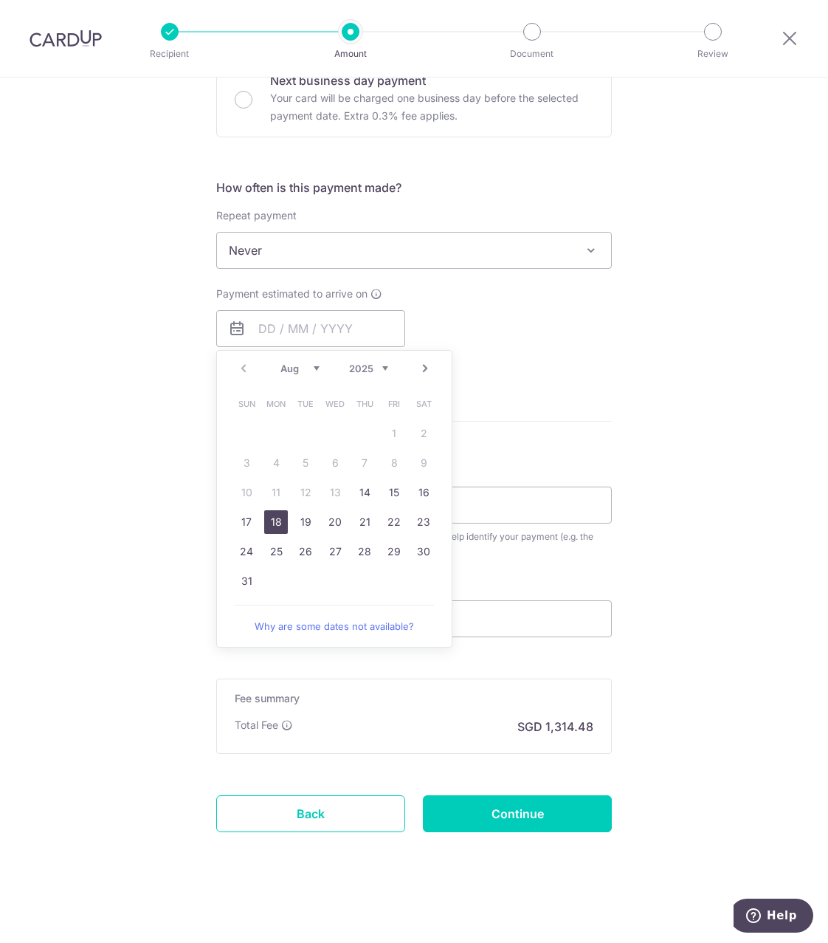
click at [269, 522] on link "18" at bounding box center [276, 522] width 24 height 24
type input "[DATE]"
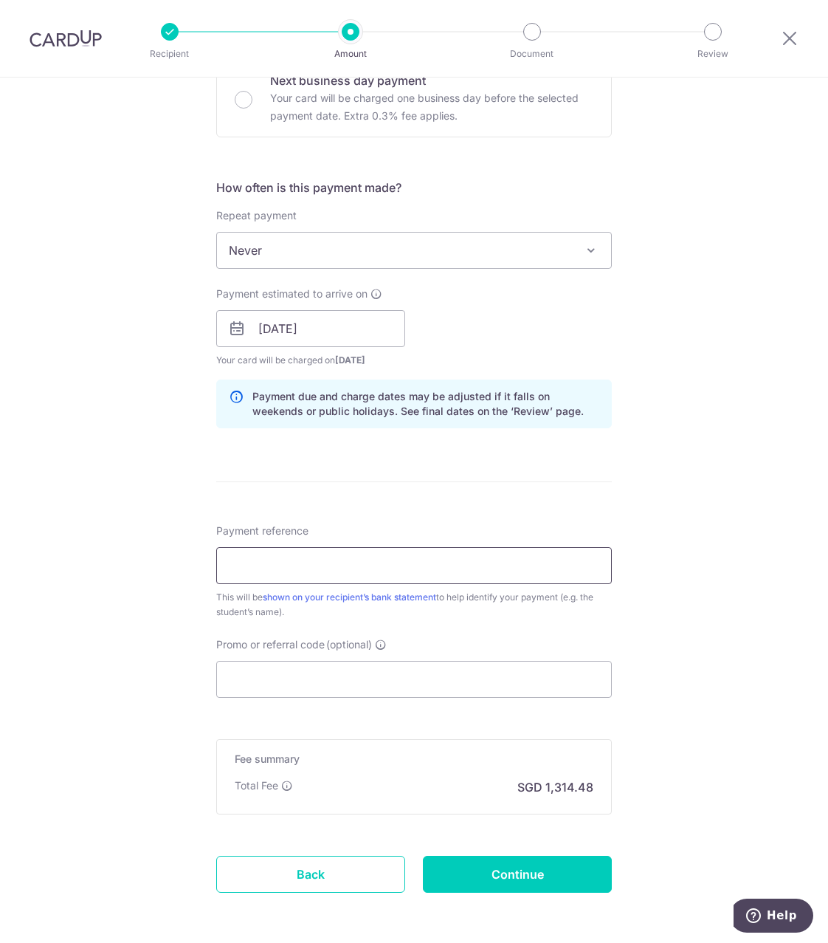
click at [275, 562] on input "Payment reference" at bounding box center [414, 565] width 396 height 37
click at [254, 562] on input "Payment reference" at bounding box center [414, 565] width 396 height 37
paste input "[PERSON_NAME] [PERSON_NAME]-126960-126963-126964"
type input "[PERSON_NAME] [PERSON_NAME]-126960-126963-126964"
click at [266, 680] on input "Promo or referral code (optional)" at bounding box center [414, 679] width 396 height 37
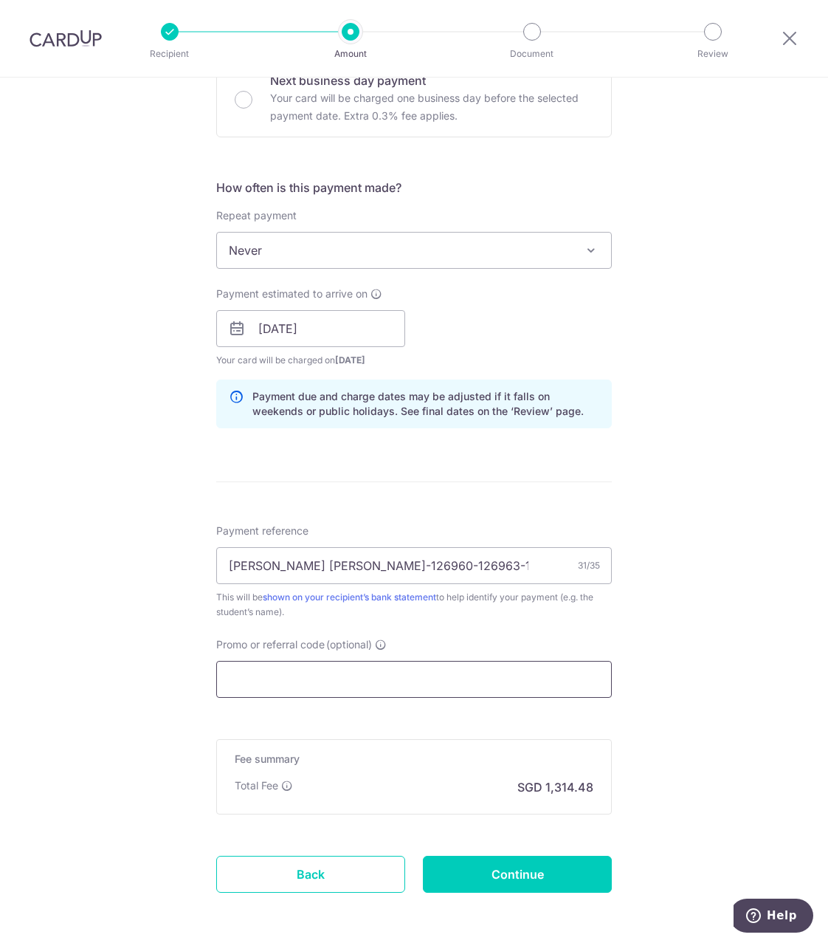
click at [276, 670] on input "Promo or referral code (optional)" at bounding box center [414, 679] width 396 height 37
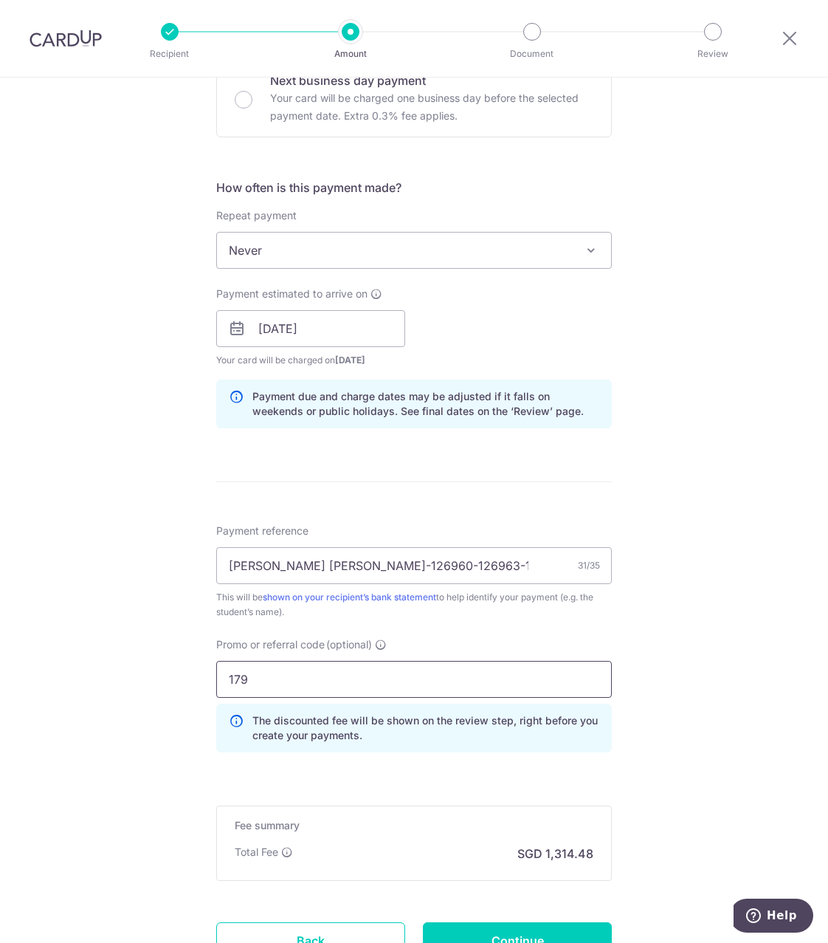
click at [269, 681] on input "179" at bounding box center [414, 679] width 396 height 37
click at [173, 681] on div "Tell us more about your payment Enter payment amount SGD 50,557.00 50557.00 Sel…" at bounding box center [414, 338] width 828 height 1462
paste input "VIP25R"
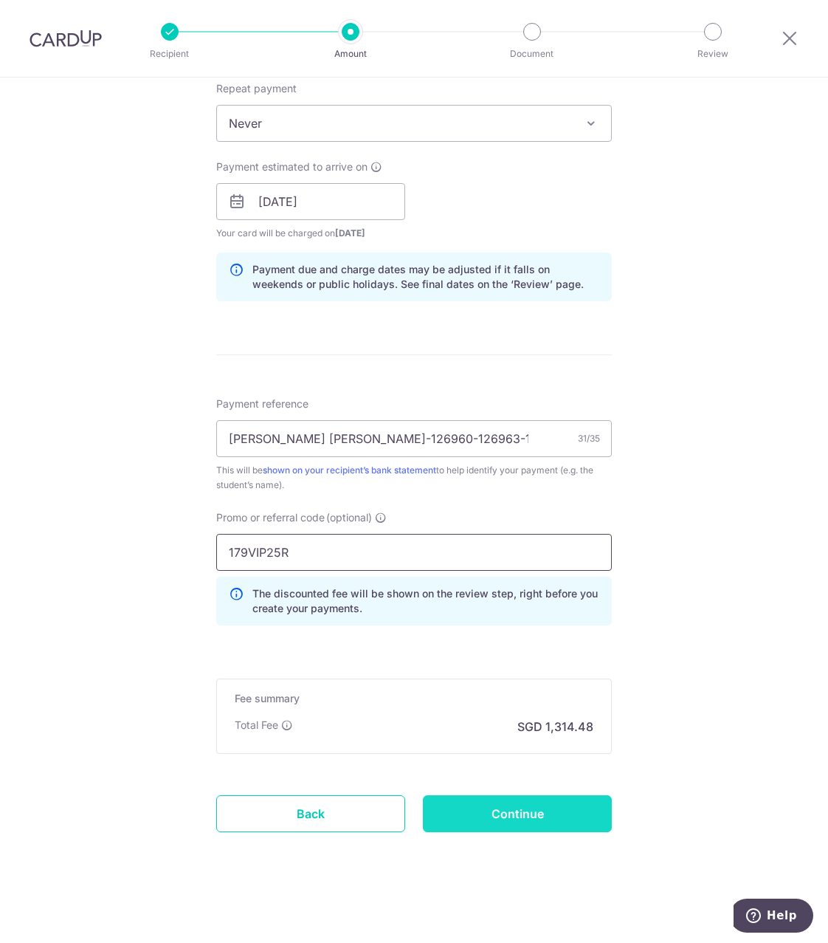
type input "179VIP25R"
click at [510, 818] on input "Continue" at bounding box center [517, 813] width 189 height 37
type input "Create Schedule"
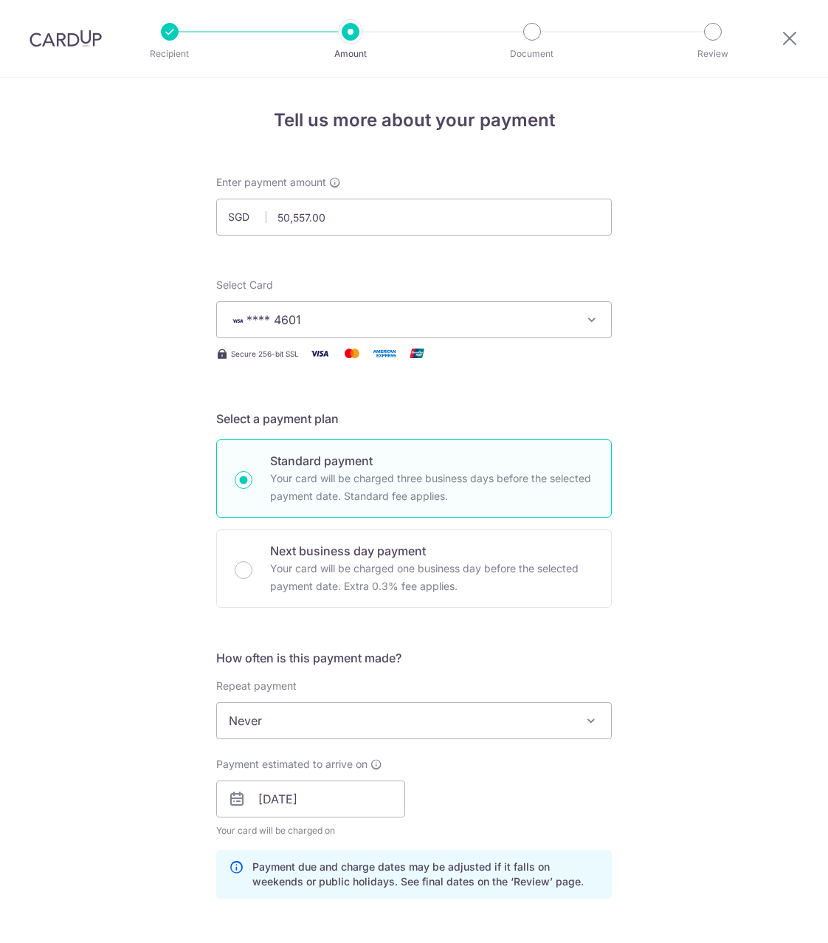
scroll to position [618, 0]
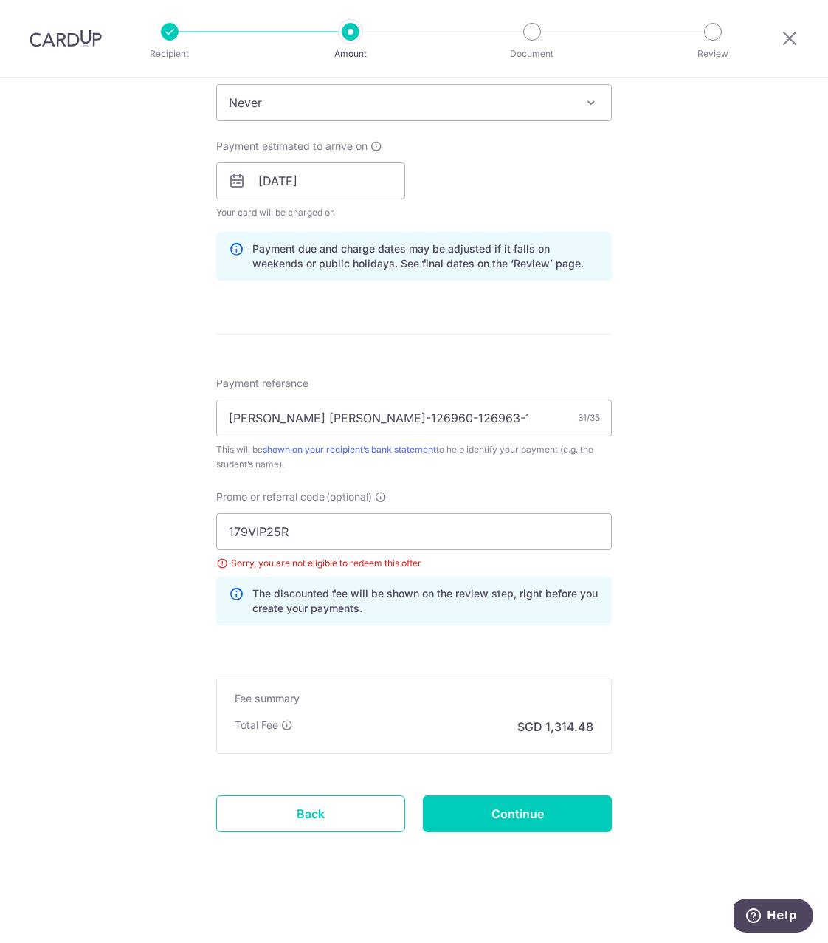
drag, startPoint x: 484, startPoint y: 857, endPoint x: 75, endPoint y: 630, distance: 468.1
click at [75, 630] on div "Tell us more about your payment Enter payment amount SGD 50,557.00 50557.00 Sel…" at bounding box center [414, 201] width 828 height 1483
click at [371, 614] on p "The discounted fee will be shown on the review step, right before you create yo…" at bounding box center [425, 601] width 347 height 30
click at [331, 531] on input "179VIP25R" at bounding box center [414, 531] width 396 height 37
click at [225, 528] on input "179VIP25R" at bounding box center [414, 531] width 396 height 37
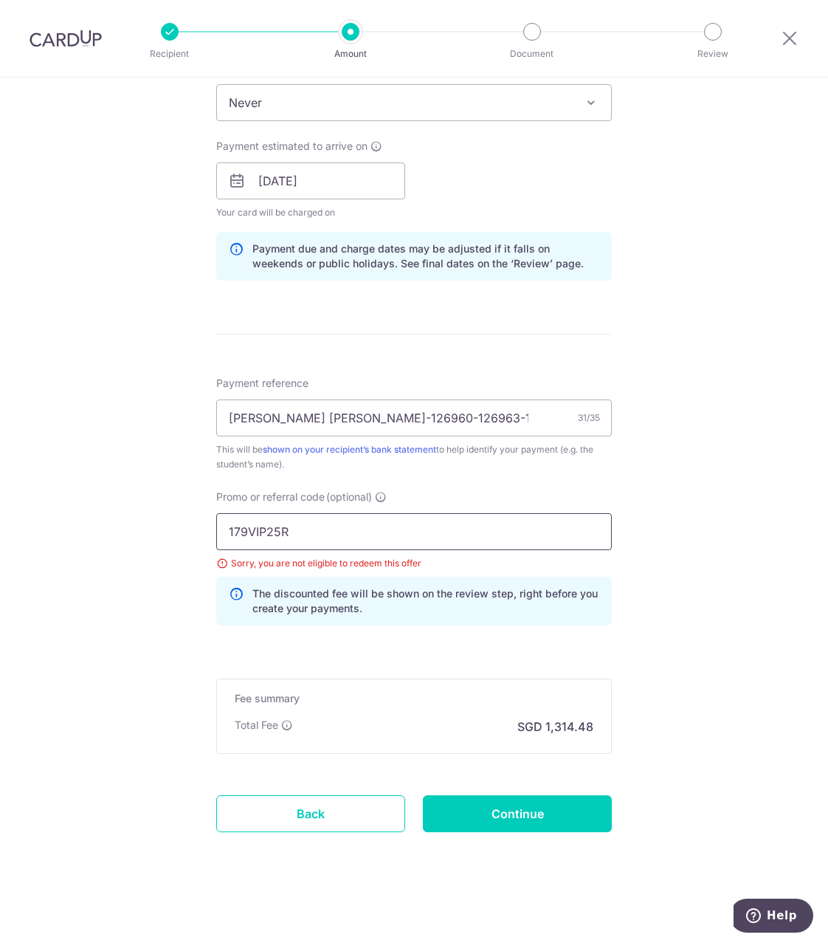
click button "Add Card" at bounding box center [0, 0] width 0 height 0
click at [530, 816] on input "Continue" at bounding box center [517, 813] width 189 height 37
type input "Update Schedule"
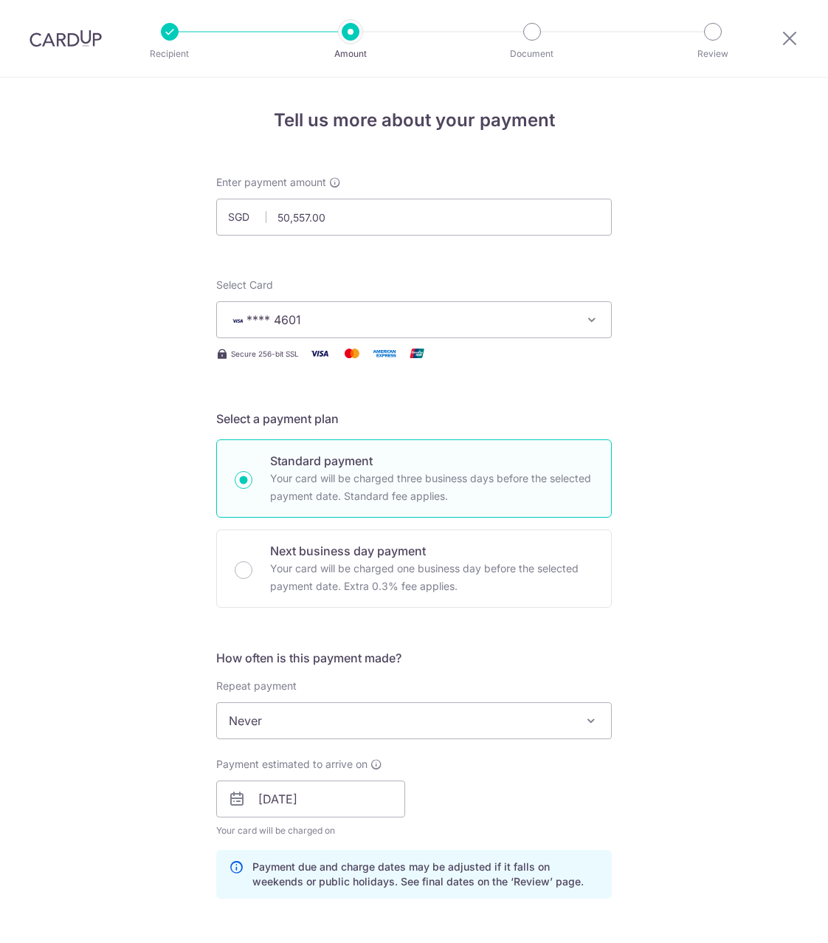
scroll to position [618, 0]
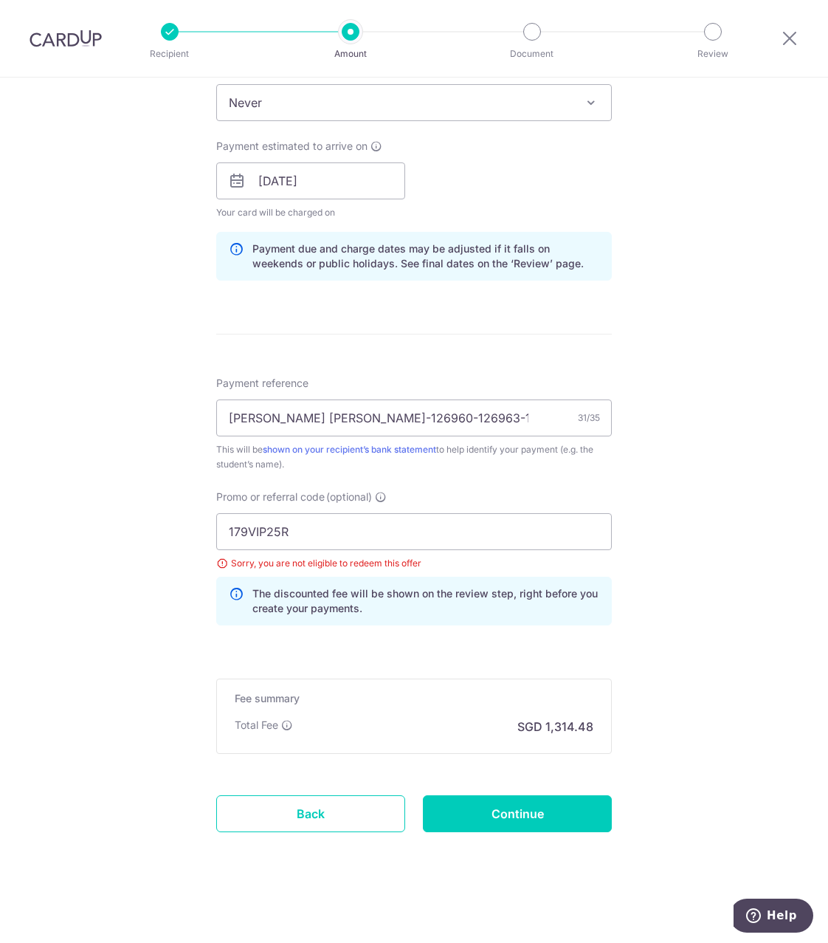
click at [320, 106] on span "Never" at bounding box center [414, 102] width 394 height 35
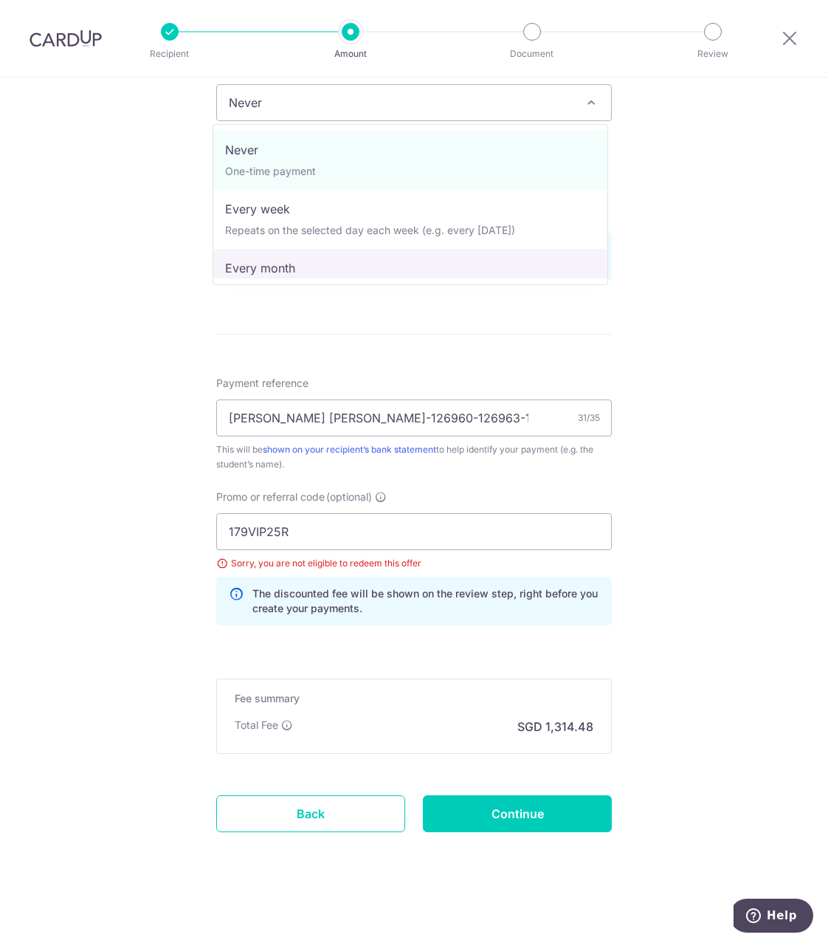
scroll to position [148, 0]
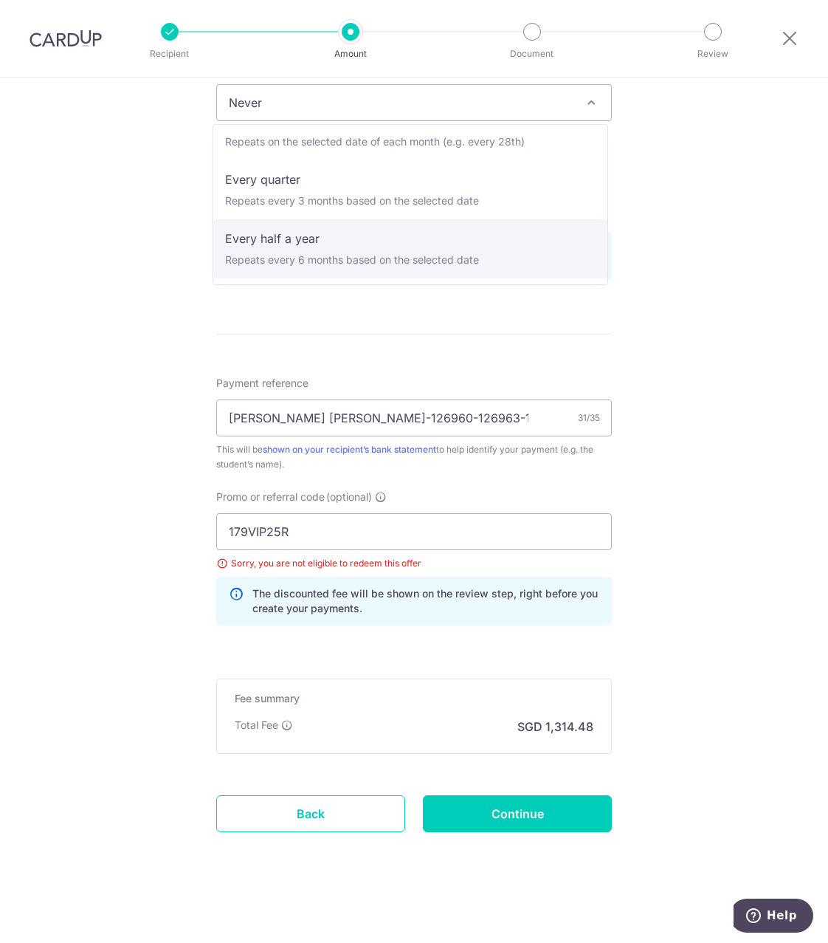
select select "5"
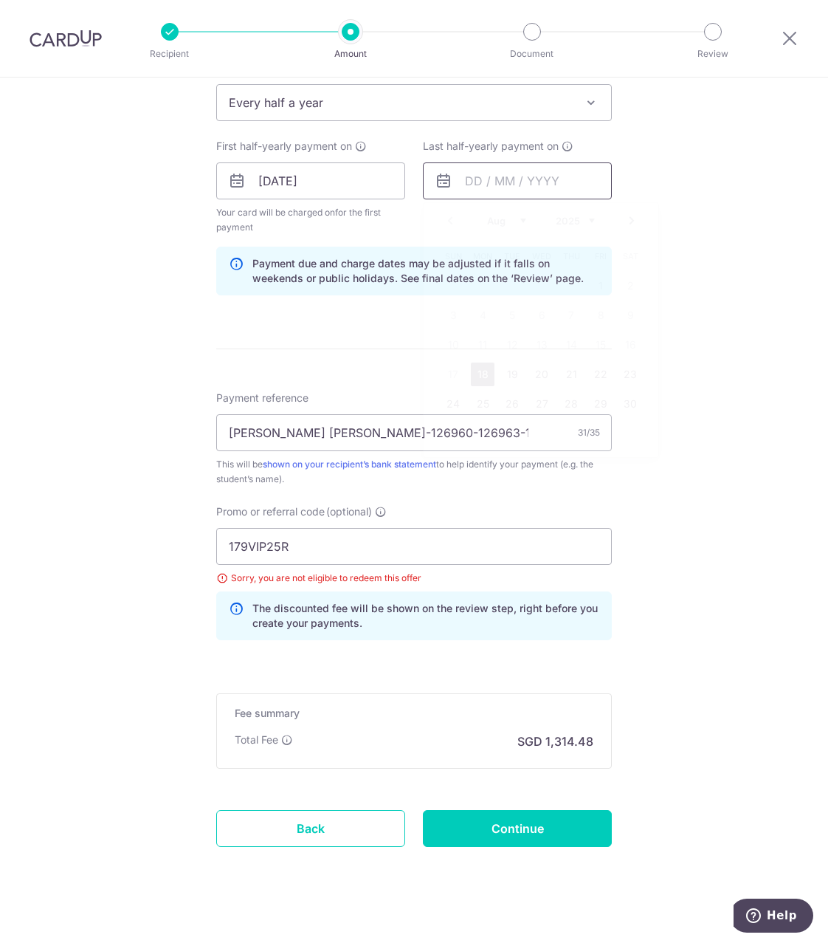
click at [461, 187] on input "text" at bounding box center [517, 180] width 189 height 37
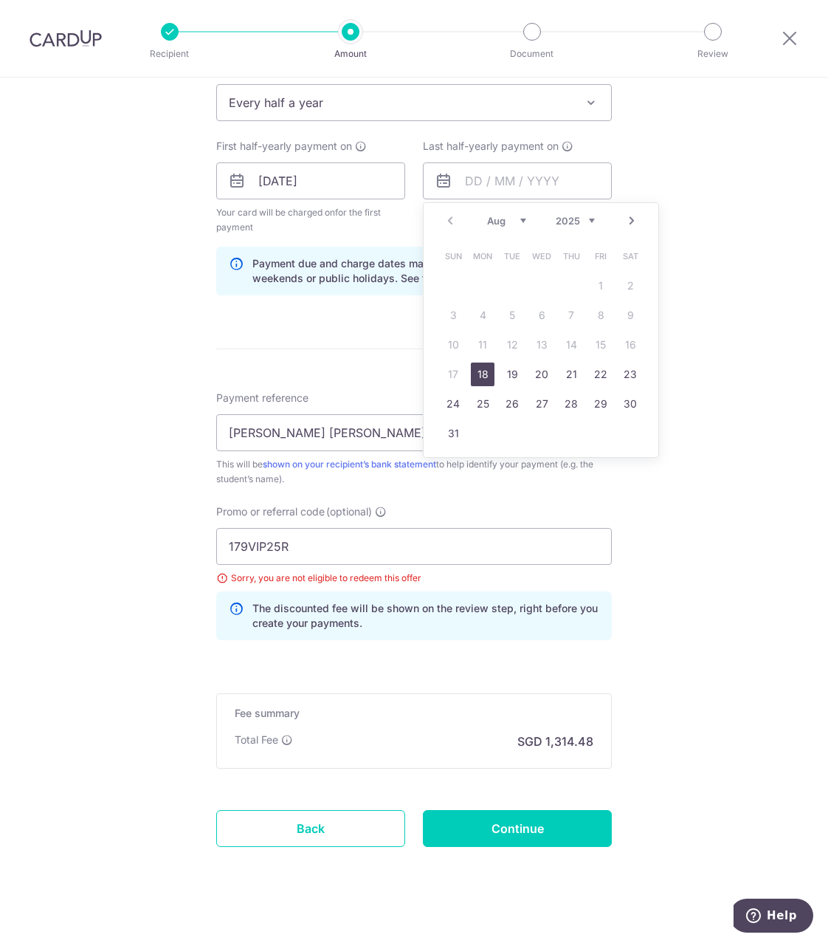
click at [678, 154] on div "Tell us more about your payment Enter payment amount SGD 50,557.00 50557.00 Sel…" at bounding box center [414, 209] width 828 height 1498
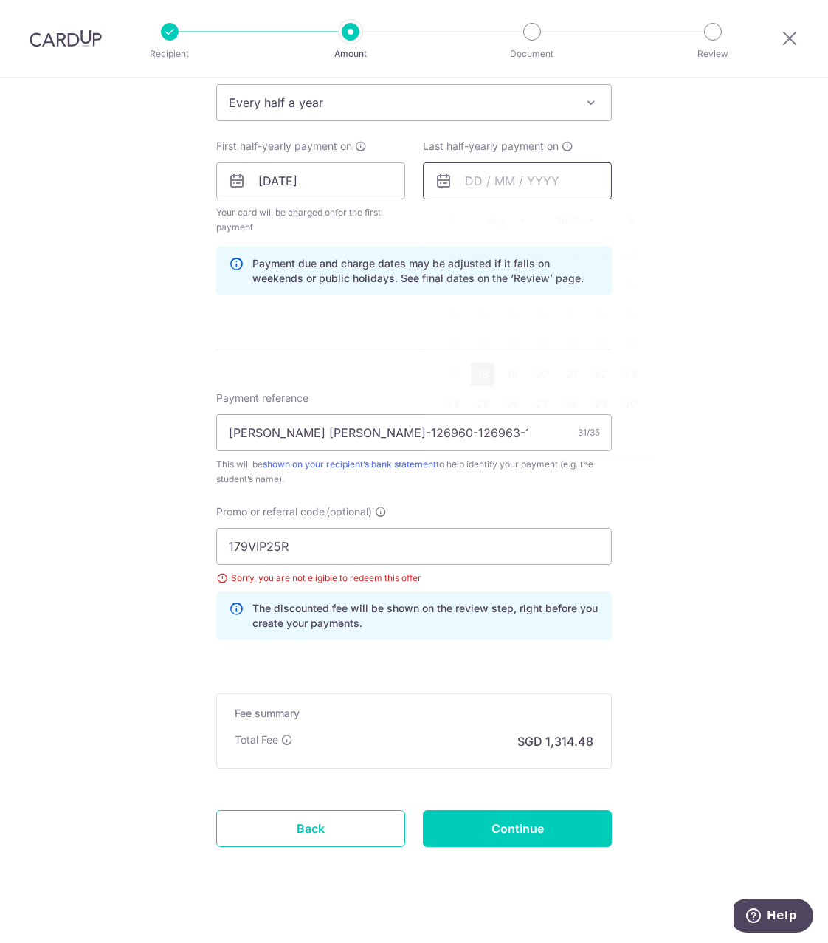
click at [489, 182] on input "text" at bounding box center [517, 180] width 189 height 37
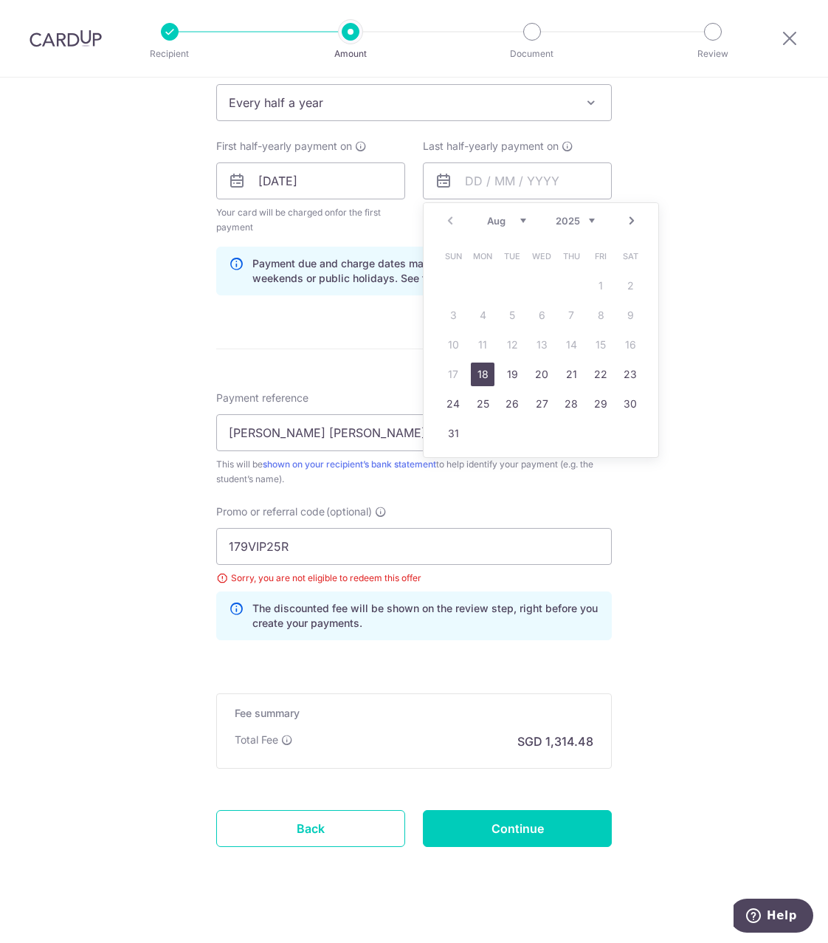
drag, startPoint x: 516, startPoint y: 218, endPoint x: 493, endPoint y: 308, distance: 92.2
click at [493, 308] on div "Prev Next Aug Sep Oct Nov Dec 2025 2026 2027 2028 2029 2030 2031 2032 2033 2034…" at bounding box center [541, 329] width 236 height 255
click at [593, 284] on link "5" at bounding box center [601, 286] width 24 height 24
type input "[DATE]"
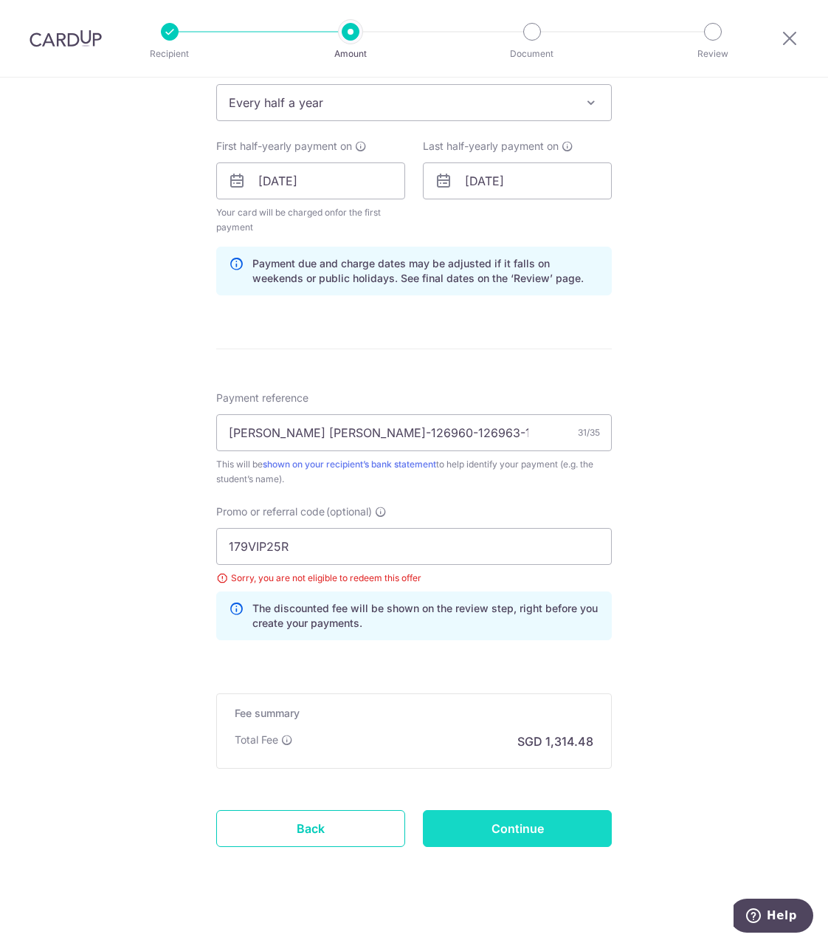
click at [509, 832] on input "Continue" at bounding box center [517, 828] width 189 height 37
type input "Update Schedule"
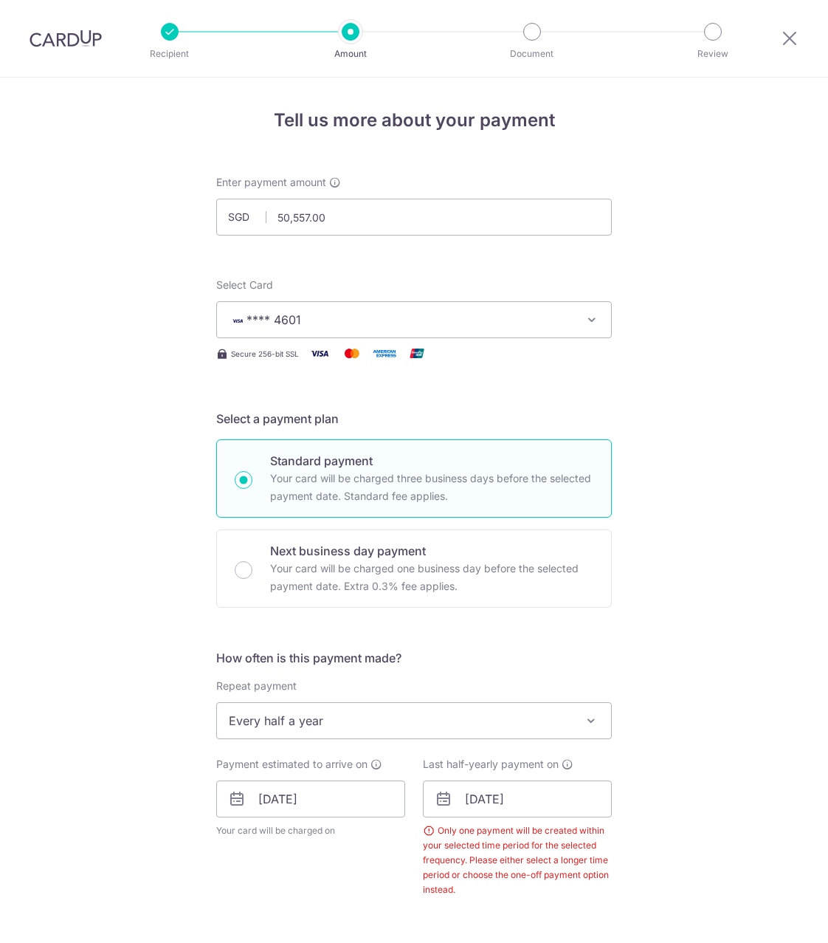
scroll to position [596, 0]
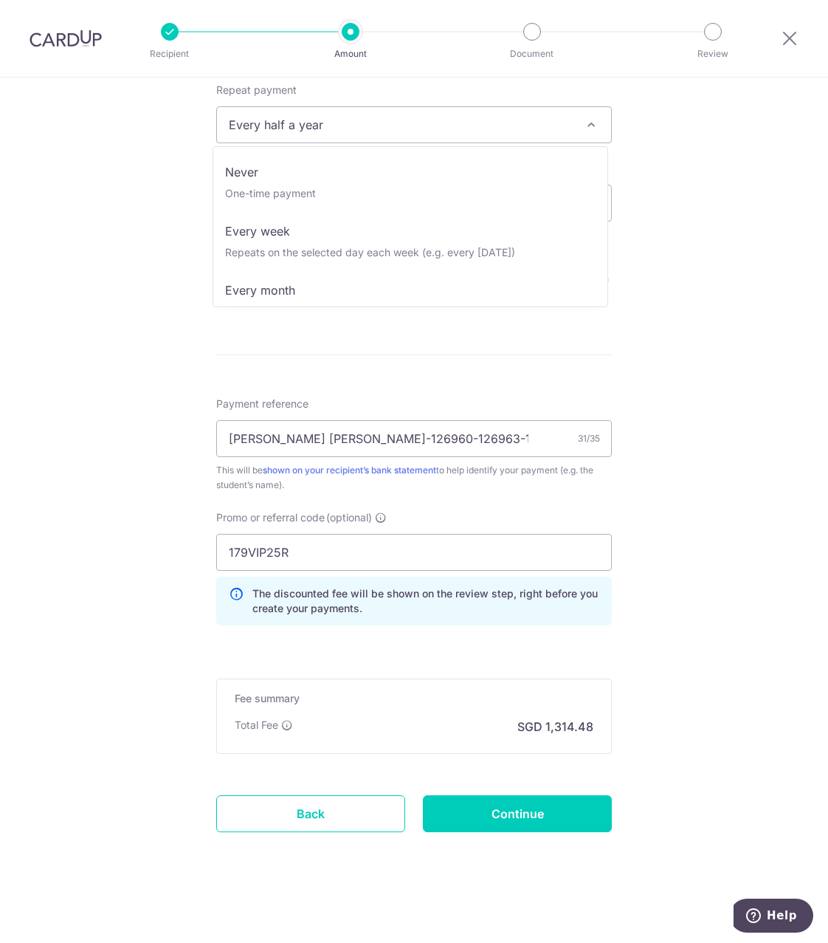
click at [583, 122] on span at bounding box center [591, 125] width 18 height 18
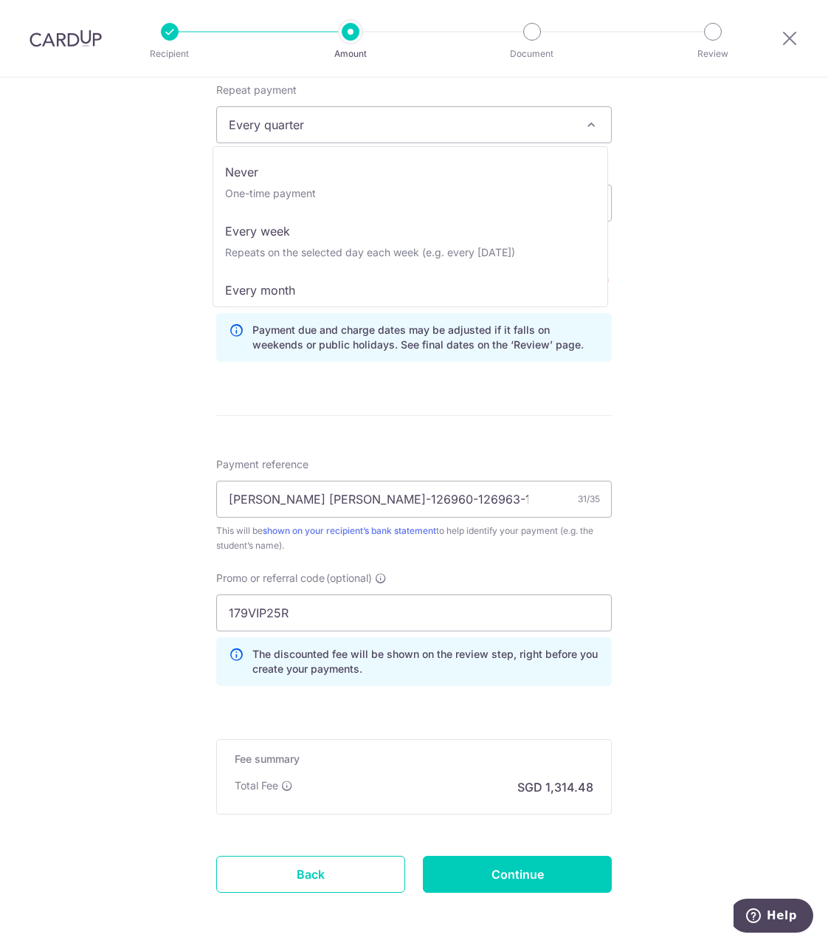
scroll to position [97, 0]
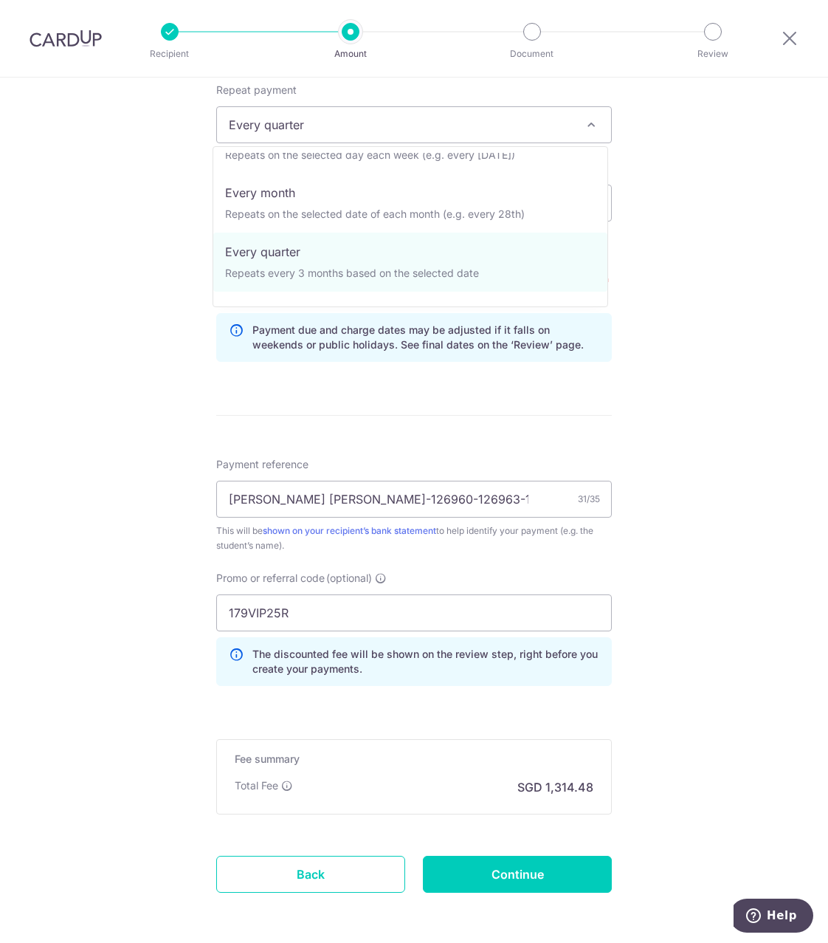
click at [443, 135] on span "Every quarter" at bounding box center [414, 124] width 394 height 35
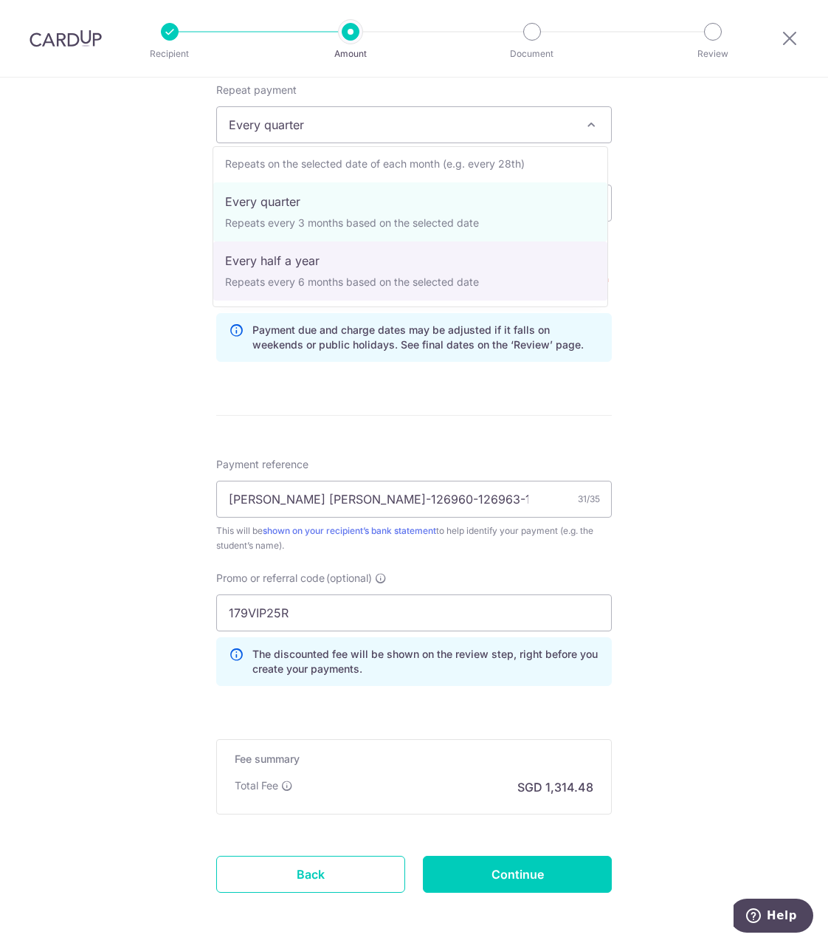
select select "5"
